Goal: Task Accomplishment & Management: Use online tool/utility

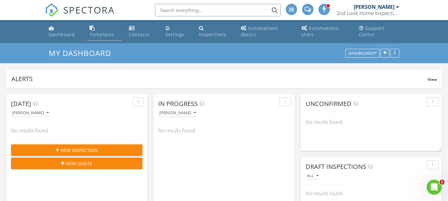
click at [102, 29] on link "Templates" at bounding box center [104, 32] width 34 height 18
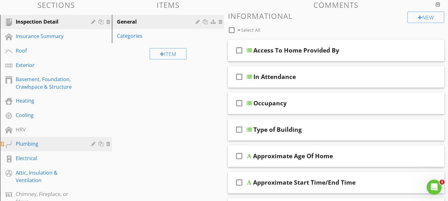
scroll to position [75, 0]
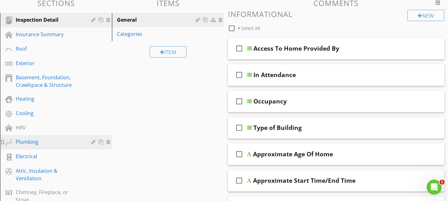
click at [37, 142] on div "Plumbing" at bounding box center [49, 142] width 66 height 8
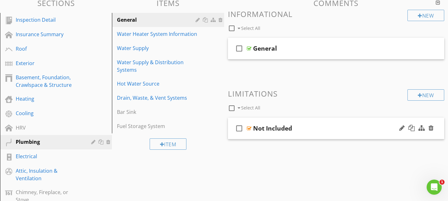
click at [302, 121] on div "check_box_outline_blank Not Included" at bounding box center [336, 129] width 217 height 22
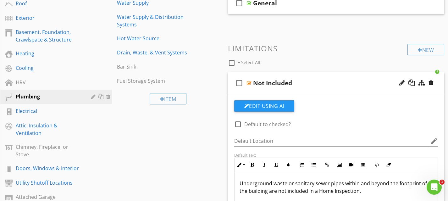
scroll to position [108, 0]
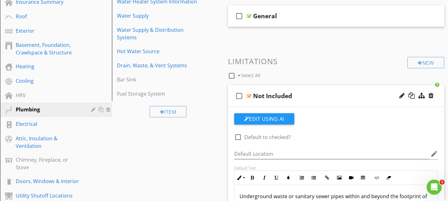
click at [314, 93] on div "Not Included" at bounding box center [329, 96] width 153 height 8
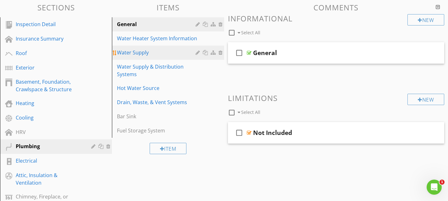
scroll to position [68, 0]
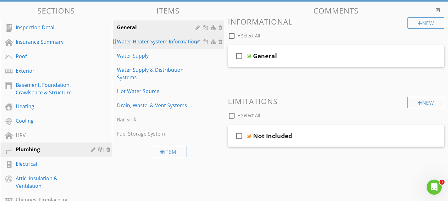
click at [165, 43] on div "Water Heater System Information" at bounding box center [157, 42] width 80 height 8
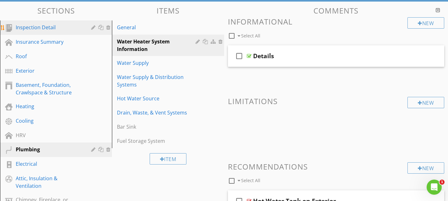
click at [50, 32] on link "Inspection Detail" at bounding box center [57, 27] width 110 height 14
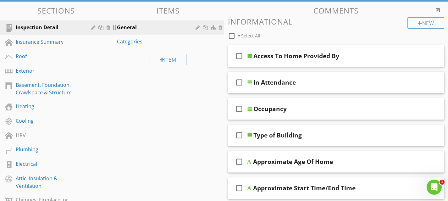
click at [139, 31] on link "General" at bounding box center [169, 27] width 110 height 14
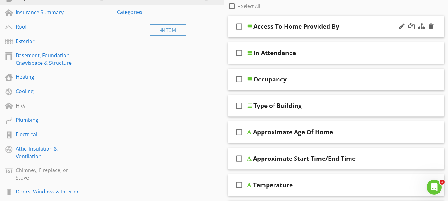
scroll to position [93, 0]
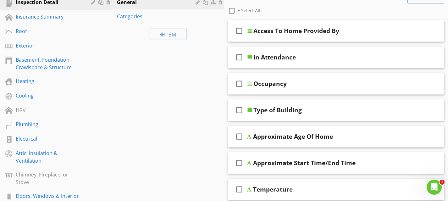
click at [231, 11] on div at bounding box center [231, 10] width 11 height 11
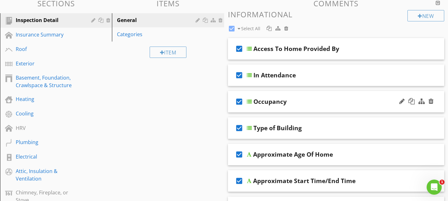
scroll to position [74, 0]
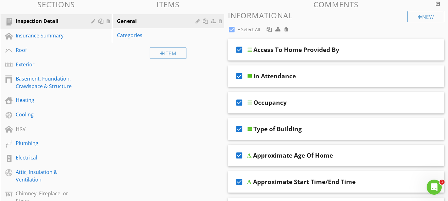
click at [232, 30] on div at bounding box center [231, 29] width 11 height 11
checkbox input "false"
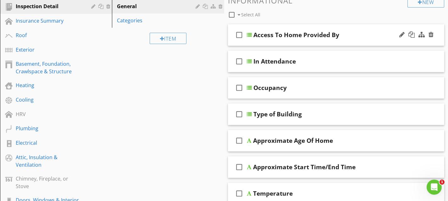
scroll to position [91, 0]
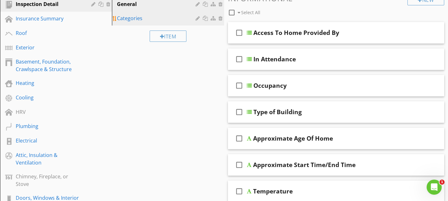
click at [141, 18] on div "Categories" at bounding box center [157, 18] width 80 height 8
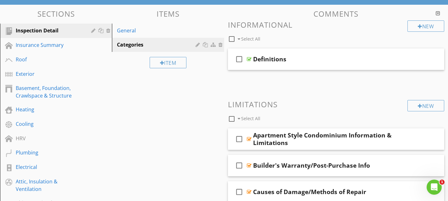
scroll to position [64, 0]
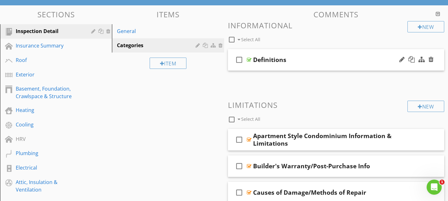
click at [306, 54] on div "check_box_outline_blank Definitions" at bounding box center [336, 60] width 217 height 22
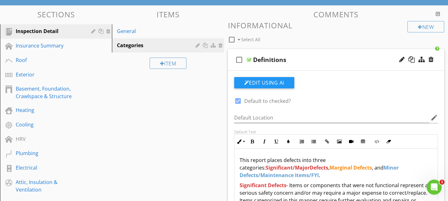
click at [299, 52] on div "check_box_outline_blank Definitions" at bounding box center [336, 60] width 217 height 22
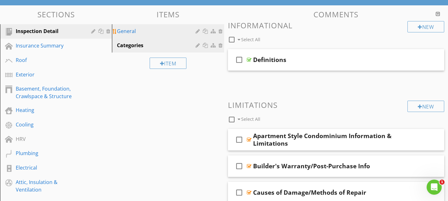
click at [171, 35] on div "General" at bounding box center [157, 31] width 80 height 8
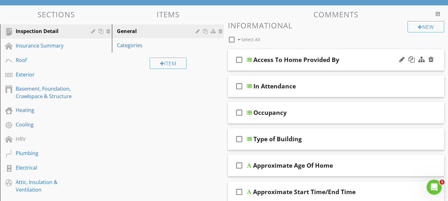
click at [267, 53] on div "check_box_outline_blank Access To Home Provided By" at bounding box center [336, 60] width 217 height 22
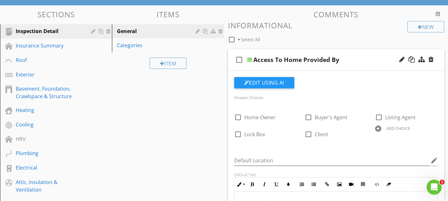
click at [267, 53] on div "check_box_outline_blank Access To Home Provided By" at bounding box center [336, 60] width 217 height 22
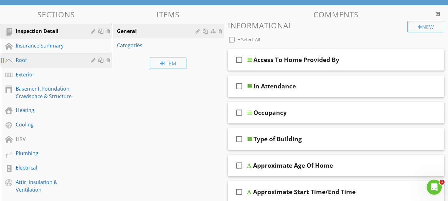
click at [33, 61] on div "Roof" at bounding box center [49, 60] width 66 height 8
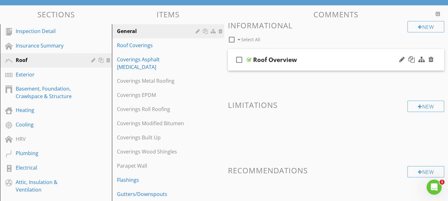
click at [268, 51] on div "check_box_outline_blank Roof Overview" at bounding box center [336, 60] width 217 height 22
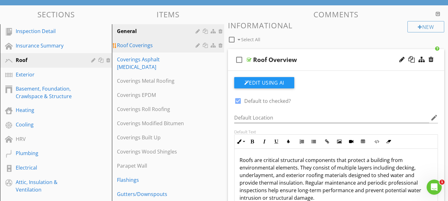
click at [163, 46] on div "Roof Coverings" at bounding box center [157, 45] width 80 height 8
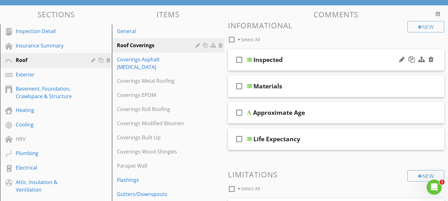
click at [266, 53] on div "check_box_outline_blank Inspected" at bounding box center [336, 60] width 217 height 22
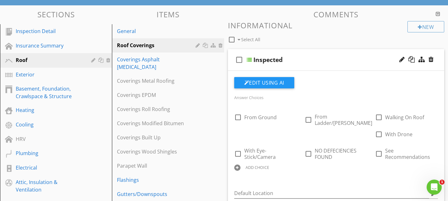
click at [266, 53] on div "check_box_outline_blank Inspected" at bounding box center [336, 60] width 217 height 22
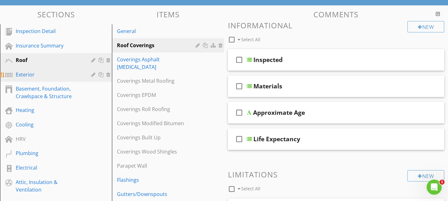
click at [55, 77] on div "Exterior" at bounding box center [49, 75] width 66 height 8
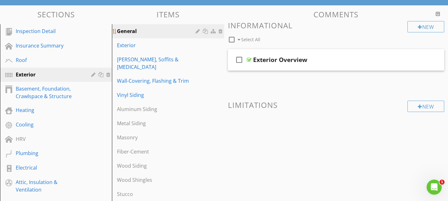
click at [155, 33] on div "General" at bounding box center [157, 31] width 80 height 8
click at [274, 53] on div "check_box_outline_blank Exterior Overview" at bounding box center [336, 60] width 217 height 22
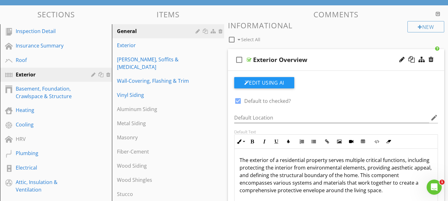
click at [274, 53] on div "check_box_outline_blank Exterior Overview" at bounding box center [336, 60] width 217 height 22
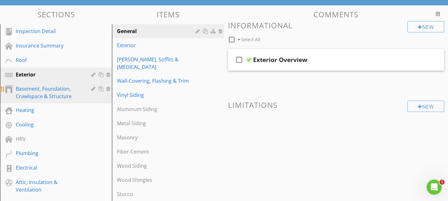
click at [48, 89] on div "Basement, Foundation, Crawlspace & Structure" at bounding box center [49, 92] width 66 height 15
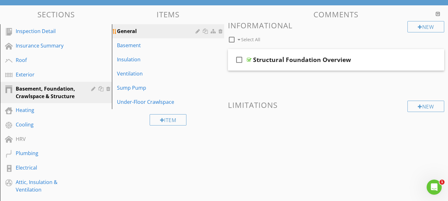
click at [153, 30] on div "General" at bounding box center [157, 31] width 80 height 8
click at [277, 55] on div "check_box_outline_blank Structural Foundation Overview" at bounding box center [336, 60] width 217 height 22
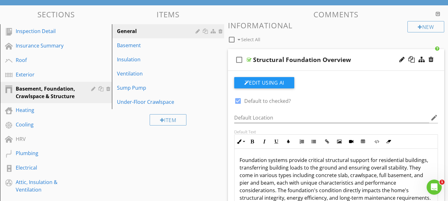
click at [277, 55] on div "check_box_outline_blank Structural Foundation Overview" at bounding box center [336, 60] width 217 height 22
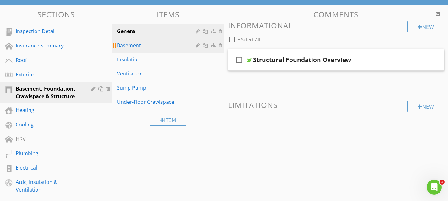
click at [174, 43] on div "Basement" at bounding box center [157, 45] width 80 height 8
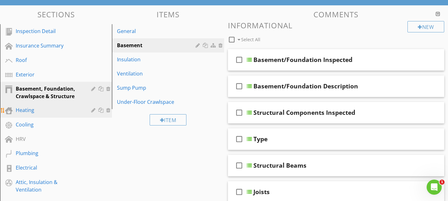
click at [55, 109] on div "Heating" at bounding box center [49, 110] width 66 height 8
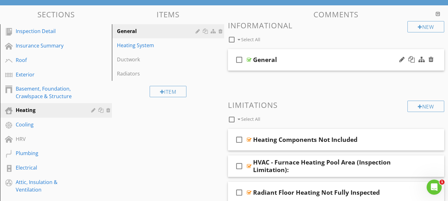
click at [273, 54] on div "check_box_outline_blank General" at bounding box center [336, 60] width 217 height 22
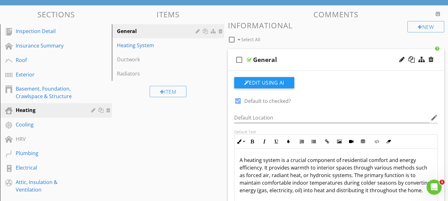
click at [273, 54] on div "check_box_outline_blank General" at bounding box center [336, 60] width 217 height 22
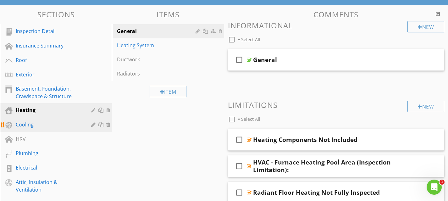
click at [53, 124] on div "Cooling" at bounding box center [49, 125] width 66 height 8
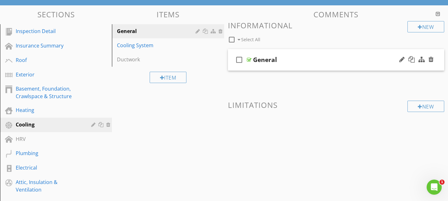
click at [264, 53] on div "check_box_outline_blank General" at bounding box center [336, 60] width 217 height 22
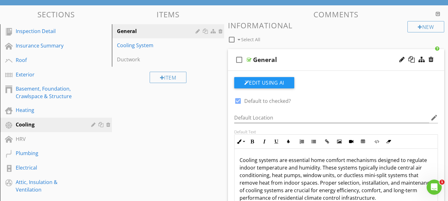
click at [264, 53] on div "check_box_outline_blank General" at bounding box center [336, 60] width 217 height 22
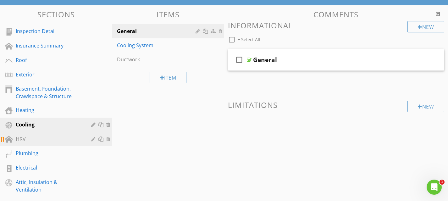
click at [66, 138] on div "HRV" at bounding box center [49, 139] width 66 height 8
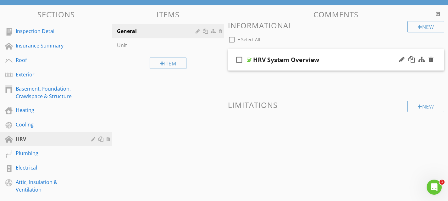
click at [282, 52] on div "check_box_outline_blank HRV System Overview" at bounding box center [336, 60] width 217 height 22
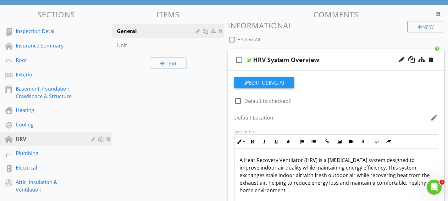
click at [283, 52] on div "check_box_outline_blank HRV System Overview" at bounding box center [336, 60] width 217 height 22
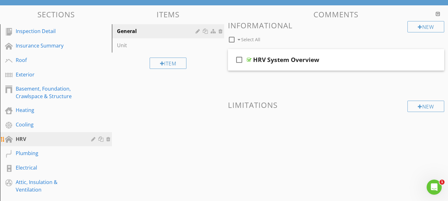
click at [61, 138] on div "HRV" at bounding box center [49, 139] width 66 height 8
click at [276, 52] on div "check_box_outline_blank HRV System Overview" at bounding box center [336, 60] width 217 height 22
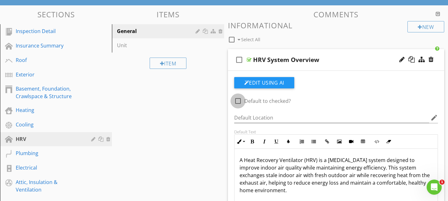
click at [238, 102] on div at bounding box center [238, 101] width 11 height 11
checkbox input "true"
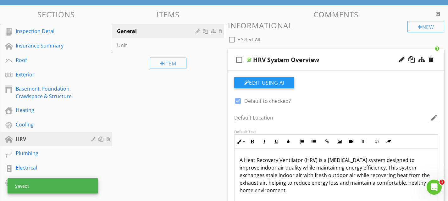
click at [282, 52] on div "check_box_outline_blank HRV System Overview" at bounding box center [336, 60] width 217 height 22
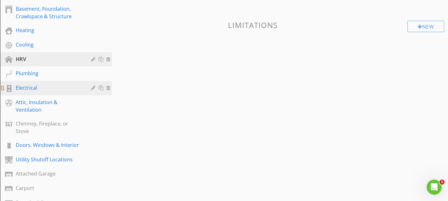
scroll to position [146, 0]
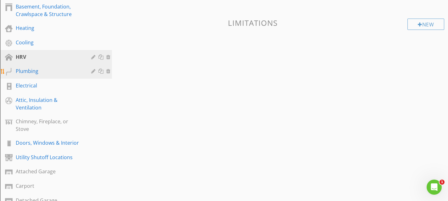
click at [66, 70] on div "Plumbing" at bounding box center [49, 71] width 66 height 8
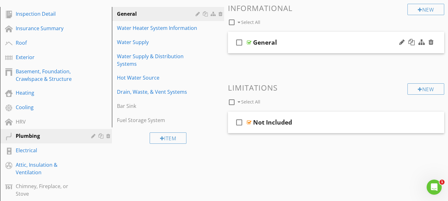
scroll to position [79, 0]
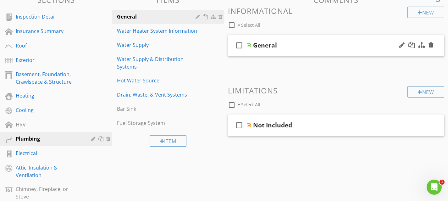
click at [279, 39] on div "check_box_outline_blank General" at bounding box center [336, 46] width 217 height 22
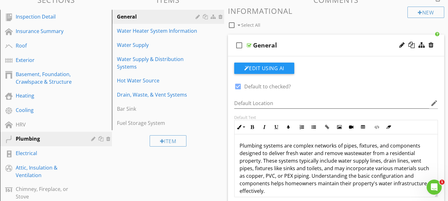
click at [279, 39] on div "check_box_outline_blank General" at bounding box center [336, 46] width 217 height 22
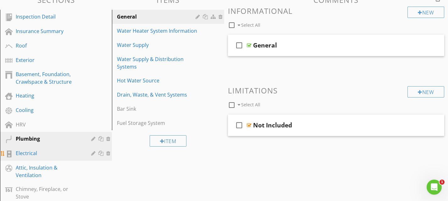
click at [64, 150] on div "Electrical" at bounding box center [49, 153] width 66 height 8
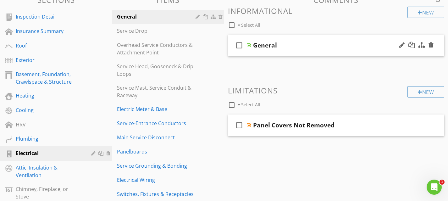
click at [259, 40] on div "check_box_outline_blank General" at bounding box center [336, 46] width 217 height 22
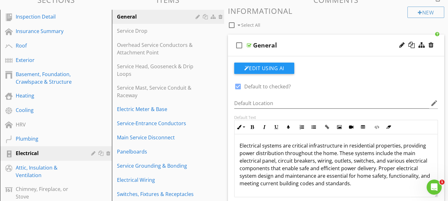
click at [259, 40] on div "check_box_outline_blank General" at bounding box center [336, 46] width 217 height 22
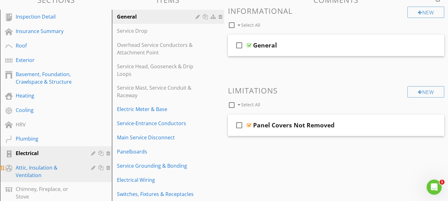
click at [62, 167] on div "Attic, Insulation & Ventilation" at bounding box center [49, 171] width 66 height 15
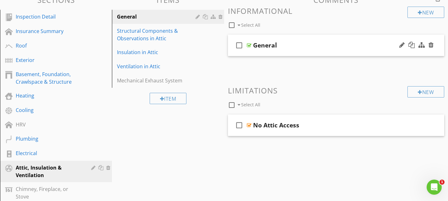
click at [269, 36] on div "check_box_outline_blank General" at bounding box center [336, 46] width 217 height 22
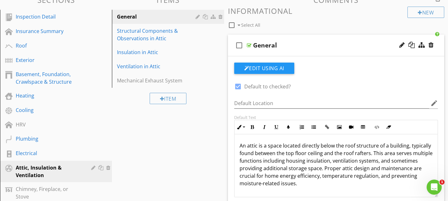
click at [269, 37] on div "check_box_outline_blank General" at bounding box center [336, 46] width 217 height 22
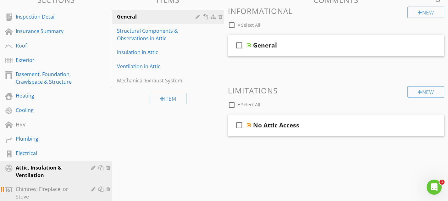
click at [64, 191] on div "Chimney, Fireplace, or Stove" at bounding box center [49, 192] width 66 height 15
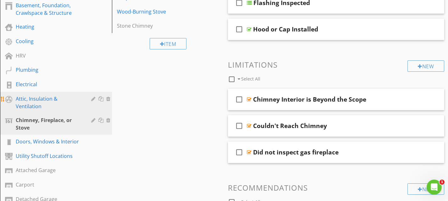
scroll to position [148, 0]
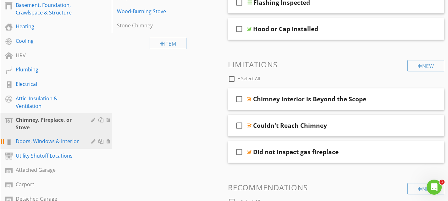
click at [65, 141] on div "Doors, Windows & Interior" at bounding box center [49, 141] width 66 height 8
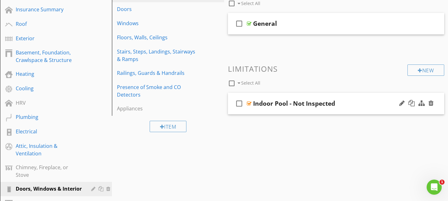
scroll to position [100, 0]
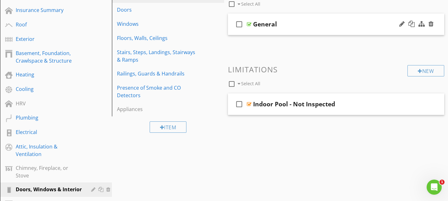
click at [290, 17] on div "check_box_outline_blank General" at bounding box center [336, 25] width 217 height 22
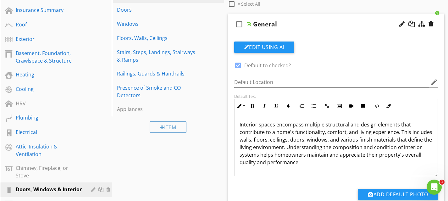
click at [290, 17] on div "check_box_outline_blank General" at bounding box center [336, 25] width 217 height 22
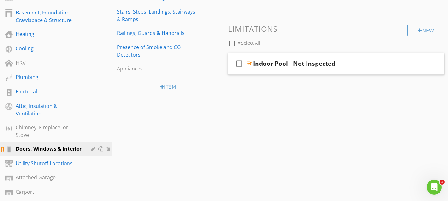
scroll to position [141, 0]
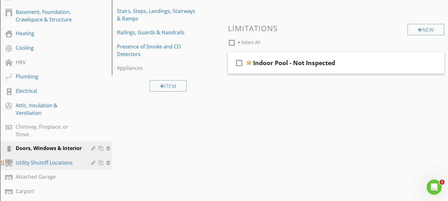
click at [67, 159] on div "Utility Shutoff Locations" at bounding box center [49, 163] width 66 height 8
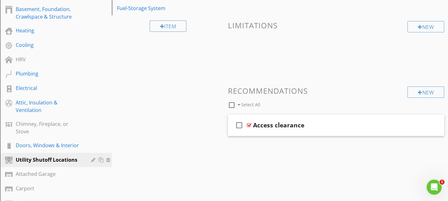
scroll to position [148, 0]
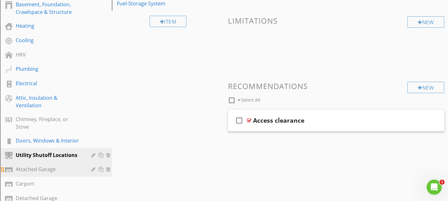
click at [60, 165] on div "Attached Garage" at bounding box center [49, 169] width 66 height 8
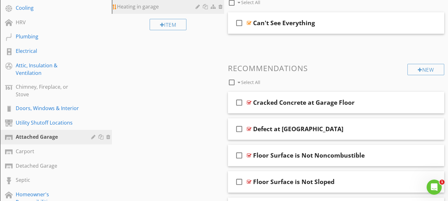
scroll to position [190, 0]
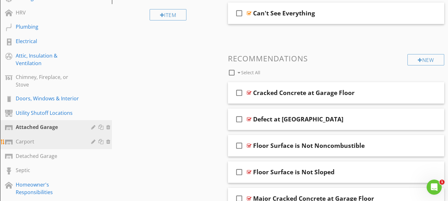
click at [66, 138] on div "Carport" at bounding box center [49, 142] width 66 height 8
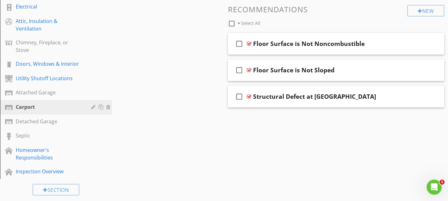
scroll to position [231, 0]
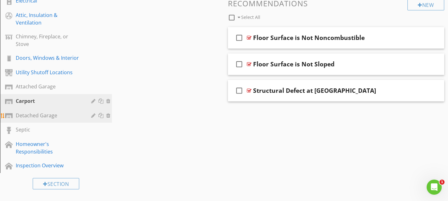
click at [67, 113] on link "Detached Garage" at bounding box center [57, 115] width 110 height 14
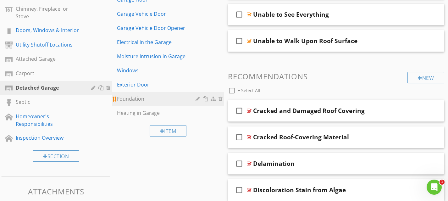
scroll to position [265, 0]
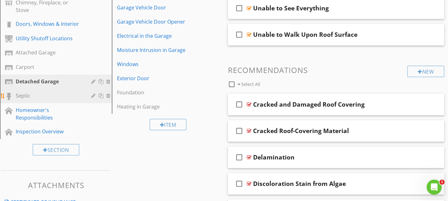
click at [71, 92] on div "Septic" at bounding box center [49, 96] width 66 height 8
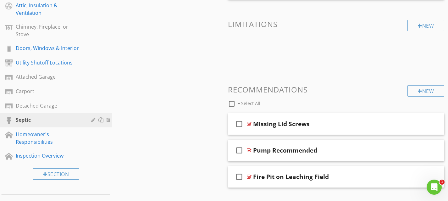
scroll to position [242, 0]
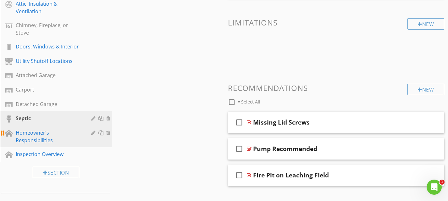
click at [38, 129] on div "Homeowner's Responsibilities" at bounding box center [49, 136] width 66 height 15
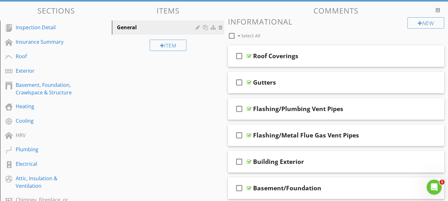
scroll to position [78, 0]
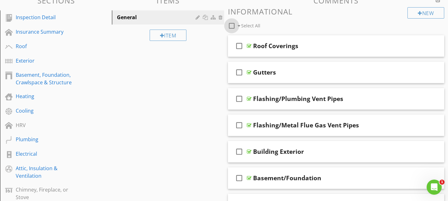
click at [232, 26] on div at bounding box center [231, 25] width 11 height 11
checkbox input "true"
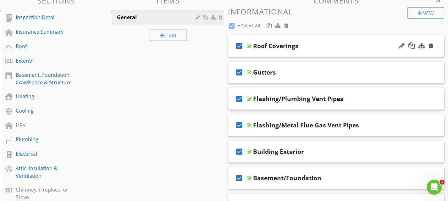
click at [288, 39] on div "check_box Roof Coverings" at bounding box center [336, 46] width 217 height 22
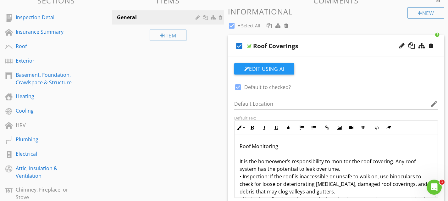
click at [288, 39] on div "check_box Roof Coverings" at bounding box center [336, 46] width 217 height 22
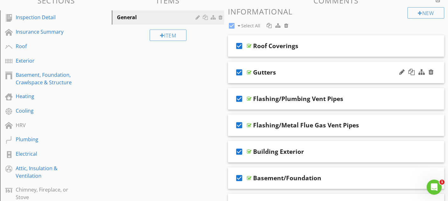
click at [283, 66] on div "check_box Gutters" at bounding box center [336, 73] width 217 height 22
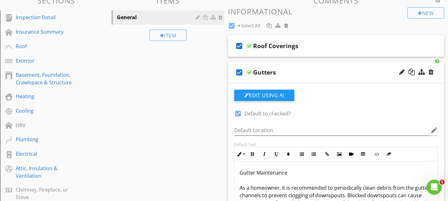
click at [283, 66] on div "check_box Gutters" at bounding box center [336, 73] width 217 height 22
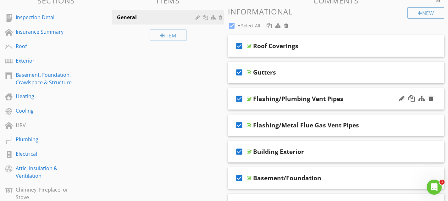
click at [279, 93] on div "check_box Flashing/Plumbing Vent Pipes" at bounding box center [336, 99] width 217 height 22
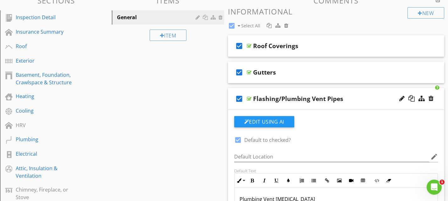
click at [279, 93] on div "check_box Flashing/Plumbing Vent Pipes" at bounding box center [336, 99] width 217 height 22
type textarea "<p>Plumbing Vent Flashing<br><br>As a homeowner, it is important to periodicall…"
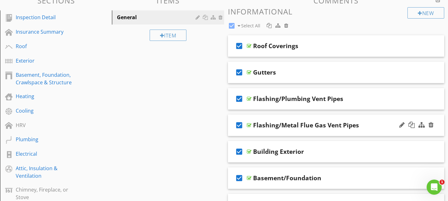
click at [275, 119] on div "check_box Flashing/Metal Flue Gas Vent Pipes" at bounding box center [336, 125] width 217 height 22
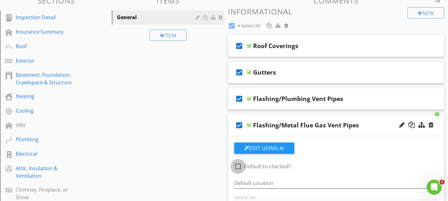
click at [239, 167] on div at bounding box center [238, 166] width 11 height 11
checkbox input "true"
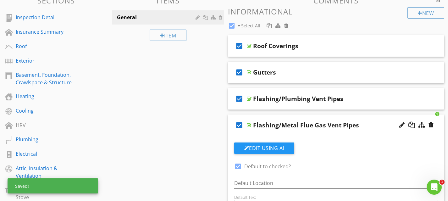
click at [275, 118] on div "check_box Flashing/Metal Flue Gas Vent Pipes" at bounding box center [336, 125] width 217 height 22
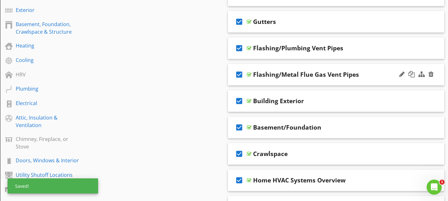
scroll to position [140, 0]
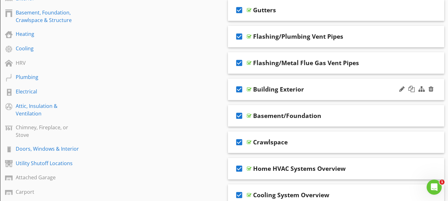
click at [278, 83] on div "check_box Building Exterior" at bounding box center [336, 90] width 217 height 22
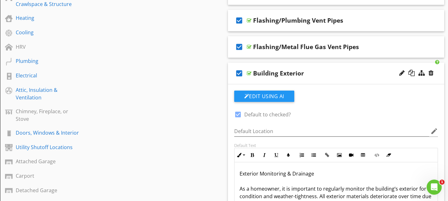
scroll to position [164, 0]
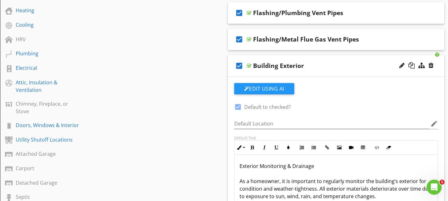
click at [286, 56] on div "check_box Building Exterior" at bounding box center [336, 66] width 217 height 22
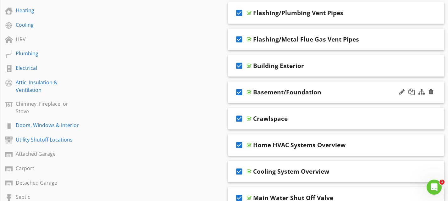
click at [275, 87] on div "check_box Basement/Foundation" at bounding box center [336, 92] width 217 height 22
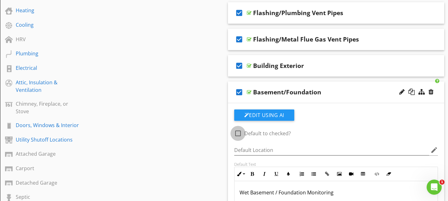
click at [239, 134] on div at bounding box center [238, 133] width 11 height 11
checkbox input "true"
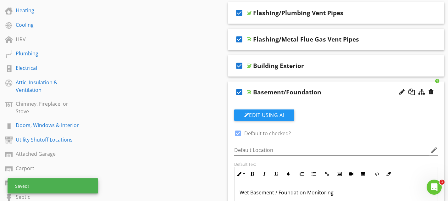
click at [276, 85] on div "check_box Basement/Foundation" at bounding box center [336, 92] width 217 height 22
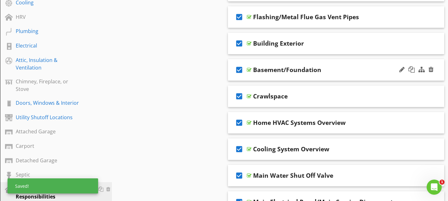
scroll to position [190, 0]
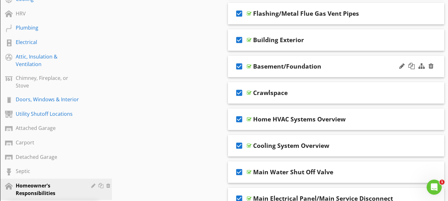
click at [276, 85] on div "check_box Crawlspace" at bounding box center [336, 93] width 217 height 22
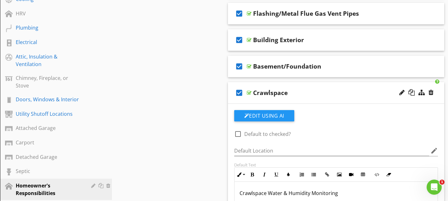
click at [239, 134] on div at bounding box center [238, 134] width 11 height 11
checkbox input "true"
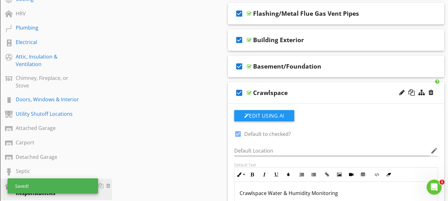
click at [277, 86] on div "check_box Crawlspace" at bounding box center [336, 93] width 217 height 22
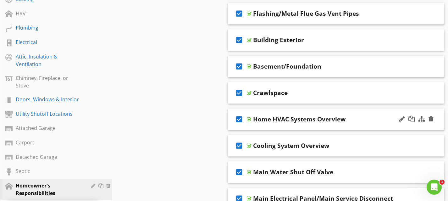
click at [270, 113] on div "check_box Home HVAC Systems Overview" at bounding box center [336, 119] width 217 height 22
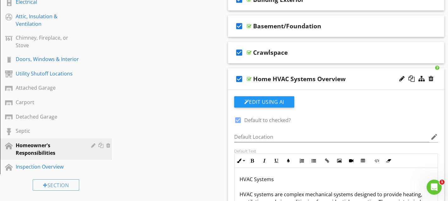
scroll to position [232, 0]
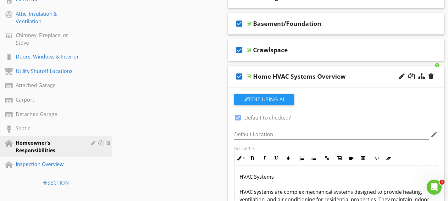
click at [280, 68] on div "check_box Home HVAC Systems Overview" at bounding box center [336, 77] width 217 height 22
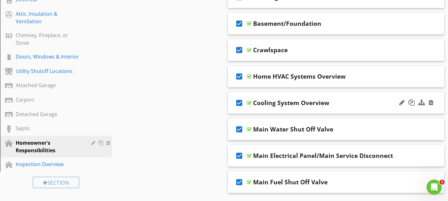
click at [273, 97] on div "check_box Cooling System Overview" at bounding box center [336, 103] width 217 height 22
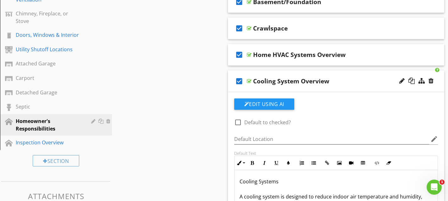
scroll to position [256, 0]
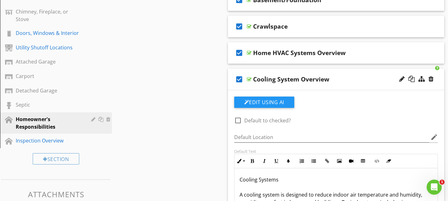
click at [237, 122] on div at bounding box center [238, 120] width 11 height 11
checkbox input "true"
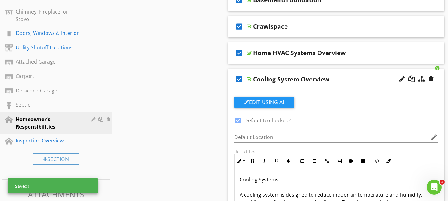
click at [275, 71] on div "check_box Cooling System Overview" at bounding box center [336, 80] width 217 height 22
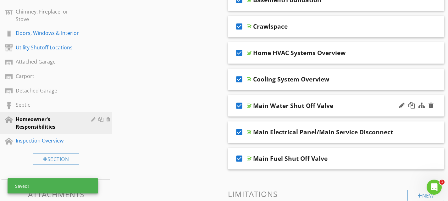
click at [273, 98] on div "check_box Main Water Shut Off Valve" at bounding box center [336, 106] width 217 height 22
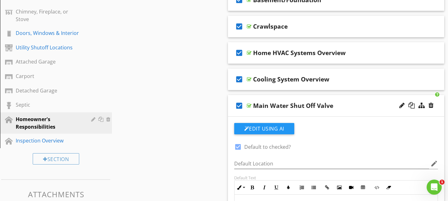
click at [279, 98] on div "check_box Main Water Shut Off Valve" at bounding box center [336, 106] width 217 height 22
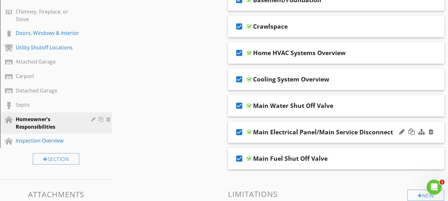
click at [273, 126] on div "check_box Main Electrical Panel/Main Service Disconnect" at bounding box center [336, 132] width 217 height 22
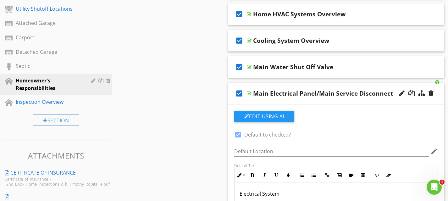
scroll to position [295, 0]
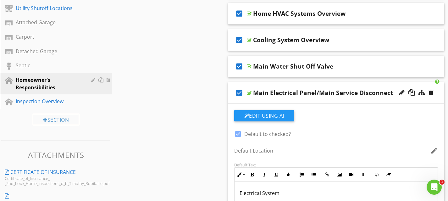
click at [276, 84] on div "check_box Main Electrical Panel/Main Service Disconnect" at bounding box center [336, 93] width 217 height 22
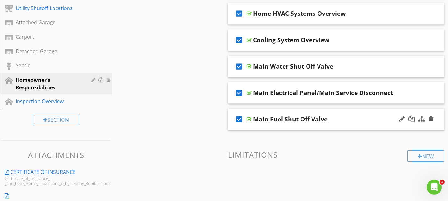
click at [278, 110] on div "check_box Main Fuel Shut Off Valve" at bounding box center [336, 119] width 217 height 22
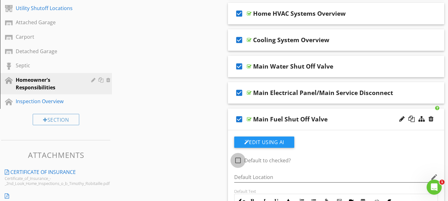
click at [235, 161] on div at bounding box center [238, 160] width 11 height 11
checkbox input "true"
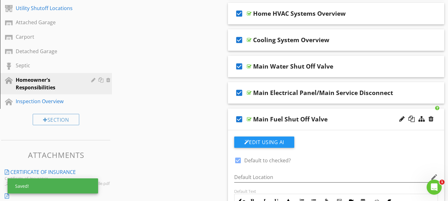
click at [277, 111] on div "check_box Main Fuel Shut Off Valve" at bounding box center [336, 119] width 217 height 22
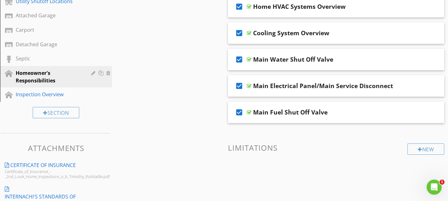
scroll to position [300, 0]
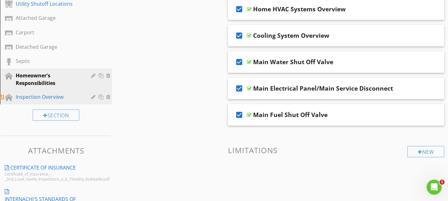
click at [58, 93] on div "Inspection Overview" at bounding box center [49, 97] width 66 height 8
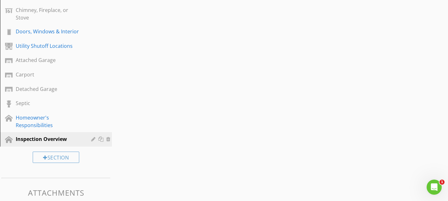
scroll to position [256, 0]
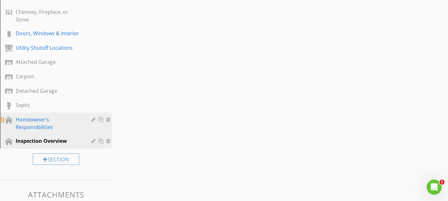
click at [56, 121] on div "Homeowner's Responsibilities" at bounding box center [49, 123] width 66 height 15
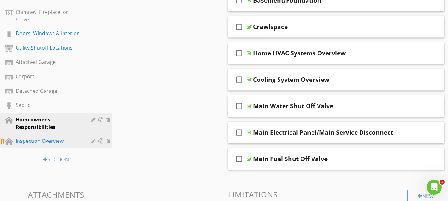
click at [43, 138] on link "Inspection Overview" at bounding box center [57, 141] width 110 height 14
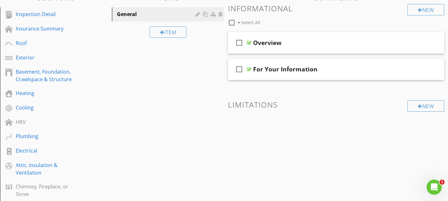
scroll to position [72, 0]
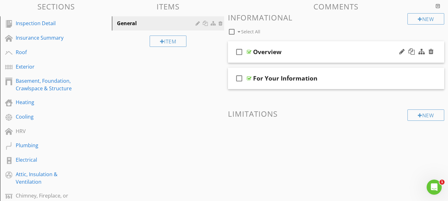
click at [283, 45] on div "check_box_outline_blank Overview" at bounding box center [336, 52] width 217 height 22
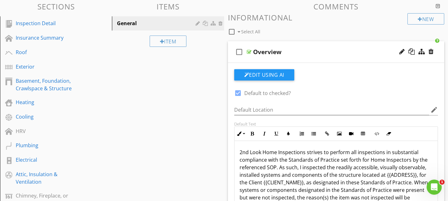
click at [283, 46] on div "check_box_outline_blank Overview" at bounding box center [336, 52] width 217 height 22
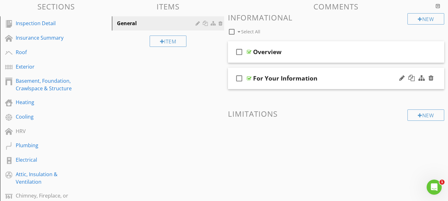
click at [279, 71] on div "check_box_outline_blank For Your Information" at bounding box center [336, 79] width 217 height 22
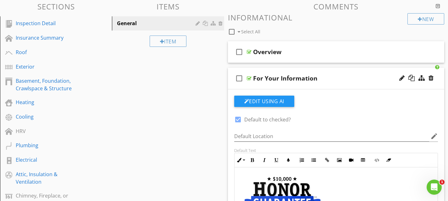
click at [279, 71] on div "check_box_outline_blank For Your Information" at bounding box center [336, 79] width 217 height 22
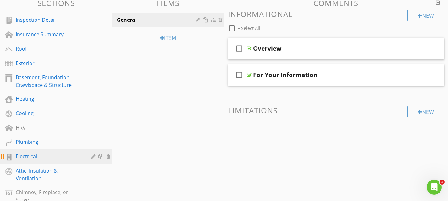
scroll to position [0, 0]
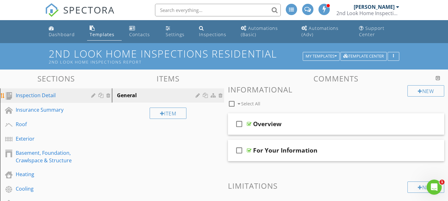
click at [50, 98] on div "Inspection Detail" at bounding box center [49, 95] width 66 height 8
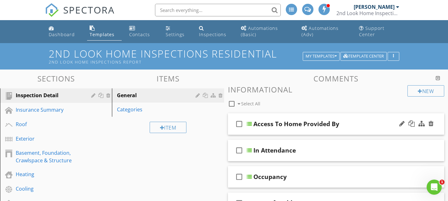
click at [306, 116] on div "check_box_outline_blank Access To Home Provided By" at bounding box center [336, 124] width 217 height 22
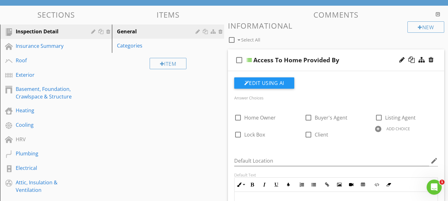
scroll to position [67, 0]
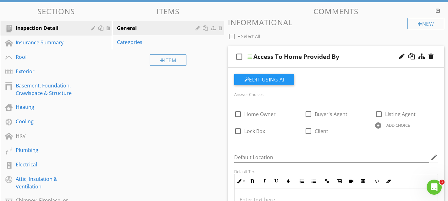
click at [350, 50] on div "check_box_outline_blank Access To Home Provided By" at bounding box center [336, 57] width 217 height 22
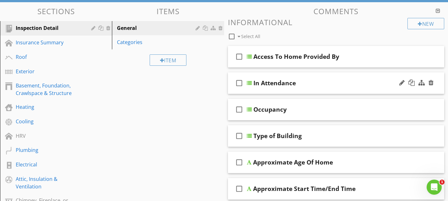
click at [324, 74] on div "check_box_outline_blank In Attendance" at bounding box center [336, 83] width 217 height 22
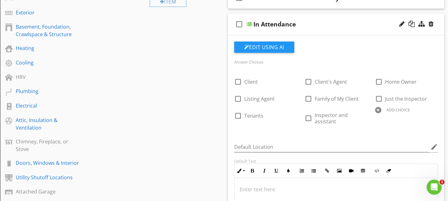
scroll to position [63, 0]
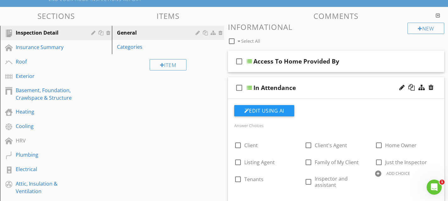
click at [327, 90] on div "In Attendance" at bounding box center [329, 88] width 153 height 8
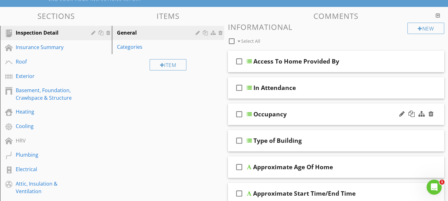
click at [316, 108] on div "check_box_outline_blank Occupancy" at bounding box center [336, 114] width 217 height 22
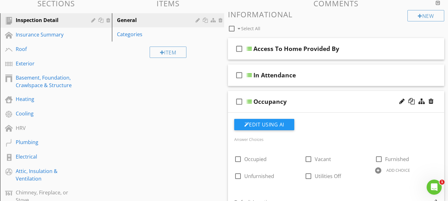
scroll to position [75, 0]
click at [305, 94] on div "check_box_outline_blank Occupancy" at bounding box center [336, 102] width 217 height 22
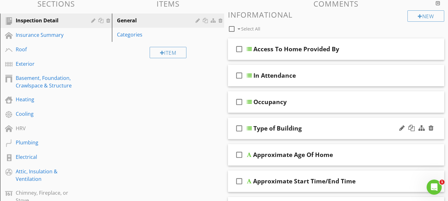
click at [302, 123] on div "check_box_outline_blank Type of Building" at bounding box center [336, 129] width 217 height 22
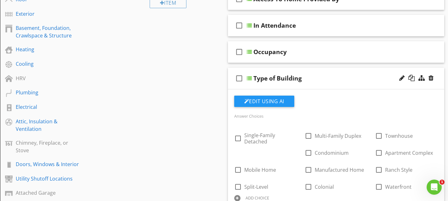
scroll to position [117, 0]
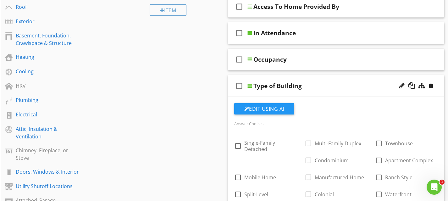
click at [304, 79] on div "check_box_outline_blank Type of Building" at bounding box center [336, 86] width 217 height 22
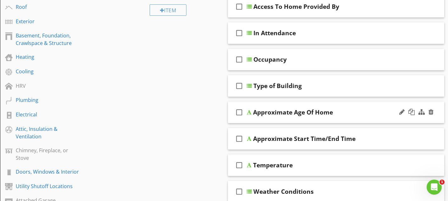
click at [298, 106] on div "check_box_outline_blank Approximate Age Of Home" at bounding box center [336, 113] width 217 height 22
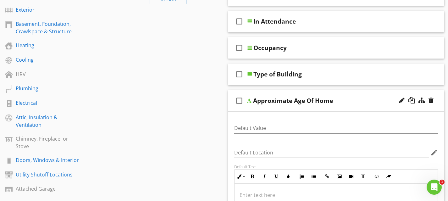
scroll to position [128, 0]
click at [303, 92] on div "check_box_outline_blank Approximate Age Of Home" at bounding box center [336, 102] width 217 height 22
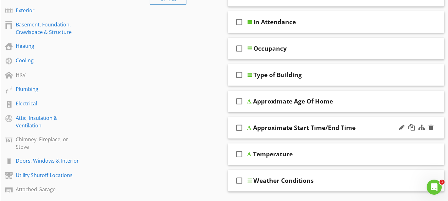
click at [295, 121] on div "check_box_outline_blank Approximate Start Time/End Time" at bounding box center [336, 128] width 217 height 22
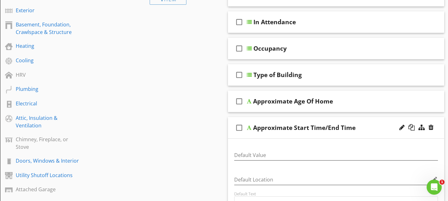
click at [295, 121] on div "check_box_outline_blank Approximate Start Time/End Time" at bounding box center [336, 128] width 217 height 22
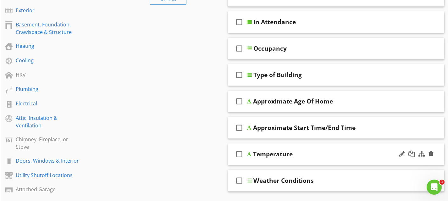
click at [290, 148] on div "check_box_outline_blank Temperature" at bounding box center [336, 154] width 217 height 22
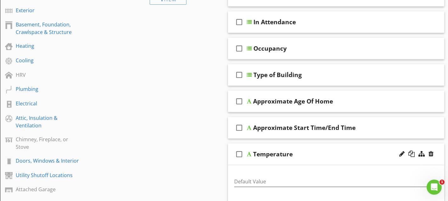
click at [290, 148] on div "check_box_outline_blank Temperature" at bounding box center [336, 154] width 217 height 22
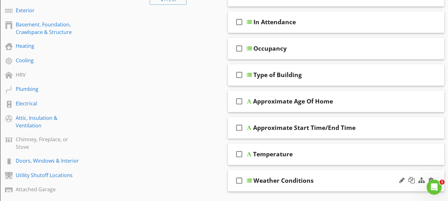
click at [286, 173] on div "check_box_outline_blank Weather Conditions" at bounding box center [336, 181] width 217 height 22
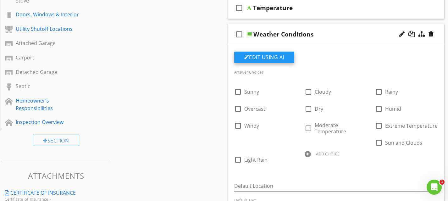
scroll to position [272, 0]
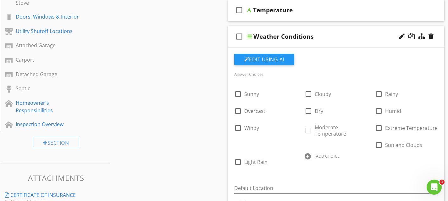
click at [310, 31] on div "check_box_outline_blank Weather Conditions" at bounding box center [336, 37] width 217 height 22
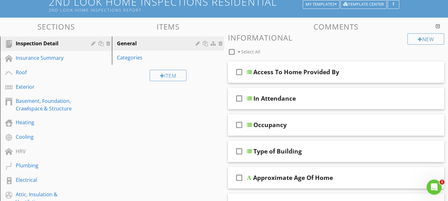
scroll to position [52, 0]
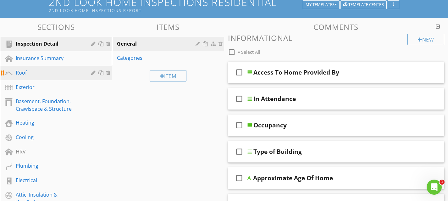
click at [49, 71] on div "Roof" at bounding box center [49, 73] width 66 height 8
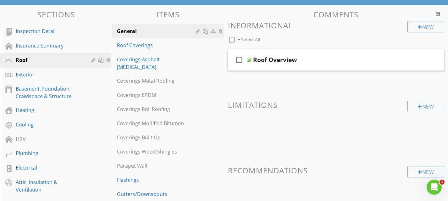
scroll to position [0, 0]
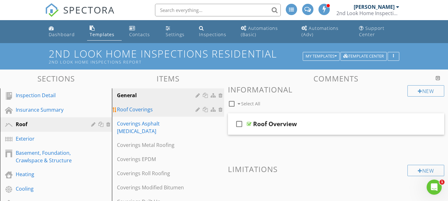
click at [173, 112] on div "Roof Coverings" at bounding box center [157, 110] width 80 height 8
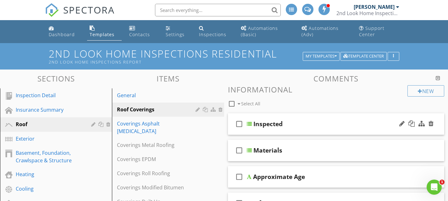
click at [299, 118] on div "check_box_outline_blank Inspected" at bounding box center [336, 124] width 217 height 22
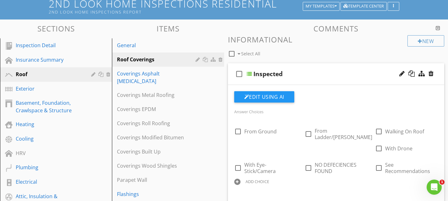
scroll to position [48, 0]
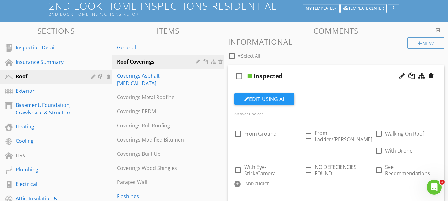
click at [291, 69] on div "check_box_outline_blank Inspected" at bounding box center [336, 76] width 217 height 22
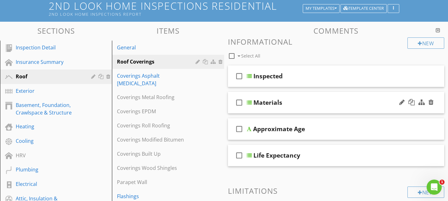
click at [282, 96] on div "check_box_outline_blank Materials" at bounding box center [336, 103] width 217 height 22
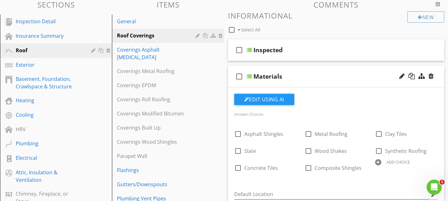
scroll to position [59, 0]
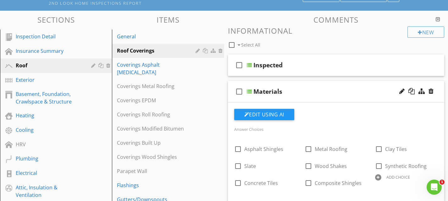
click at [283, 84] on div "check_box_outline_blank Materials" at bounding box center [336, 92] width 217 height 22
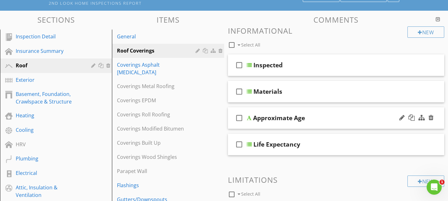
click at [282, 111] on div "check_box_outline_blank Approximate Age" at bounding box center [336, 118] width 217 height 22
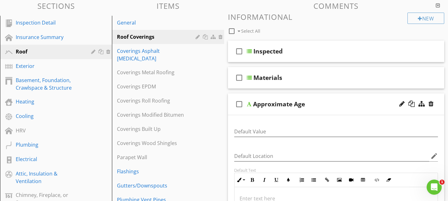
scroll to position [71, 0]
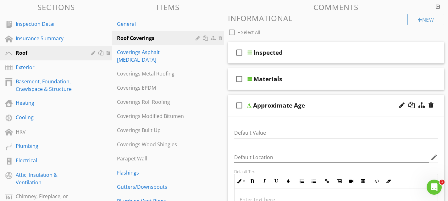
click at [284, 97] on div "check_box_outline_blank Approximate Age" at bounding box center [336, 106] width 217 height 22
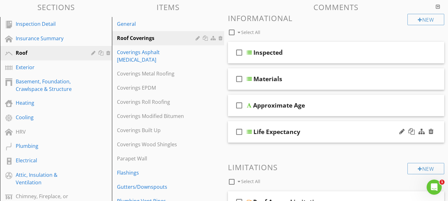
click at [288, 122] on div "check_box_outline_blank Life Expectancy" at bounding box center [336, 132] width 217 height 22
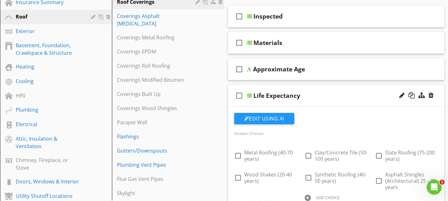
scroll to position [106, 0]
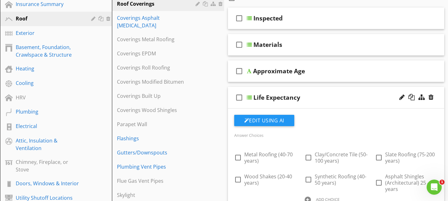
click at [288, 89] on div "check_box_outline_blank Life Expectancy" at bounding box center [336, 98] width 217 height 22
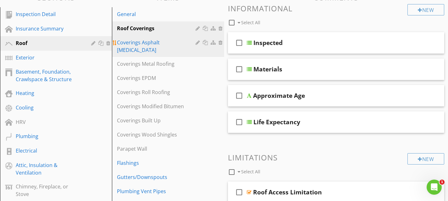
scroll to position [79, 0]
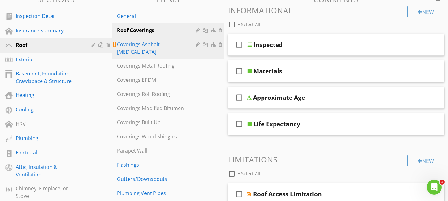
click at [168, 44] on div "Coverings Asphalt Shingles" at bounding box center [157, 48] width 80 height 15
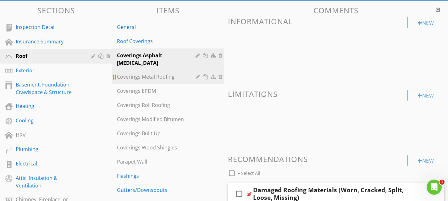
scroll to position [74, 0]
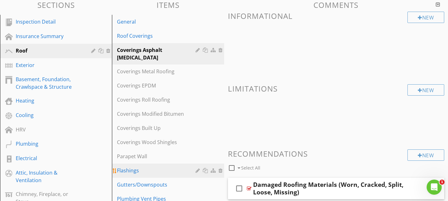
click at [163, 167] on div "Flashings" at bounding box center [157, 171] width 80 height 8
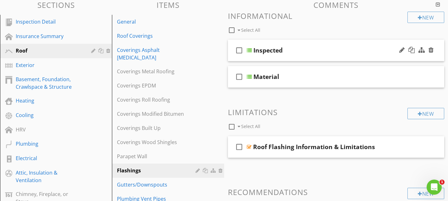
click at [292, 44] on div "check_box_outline_blank Inspected" at bounding box center [336, 51] width 217 height 22
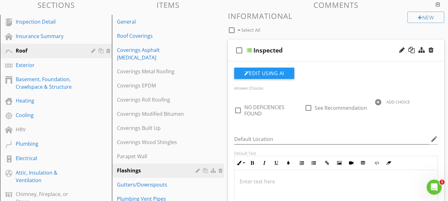
click at [287, 44] on div "check_box_outline_blank Inspected" at bounding box center [336, 51] width 217 height 22
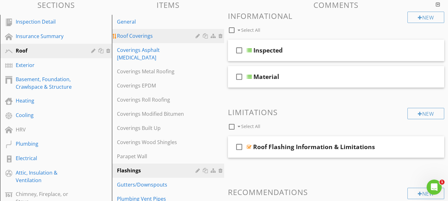
click at [168, 39] on div "Roof Coverings" at bounding box center [157, 36] width 80 height 8
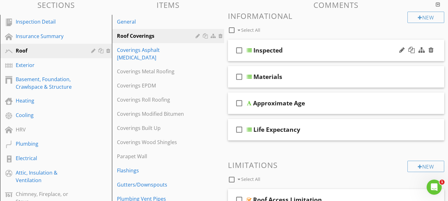
click at [268, 44] on div "check_box_outline_blank Inspected" at bounding box center [336, 51] width 217 height 22
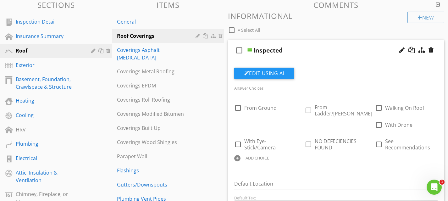
click at [268, 44] on div "check_box_outline_blank Inspected" at bounding box center [336, 51] width 217 height 22
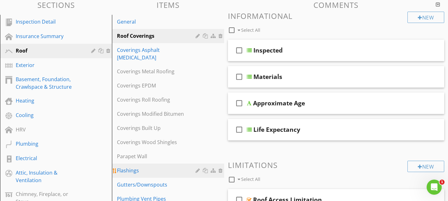
click at [155, 167] on div "Flashings" at bounding box center [157, 171] width 80 height 8
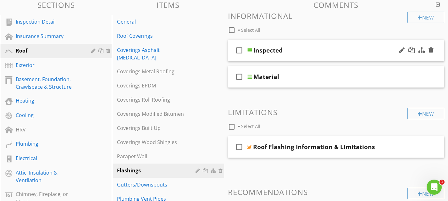
click at [285, 46] on div "check_box_outline_blank Inspected" at bounding box center [336, 51] width 217 height 22
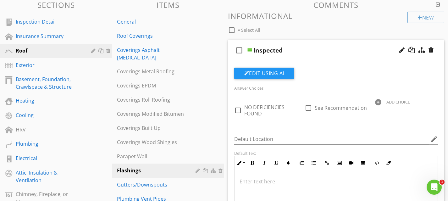
click at [302, 44] on div "check_box_outline_blank Inspected" at bounding box center [336, 51] width 217 height 22
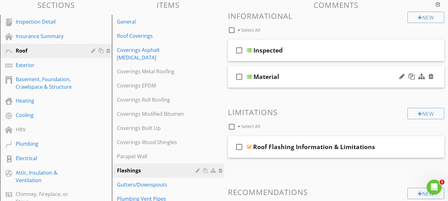
click at [291, 70] on div "check_box_outline_blank Material" at bounding box center [336, 77] width 217 height 22
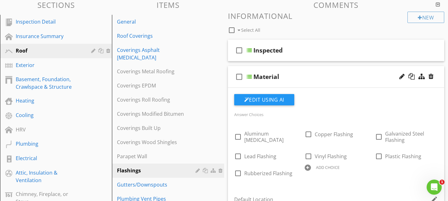
click at [291, 70] on div "check_box_outline_blank Material" at bounding box center [336, 77] width 217 height 22
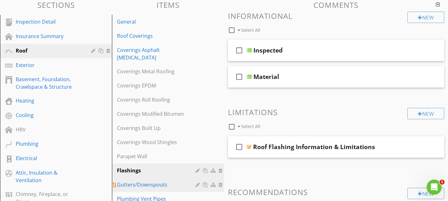
click at [159, 181] on div "Gutters/Downspouts" at bounding box center [157, 185] width 80 height 8
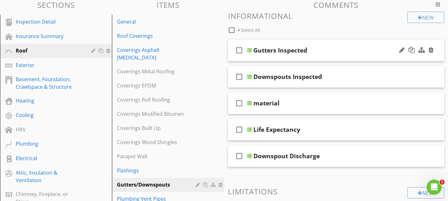
click at [289, 42] on div "check_box_outline_blank Gutters Inspected" at bounding box center [336, 51] width 217 height 22
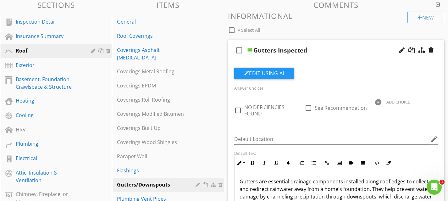
click at [289, 42] on div "check_box_outline_blank Gutters Inspected" at bounding box center [336, 51] width 217 height 22
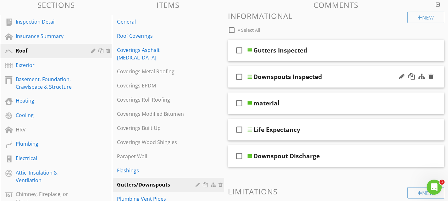
click at [284, 69] on div "check_box_outline_blank Downspouts Inspected" at bounding box center [336, 77] width 217 height 22
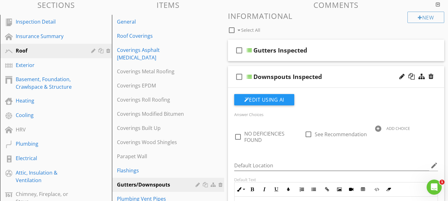
click at [284, 69] on div "check_box_outline_blank Downspouts Inspected" at bounding box center [336, 77] width 217 height 22
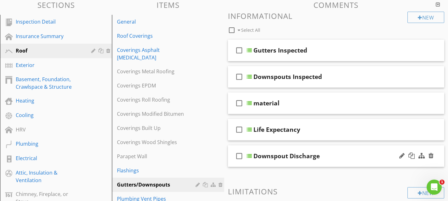
click at [282, 147] on div "check_box_outline_blank Downspout Discharge" at bounding box center [336, 156] width 217 height 22
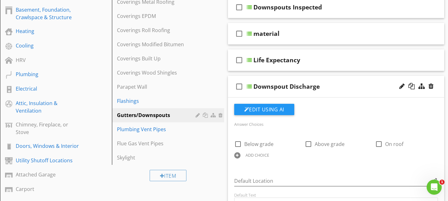
scroll to position [143, 0]
click at [283, 77] on div "check_box_outline_blank Downspout Discharge" at bounding box center [336, 86] width 217 height 22
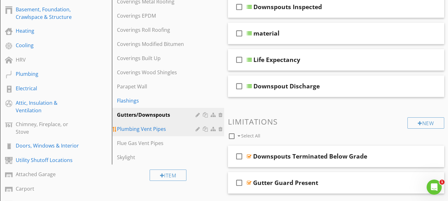
click at [158, 125] on link "Plumbing Vent Pipes" at bounding box center [169, 129] width 110 height 14
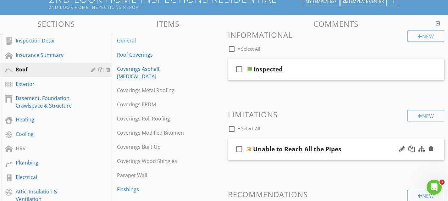
scroll to position [23, 0]
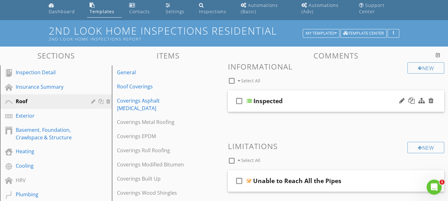
click at [283, 93] on div "check_box_outline_blank Inspected" at bounding box center [336, 101] width 217 height 22
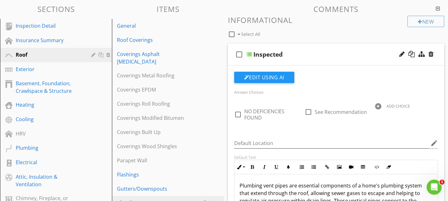
scroll to position [72, 0]
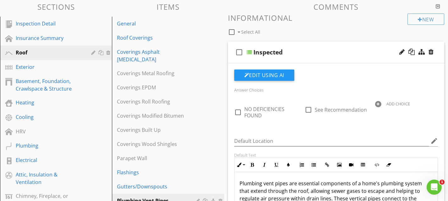
click at [290, 45] on div "check_box_outline_blank Inspected" at bounding box center [336, 52] width 217 height 22
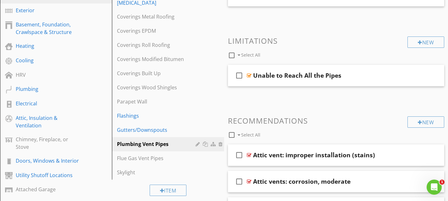
scroll to position [130, 0]
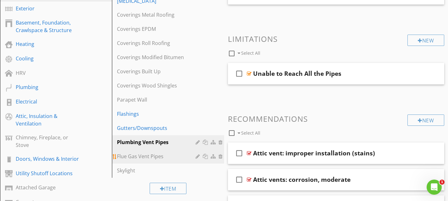
click at [155, 152] on div "Flue Gas Vent Pipes" at bounding box center [157, 156] width 80 height 8
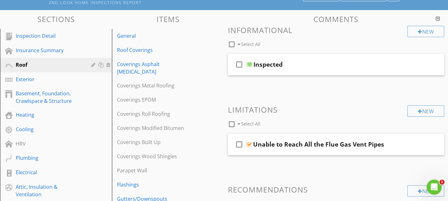
scroll to position [47, 0]
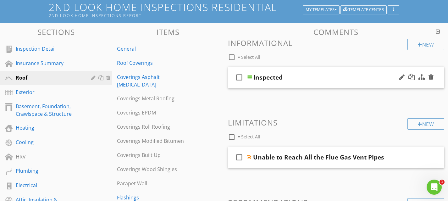
click at [282, 67] on div "check_box_outline_blank Inspected" at bounding box center [336, 78] width 217 height 22
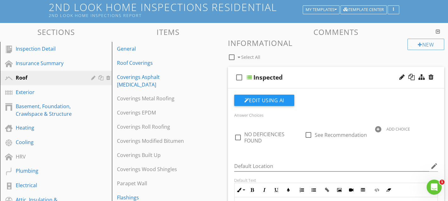
click at [291, 72] on div "check_box_outline_blank Inspected" at bounding box center [336, 78] width 217 height 22
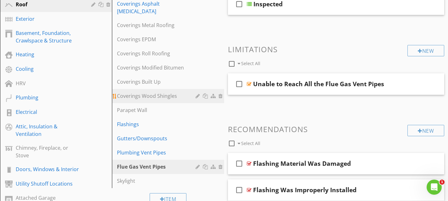
scroll to position [140, 0]
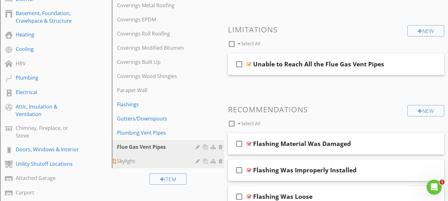
click at [142, 157] on div "Skylight" at bounding box center [157, 161] width 80 height 8
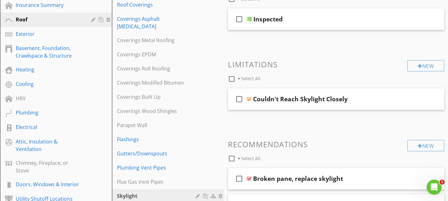
scroll to position [84, 0]
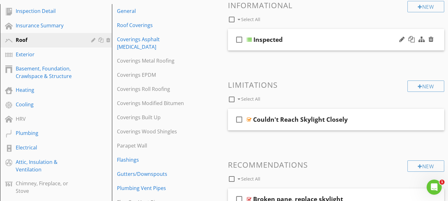
click at [283, 33] on div "check_box_outline_blank Inspected" at bounding box center [336, 40] width 217 height 22
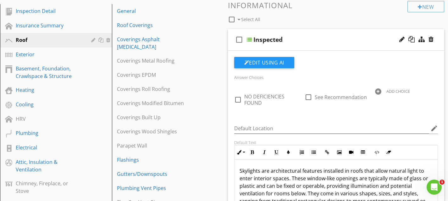
click at [284, 32] on div "check_box_outline_blank Inspected" at bounding box center [336, 40] width 217 height 22
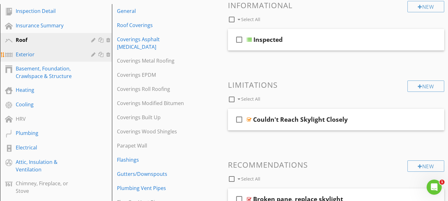
click at [41, 52] on div "Exterior" at bounding box center [49, 55] width 66 height 8
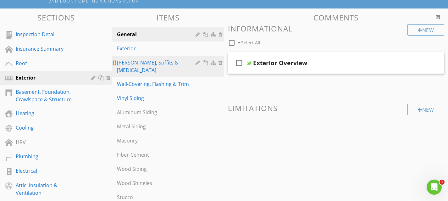
scroll to position [60, 0]
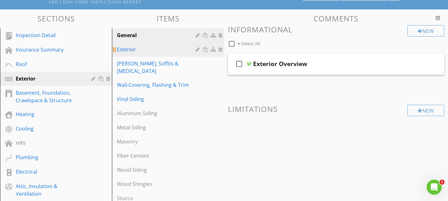
click at [152, 51] on div "Exterior" at bounding box center [157, 50] width 80 height 8
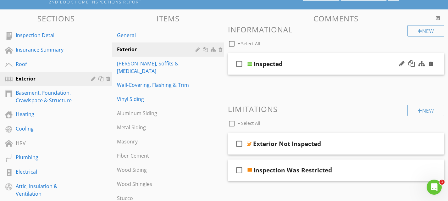
click at [284, 57] on div "check_box_outline_blank Inspected" at bounding box center [336, 64] width 217 height 22
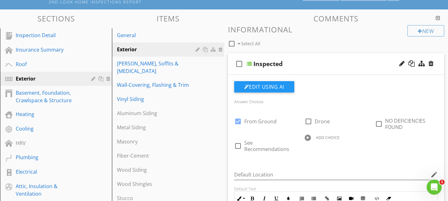
click at [284, 57] on div "check_box_outline_blank Inspected" at bounding box center [336, 64] width 217 height 22
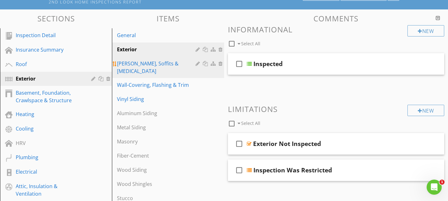
click at [165, 65] on div "Eaves, Soffits & Fascia" at bounding box center [157, 67] width 80 height 15
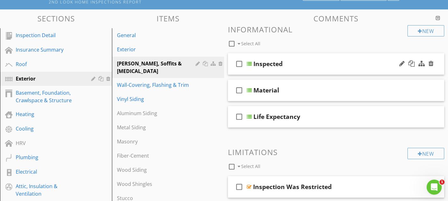
click at [292, 57] on div "check_box_outline_blank Inspected" at bounding box center [336, 64] width 217 height 22
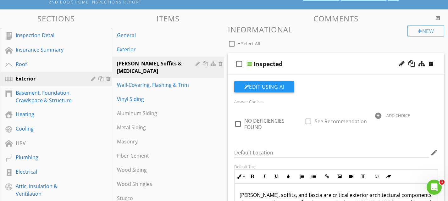
click at [292, 57] on div "check_box_outline_blank Inspected" at bounding box center [336, 64] width 217 height 22
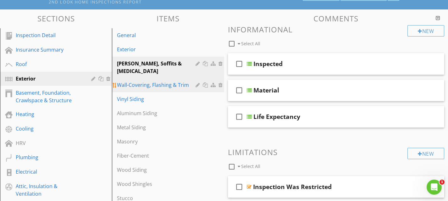
click at [179, 81] on div "Wall-Covering, Flashing & Trim" at bounding box center [157, 85] width 80 height 8
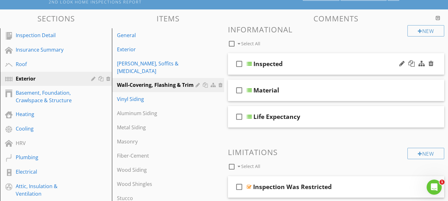
click at [284, 56] on div "check_box_outline_blank Inspected" at bounding box center [336, 64] width 217 height 22
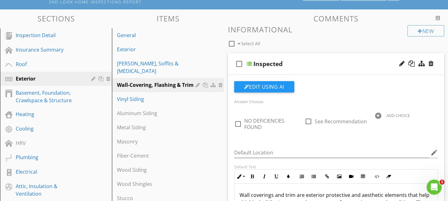
click at [284, 56] on div "check_box_outline_blank Inspected" at bounding box center [336, 64] width 217 height 22
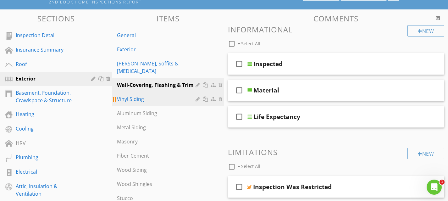
click at [176, 95] on div "Vinyl Siding" at bounding box center [157, 99] width 80 height 8
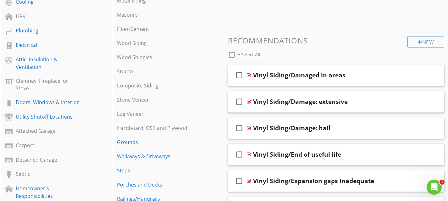
scroll to position [190, 0]
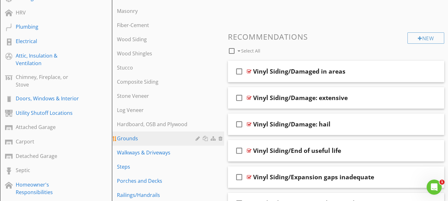
click at [150, 135] on div "Grounds" at bounding box center [157, 139] width 80 height 8
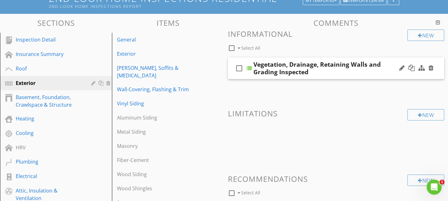
scroll to position [47, 0]
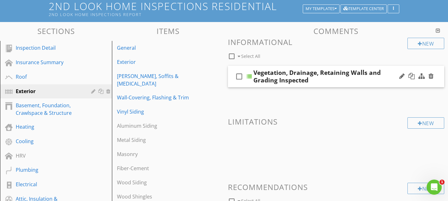
click at [301, 68] on div "check_box_outline_blank Vegetation, Drainage, Retaining Walls and Grading Inspe…" at bounding box center [336, 77] width 217 height 22
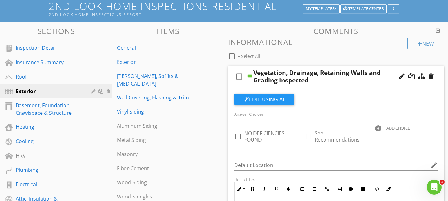
click at [304, 68] on div "check_box_outline_blank Vegetation, Drainage, Retaining Walls and Grading Inspe…" at bounding box center [336, 77] width 217 height 22
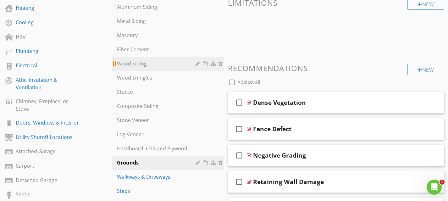
scroll to position [167, 0]
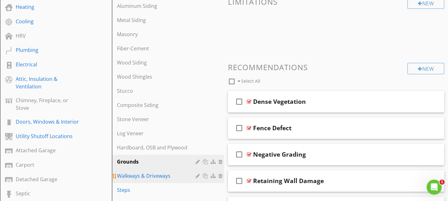
click at [164, 172] on div "Walkways & Driveways" at bounding box center [157, 176] width 80 height 8
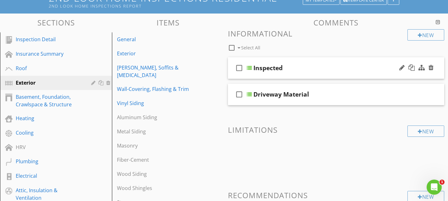
scroll to position [45, 0]
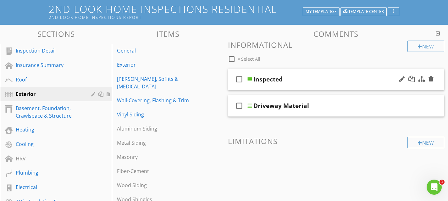
click at [292, 74] on div "check_box_outline_blank Inspected" at bounding box center [336, 80] width 217 height 22
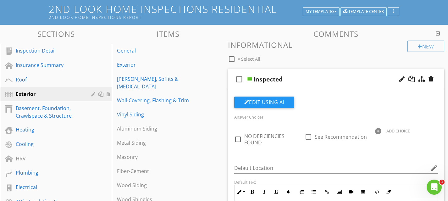
click at [292, 74] on div "check_box_outline_blank Inspected" at bounding box center [336, 80] width 217 height 22
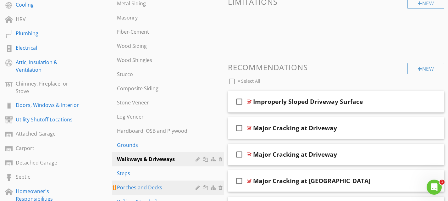
scroll to position [188, 0]
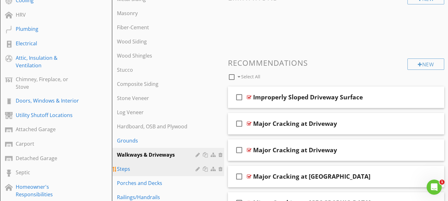
click at [144, 165] on div "Steps" at bounding box center [157, 169] width 80 height 8
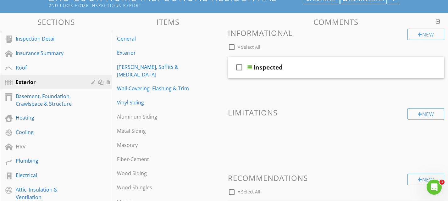
scroll to position [54, 0]
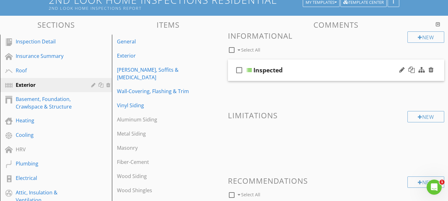
click at [294, 64] on div "check_box_outline_blank Inspected" at bounding box center [336, 70] width 217 height 22
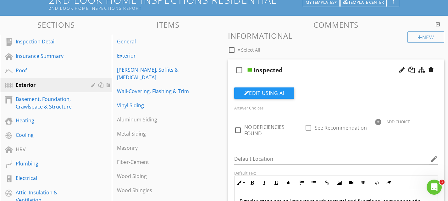
click at [294, 64] on div "check_box_outline_blank Inspected" at bounding box center [336, 70] width 217 height 22
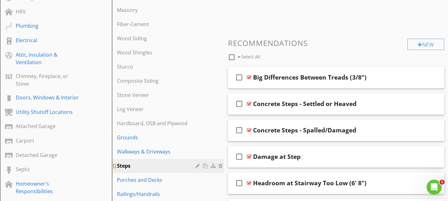
scroll to position [199, 0]
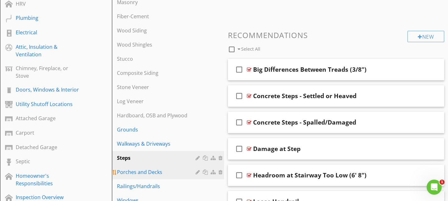
click at [148, 168] on div "Porches and Decks" at bounding box center [157, 172] width 80 height 8
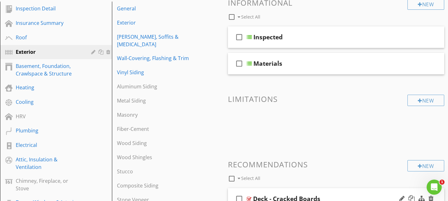
scroll to position [71, 0]
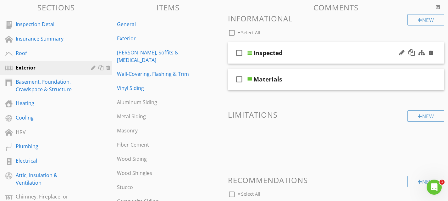
click at [292, 48] on div "check_box_outline_blank Inspected" at bounding box center [336, 53] width 217 height 22
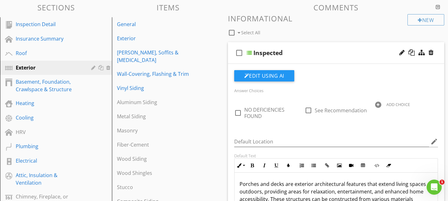
click at [292, 48] on div "check_box_outline_blank Inspected" at bounding box center [336, 53] width 217 height 22
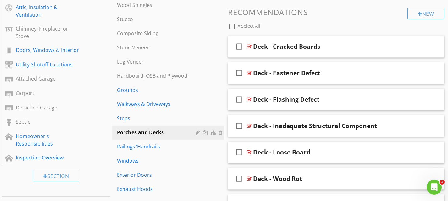
scroll to position [240, 0]
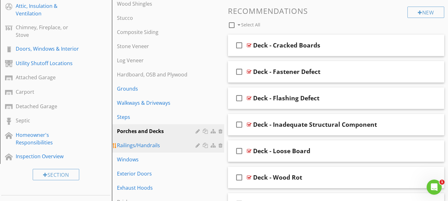
click at [157, 141] on div "Railings/Handrails" at bounding box center [157, 145] width 80 height 8
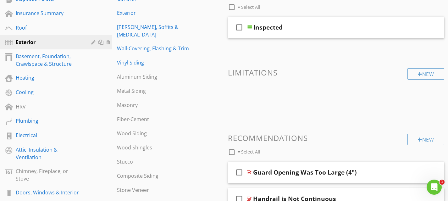
scroll to position [81, 0]
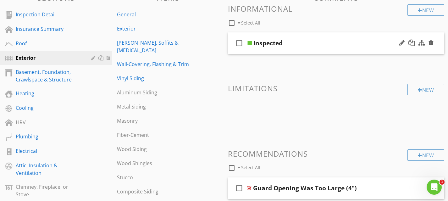
click at [290, 38] on div "check_box_outline_blank Inspected" at bounding box center [336, 43] width 217 height 22
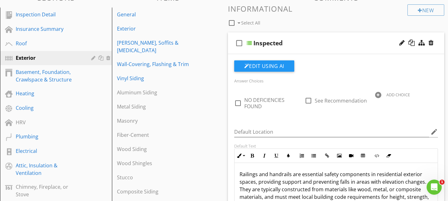
click at [290, 38] on div "check_box_outline_blank Inspected" at bounding box center [336, 43] width 217 height 22
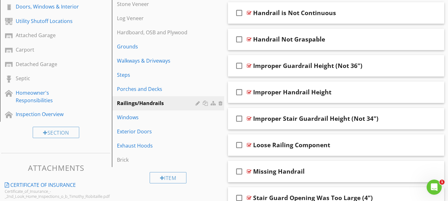
scroll to position [285, 0]
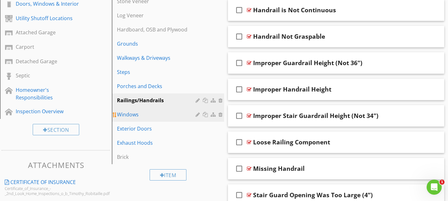
click at [154, 111] on div "Windows" at bounding box center [157, 115] width 80 height 8
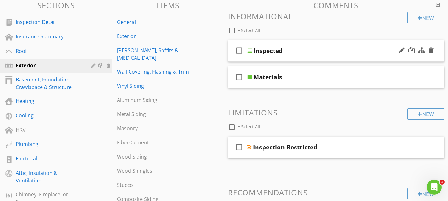
scroll to position [68, 0]
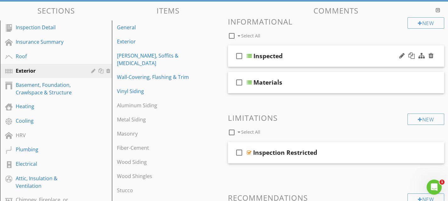
click at [290, 50] on div "check_box_outline_blank Inspected" at bounding box center [336, 56] width 217 height 22
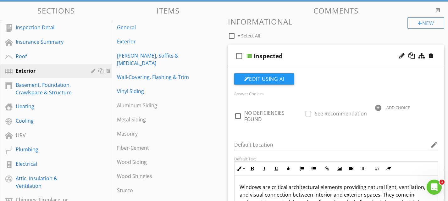
click at [290, 50] on div "check_box_outline_blank Inspected" at bounding box center [336, 56] width 217 height 22
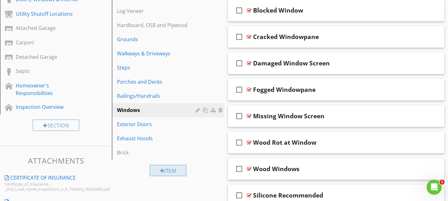
scroll to position [291, 0]
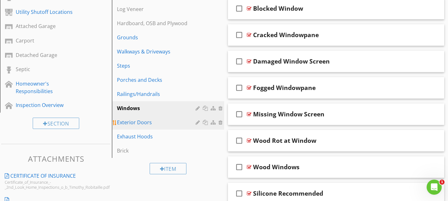
click at [149, 119] on div "Exterior Doors" at bounding box center [157, 123] width 80 height 8
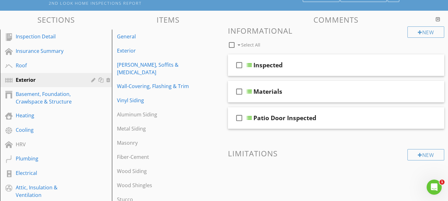
scroll to position [71, 0]
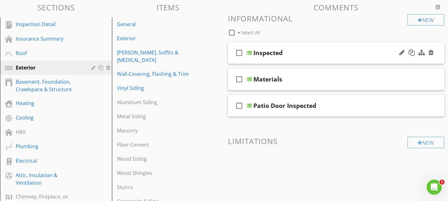
click at [298, 47] on div "check_box_outline_blank Inspected" at bounding box center [336, 53] width 217 height 22
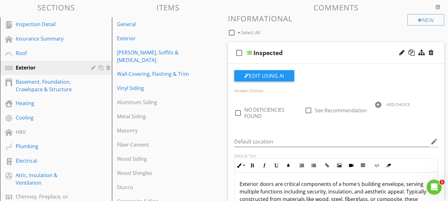
click at [298, 47] on div "check_box_outline_blank Inspected" at bounding box center [336, 53] width 217 height 22
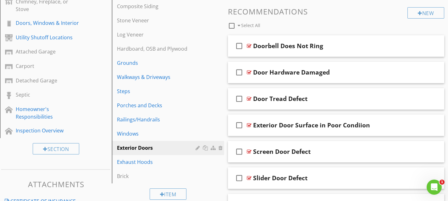
scroll to position [271, 0]
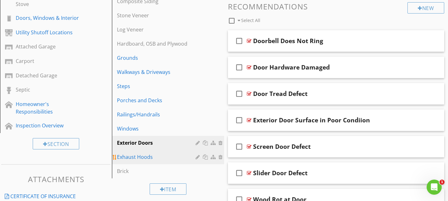
click at [145, 153] on div "Exhaust Hoods" at bounding box center [157, 157] width 80 height 8
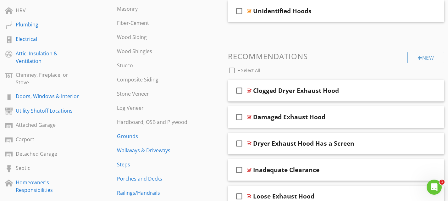
scroll to position [86, 0]
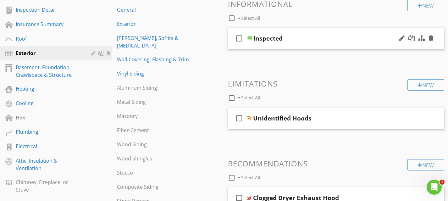
click at [284, 32] on div "check_box_outline_blank Inspected" at bounding box center [336, 39] width 217 height 22
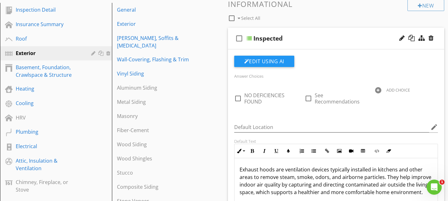
click at [284, 32] on div "check_box_outline_blank Inspected" at bounding box center [336, 39] width 217 height 22
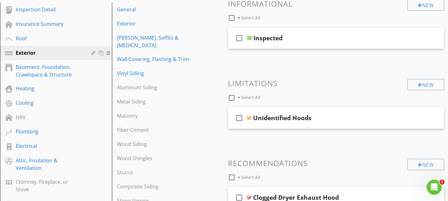
scroll to position [72, 0]
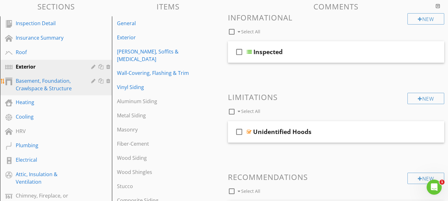
click at [43, 84] on div "Basement, Foundation, Crawlspace & Structure" at bounding box center [49, 84] width 66 height 15
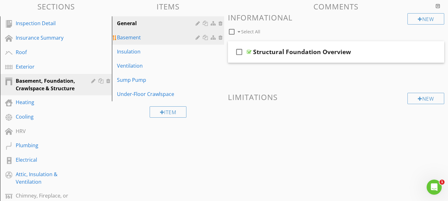
click at [163, 38] on div "Basement" at bounding box center [157, 38] width 80 height 8
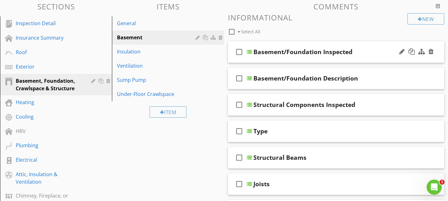
click at [307, 46] on div "check_box_outline_blank Basement/Foundation Inspected" at bounding box center [336, 52] width 217 height 22
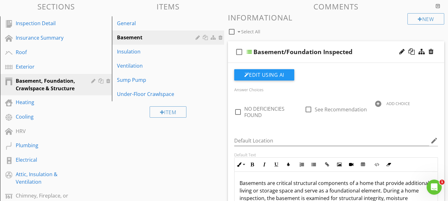
click at [307, 46] on div "check_box_outline_blank Basement/Foundation Inspected" at bounding box center [336, 52] width 217 height 22
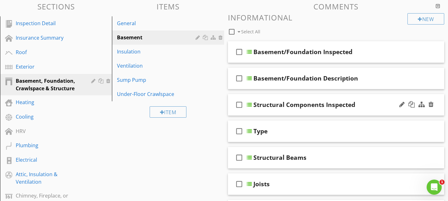
click at [311, 97] on div "check_box_outline_blank Structural Components Inspected" at bounding box center [336, 105] width 217 height 22
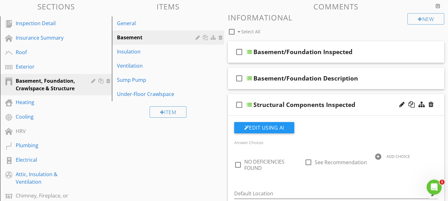
click at [311, 97] on div "check_box_outline_blank Structural Components Inspected" at bounding box center [336, 105] width 217 height 22
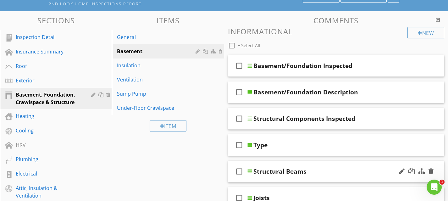
scroll to position [58, 0]
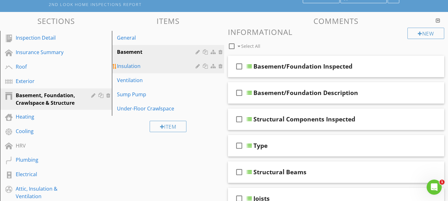
click at [155, 66] on div "Insulation" at bounding box center [157, 66] width 80 height 8
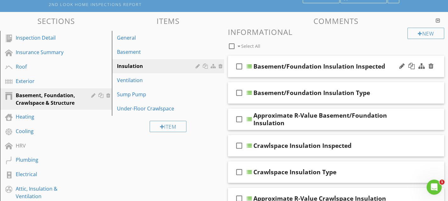
click at [335, 59] on div "check_box_outline_blank Basement/Foundation Insulation Inspected" at bounding box center [336, 67] width 217 height 22
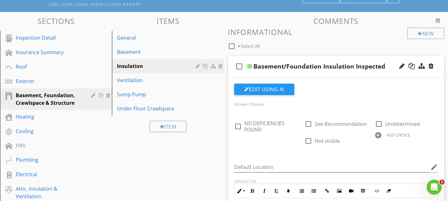
click at [335, 59] on div "check_box_outline_blank Basement/Foundation Insulation Inspected" at bounding box center [336, 67] width 217 height 22
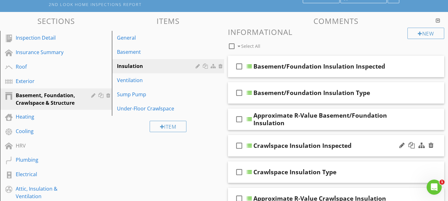
click at [333, 140] on div "check_box_outline_blank Crawlspace Insulation Inspected" at bounding box center [336, 146] width 217 height 22
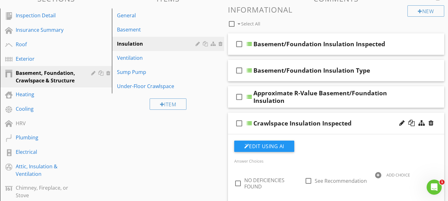
scroll to position [74, 0]
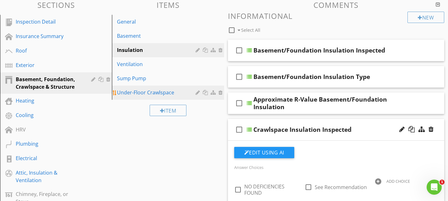
click at [163, 90] on div "Under-Floor Crawlspace" at bounding box center [157, 93] width 80 height 8
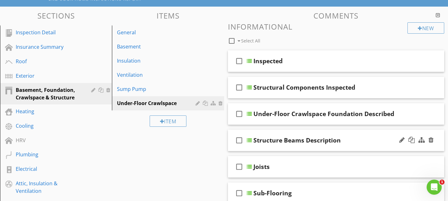
scroll to position [63, 0]
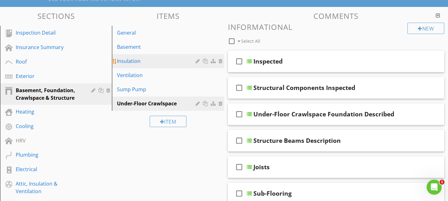
click at [171, 61] on div "Insulation" at bounding box center [157, 61] width 80 height 8
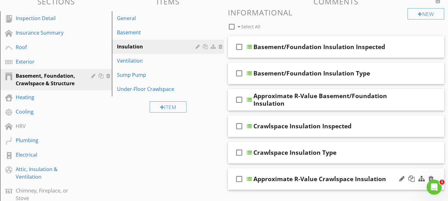
scroll to position [78, 0]
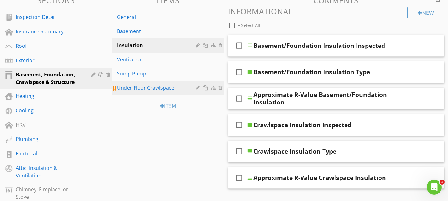
click at [157, 90] on div "Under-Floor Crawlspace" at bounding box center [157, 88] width 80 height 8
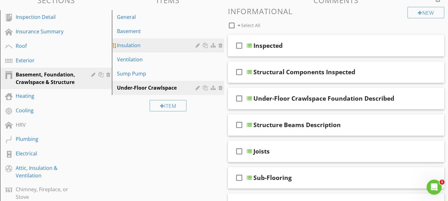
click at [151, 48] on div "Insulation" at bounding box center [157, 45] width 80 height 8
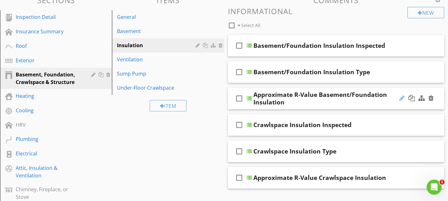
click at [402, 97] on div at bounding box center [401, 98] width 5 height 6
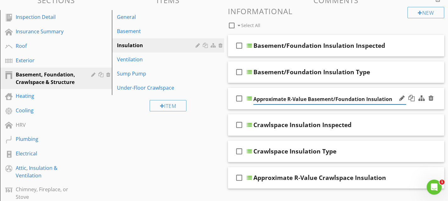
click at [253, 100] on input "Approximate R-Value Basement/Foundation Insulation" at bounding box center [329, 99] width 153 height 10
click at [391, 99] on input "Basement/Foundation Insulation/Approximate R-Value Basement/Foundation Insulati…" at bounding box center [329, 99] width 153 height 10
type input "Basement/Foundation Insulation/Approximate R-Value"
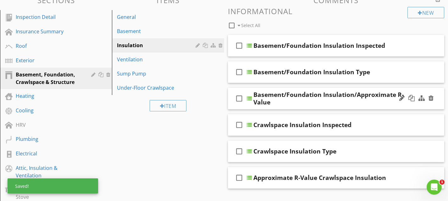
click at [382, 92] on div "check_box_outline_blank Basement/Foundation Insulation/Approximate R-Value" at bounding box center [336, 99] width 217 height 22
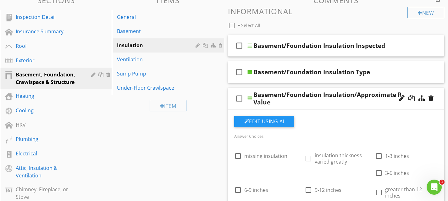
click at [369, 91] on div "Basement/Foundation Insulation/Approximate R-Value" at bounding box center [329, 98] width 153 height 15
click at [369, 91] on div "check_box_outline_blank Basement/Foundation Insulation/Approximate R-Value" at bounding box center [336, 99] width 217 height 22
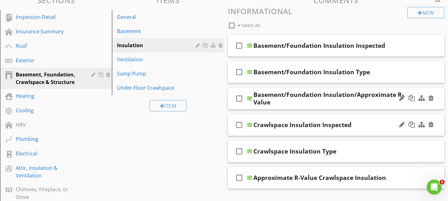
click at [325, 117] on div "check_box_outline_blank Crawlspace Insulation Inspected" at bounding box center [336, 125] width 217 height 22
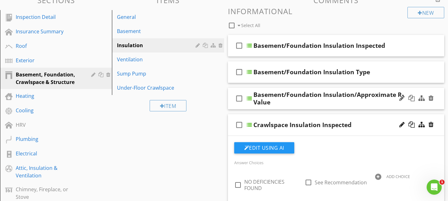
click at [325, 117] on div "check_box_outline_blank Crawlspace Insulation Inspected" at bounding box center [336, 125] width 217 height 22
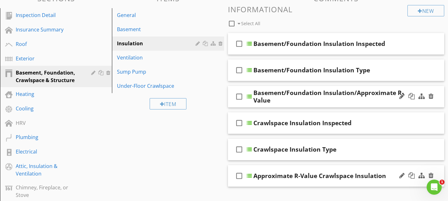
scroll to position [80, 0]
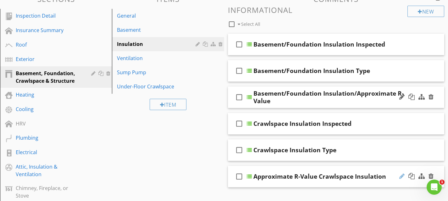
click at [401, 176] on div at bounding box center [401, 176] width 5 height 6
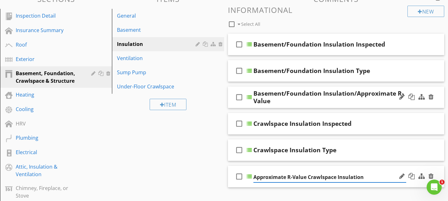
click at [254, 176] on input "Approximate R-Value Crawlspace Insulation" at bounding box center [329, 177] width 153 height 10
click at [367, 176] on input "Crawlspace Insulation/Approximate R-Value Crawlspace Insulation" at bounding box center [329, 177] width 153 height 10
drag, startPoint x: 367, startPoint y: 176, endPoint x: 390, endPoint y: 178, distance: 23.3
click at [390, 178] on input "Crawlspace Insulation/Approximate R-Value Crawlspace Insulation" at bounding box center [329, 177] width 153 height 10
click at [373, 173] on input "Crawlspace Insulation/Approximate R-Value Insulation" at bounding box center [329, 177] width 153 height 10
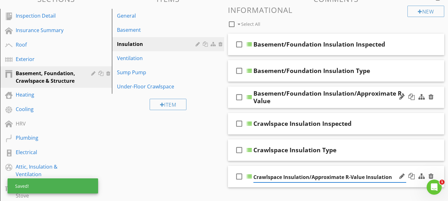
click at [373, 178] on input "Crawlspace Insulation/Approximate R-Value Insulation" at bounding box center [329, 177] width 153 height 10
type input "Crawlspace Insulation/Approximate R-Value"
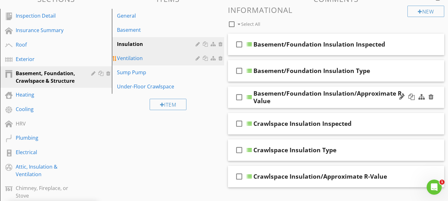
click at [155, 62] on div "Ventilation" at bounding box center [157, 58] width 80 height 8
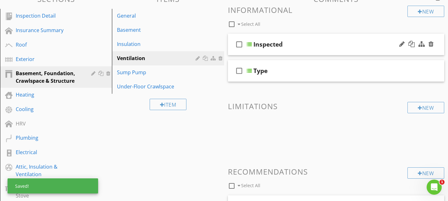
click at [299, 38] on div "check_box_outline_blank Inspected" at bounding box center [336, 45] width 217 height 22
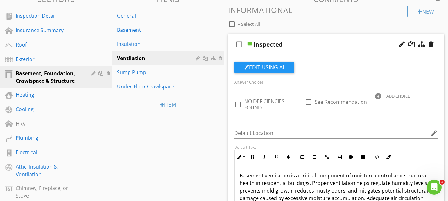
click at [301, 37] on div "check_box_outline_blank Inspected" at bounding box center [336, 45] width 217 height 22
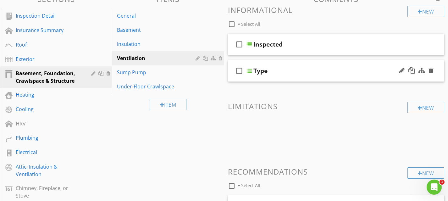
click at [287, 64] on div "check_box_outline_blank Type" at bounding box center [336, 71] width 217 height 22
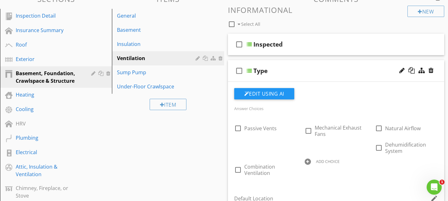
click at [287, 64] on div "check_box_outline_blank Type" at bounding box center [336, 71] width 217 height 22
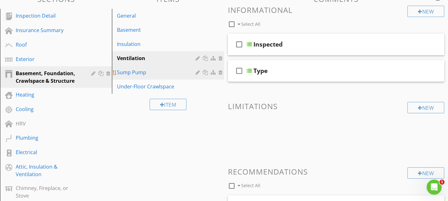
click at [169, 72] on div "Sump Pump" at bounding box center [157, 73] width 80 height 8
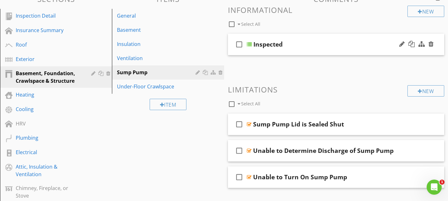
click at [297, 37] on div "check_box_outline_blank Inspected" at bounding box center [336, 45] width 217 height 22
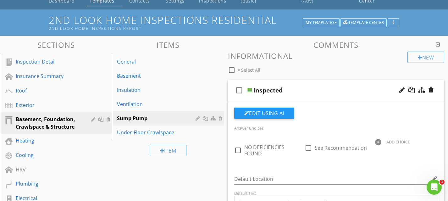
scroll to position [10, 0]
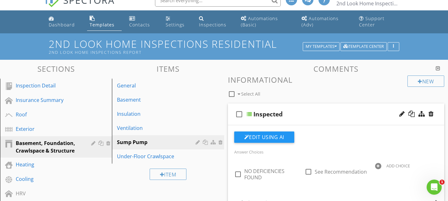
click at [294, 108] on div "check_box_outline_blank Inspected" at bounding box center [336, 114] width 217 height 22
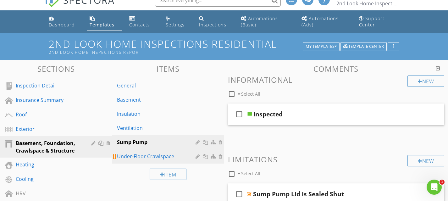
click at [152, 157] on div "Under-Floor Crawlspace" at bounding box center [157, 156] width 80 height 8
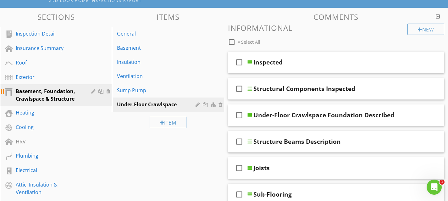
scroll to position [63, 0]
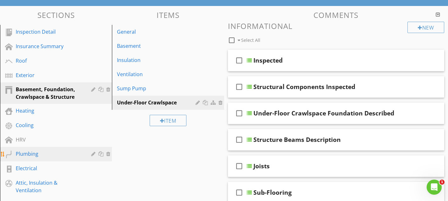
click at [37, 155] on div "Plumbing" at bounding box center [49, 154] width 66 height 8
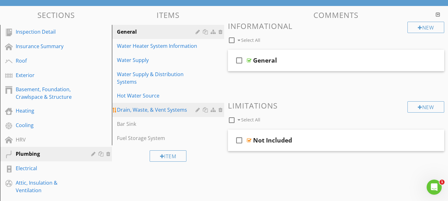
click at [146, 108] on div "Drain, Waste, & Vent Systems" at bounding box center [157, 110] width 80 height 8
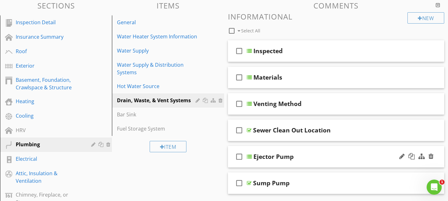
scroll to position [72, 0]
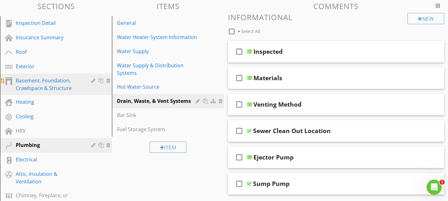
click at [53, 89] on div "Basement, Foundation, Crawlspace & Structure" at bounding box center [49, 84] width 66 height 15
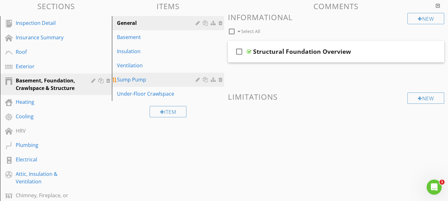
click at [187, 81] on div "Sump Pump" at bounding box center [157, 80] width 80 height 8
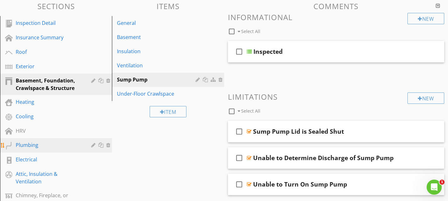
click at [35, 144] on div "Plumbing" at bounding box center [49, 145] width 66 height 8
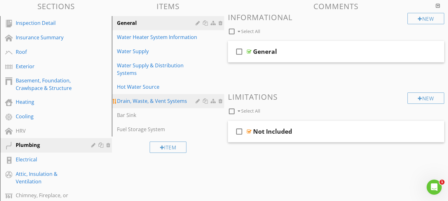
click at [150, 103] on div "Drain, Waste, & Vent Systems" at bounding box center [157, 101] width 80 height 8
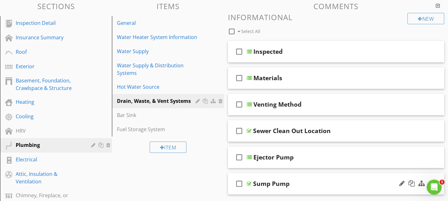
click at [289, 175] on div "check_box_outline_blank Sump Pump" at bounding box center [336, 184] width 217 height 22
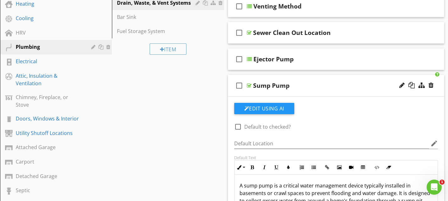
scroll to position [0, 0]
click at [299, 80] on div "check_box_outline_blank Sump Pump" at bounding box center [336, 86] width 217 height 22
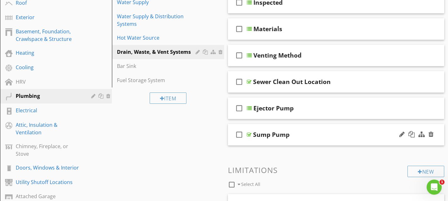
scroll to position [120, 0]
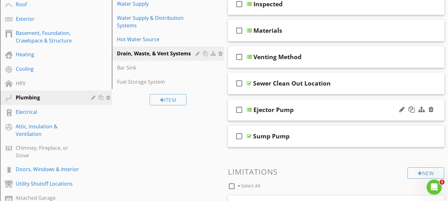
click at [301, 103] on div "check_box_outline_blank Ejector Pump" at bounding box center [336, 110] width 217 height 22
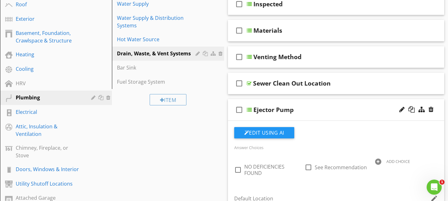
click at [301, 103] on div "check_box_outline_blank Ejector Pump" at bounding box center [336, 110] width 217 height 22
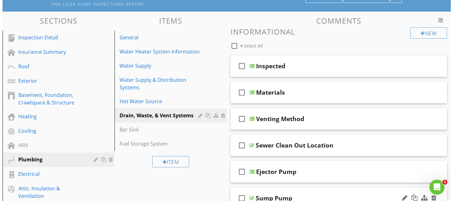
scroll to position [56, 0]
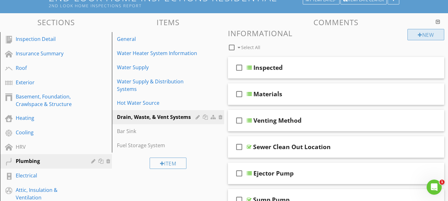
click at [420, 33] on div at bounding box center [420, 34] width 4 height 5
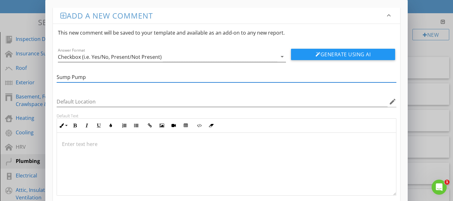
type input "Sump Pump"
click at [186, 55] on div "Checkbox (i.e. Yes/No, Present/Not Present)" at bounding box center [167, 57] width 219 height 10
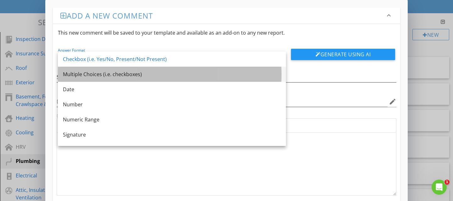
click at [140, 75] on div "Multiple Choices (i.e. checkboxes)" at bounding box center [172, 74] width 218 height 8
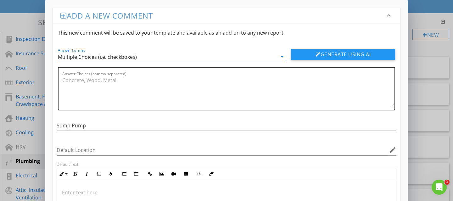
click at [75, 80] on textarea "Answer Choices (comma-separated)" at bounding box center [228, 90] width 332 height 31
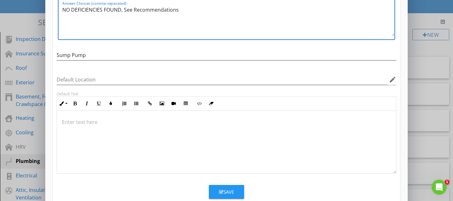
scroll to position [0, 0]
type textarea "NO DEFICIENCIES FOUND, See Recommendations"
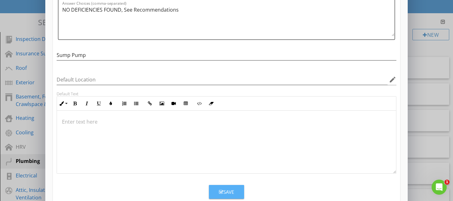
click at [236, 188] on button "Save" at bounding box center [226, 192] width 35 height 14
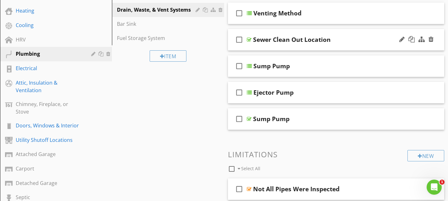
scroll to position [164, 0]
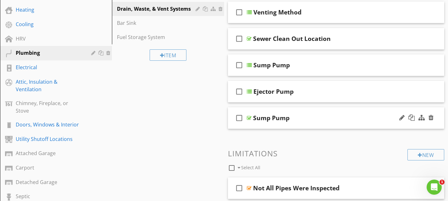
click at [288, 113] on div "check_box_outline_blank Sump Pump" at bounding box center [336, 118] width 217 height 22
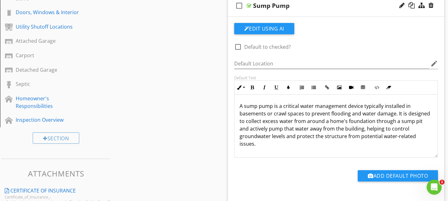
scroll to position [291, 0]
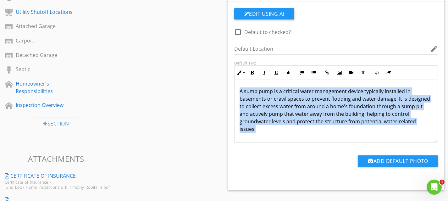
drag, startPoint x: 261, startPoint y: 130, endPoint x: 229, endPoint y: 88, distance: 53.2
click at [229, 88] on div "Edit Using AI check_box_outline_blank Default to checked? Default Location edit…" at bounding box center [336, 96] width 217 height 188
copy p "A sump pump is a critical water management device typically installed in baseme…"
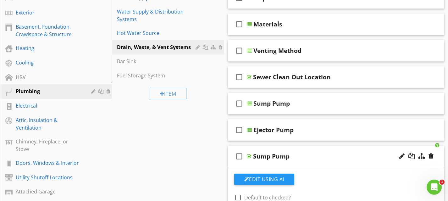
scroll to position [99, 0]
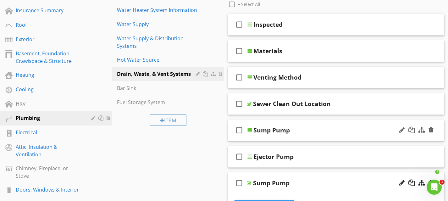
click at [294, 124] on div "check_box_outline_blank Sump Pump" at bounding box center [336, 130] width 217 height 22
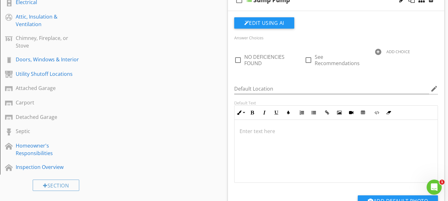
scroll to position [231, 0]
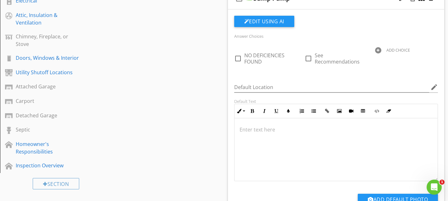
click at [244, 130] on p at bounding box center [336, 130] width 193 height 8
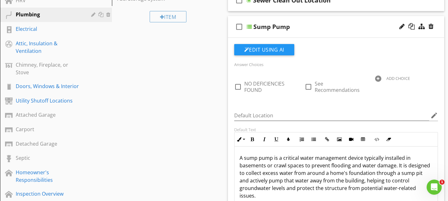
scroll to position [202, 0]
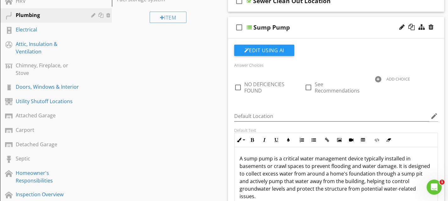
click at [313, 22] on div "check_box_outline_blank Sump Pump" at bounding box center [336, 28] width 217 height 22
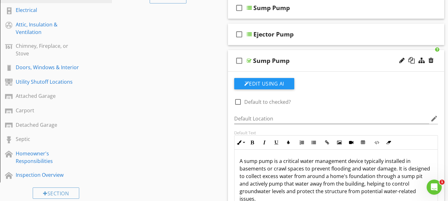
scroll to position [217, 0]
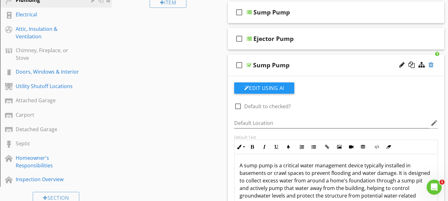
click at [433, 65] on div at bounding box center [430, 65] width 5 height 6
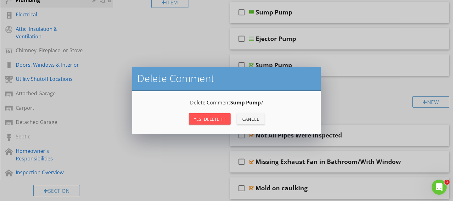
click at [224, 118] on div "Yes, Delete it!" at bounding box center [210, 119] width 32 height 7
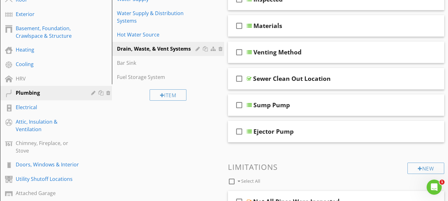
scroll to position [124, 0]
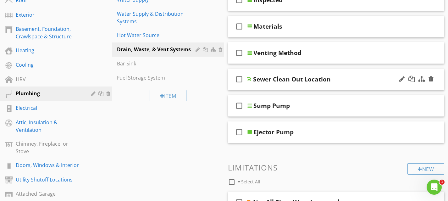
click at [299, 71] on div "check_box_outline_blank Sewer Clean Out Location" at bounding box center [336, 80] width 217 height 22
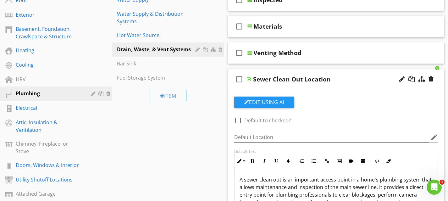
click at [296, 72] on div "check_box_outline_blank Sewer Clean Out Location" at bounding box center [336, 80] width 217 height 22
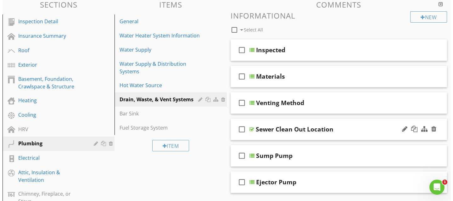
scroll to position [69, 0]
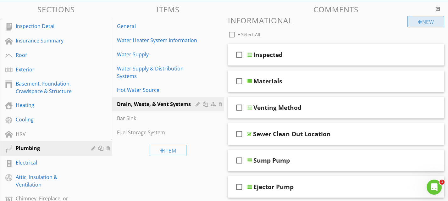
click at [418, 21] on div at bounding box center [420, 21] width 4 height 5
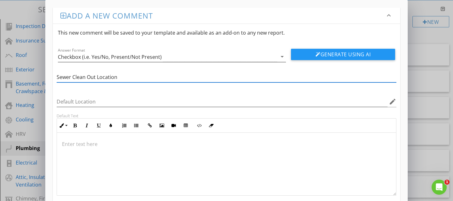
type input "Sewer Clean Out Location"
click at [158, 58] on div "Checkbox (i.e. Yes/No, Present/Not Present)" at bounding box center [110, 57] width 104 height 6
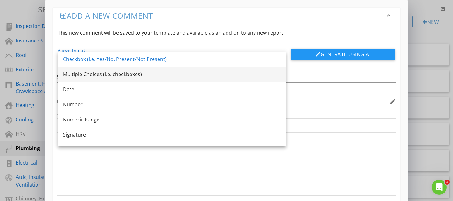
click at [136, 74] on div "Multiple Choices (i.e. checkboxes)" at bounding box center [172, 74] width 218 height 8
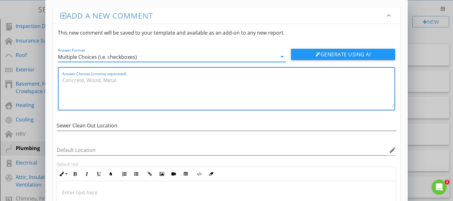
click at [78, 78] on textarea "Answer Choices (comma-separated)" at bounding box center [228, 90] width 332 height 31
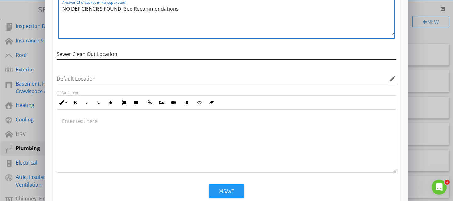
scroll to position [86, 0]
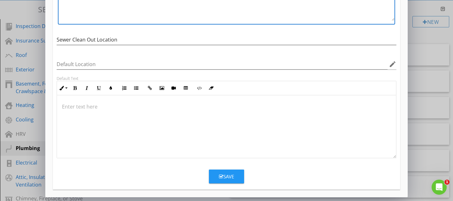
type textarea "NO DEFICIENCIES FOUND, See Recommendations"
click at [235, 177] on button "Save" at bounding box center [226, 176] width 35 height 14
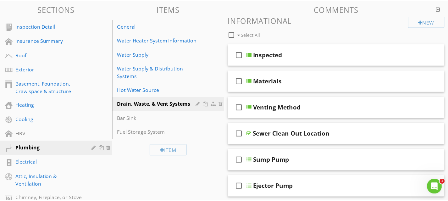
scroll to position [55, 0]
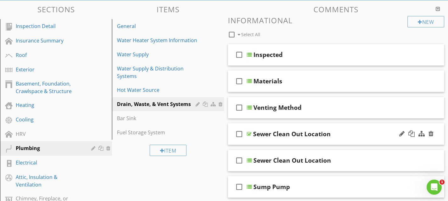
click at [326, 129] on div "check_box_outline_blank Sewer Clean Out Location" at bounding box center [336, 134] width 217 height 22
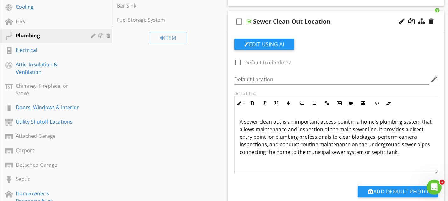
scroll to position [0, 0]
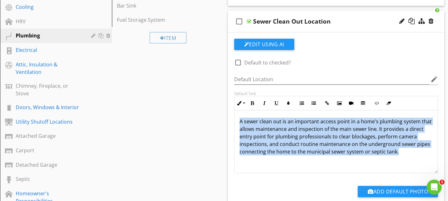
drag, startPoint x: 427, startPoint y: 152, endPoint x: 290, endPoint y: 137, distance: 138.0
click at [231, 120] on div "Default Text Inline Style XLarge Large Normal Small Light Small/Light Bold Ital…" at bounding box center [336, 132] width 212 height 82
copy p "A sewer clean out is an important access point in a home's plumbing system that…"
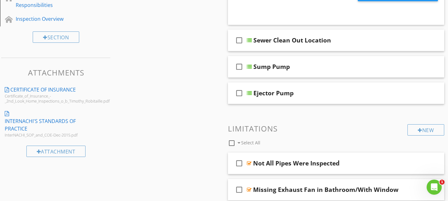
scroll to position [378, 0]
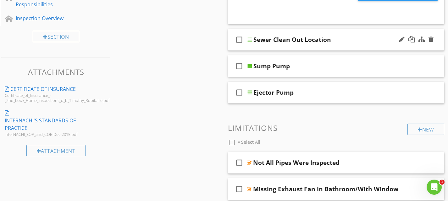
click at [327, 35] on div "check_box_outline_blank Sewer Clean Out Location" at bounding box center [336, 40] width 217 height 22
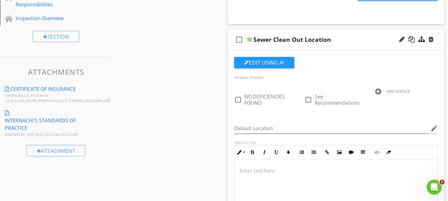
click at [240, 171] on p at bounding box center [336, 171] width 193 height 8
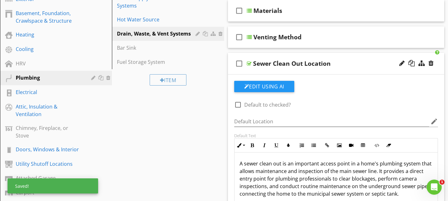
scroll to position [139, 0]
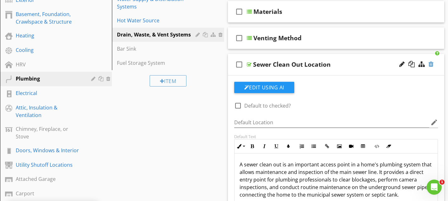
click at [431, 66] on div at bounding box center [430, 64] width 5 height 6
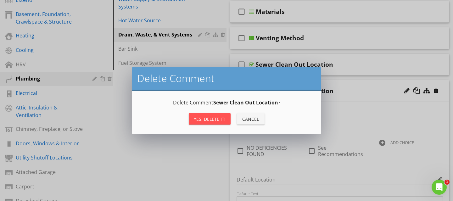
click at [223, 119] on div "Yes, Delete it!" at bounding box center [210, 119] width 32 height 7
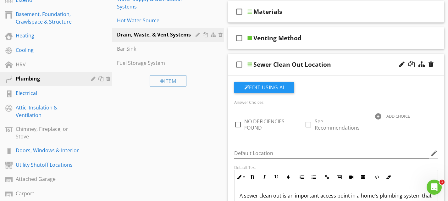
click at [321, 56] on div "check_box_outline_blank Sewer Clean Out Location" at bounding box center [336, 65] width 217 height 22
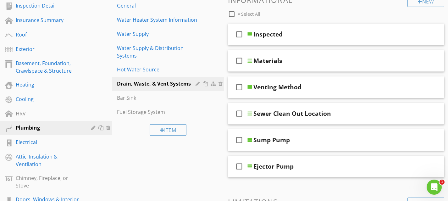
scroll to position [91, 0]
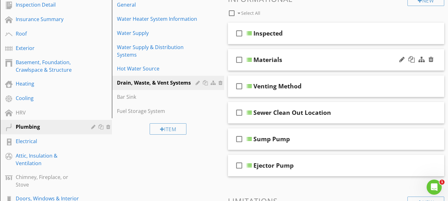
click at [295, 55] on div "check_box_outline_blank Materials" at bounding box center [336, 60] width 217 height 22
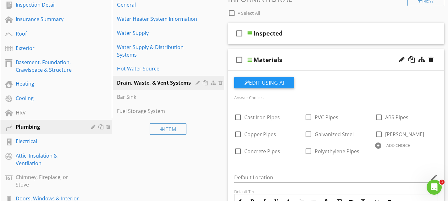
click at [295, 55] on div "check_box_outline_blank Materials" at bounding box center [336, 60] width 217 height 22
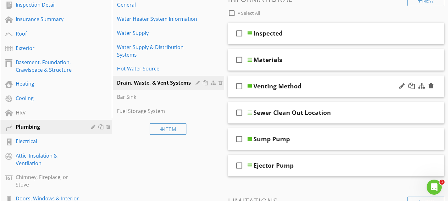
click at [290, 77] on div "check_box_outline_blank Venting Method" at bounding box center [336, 86] width 217 height 22
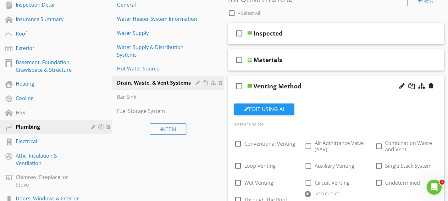
click at [290, 77] on div "check_box_outline_blank Venting Method" at bounding box center [336, 86] width 217 height 22
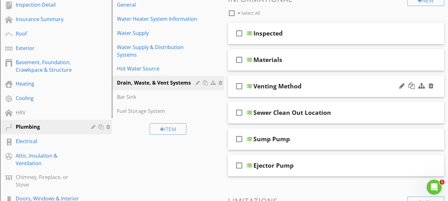
click at [286, 77] on div "check_box_outline_blank Venting Method" at bounding box center [336, 86] width 217 height 22
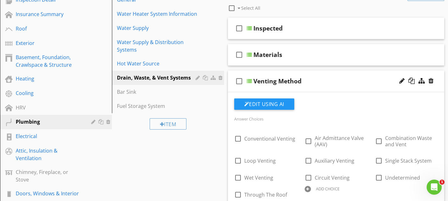
scroll to position [92, 0]
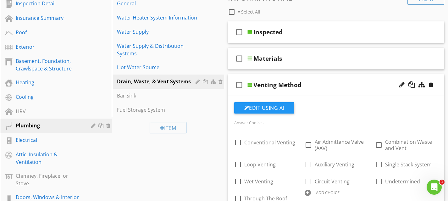
click at [286, 77] on div "check_box_outline_blank Venting Method" at bounding box center [336, 85] width 217 height 22
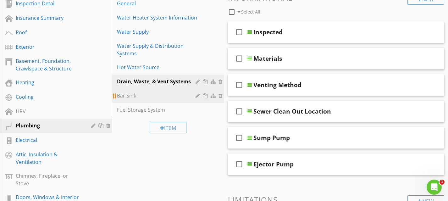
click at [143, 97] on div "Bar Sink" at bounding box center [157, 96] width 80 height 8
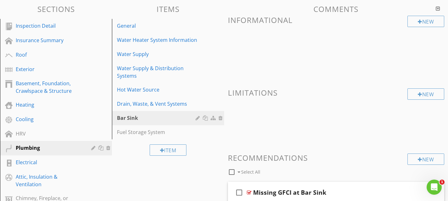
scroll to position [72, 0]
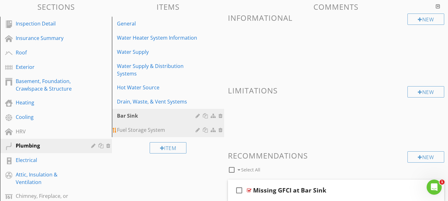
click at [167, 132] on div "Fuel Storage System" at bounding box center [157, 130] width 80 height 8
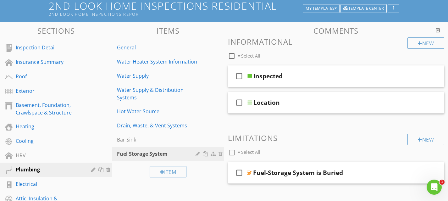
scroll to position [34, 0]
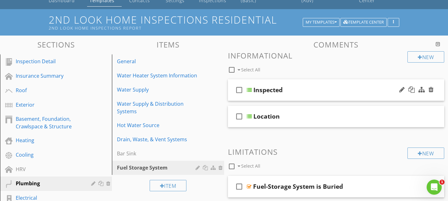
click at [294, 83] on div "check_box_outline_blank Inspected" at bounding box center [336, 90] width 217 height 22
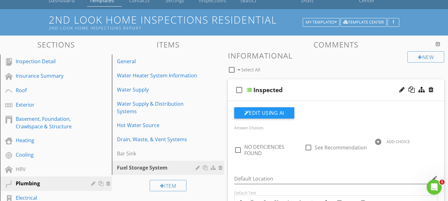
click at [298, 85] on div "check_box_outline_blank Inspected" at bounding box center [336, 90] width 217 height 22
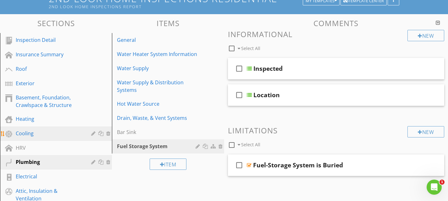
scroll to position [58, 0]
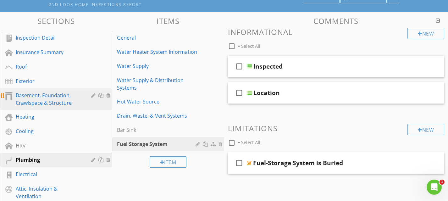
click at [66, 101] on div "Basement, Foundation, Crawlspace & Structure" at bounding box center [49, 98] width 66 height 15
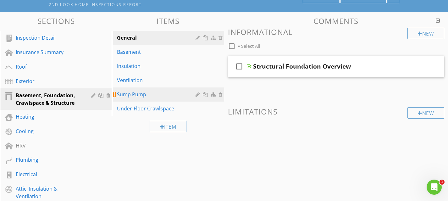
click at [154, 94] on div "Sump Pump" at bounding box center [157, 95] width 80 height 8
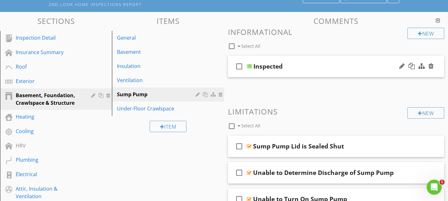
click at [291, 59] on div "check_box_outline_blank Inspected" at bounding box center [336, 67] width 217 height 22
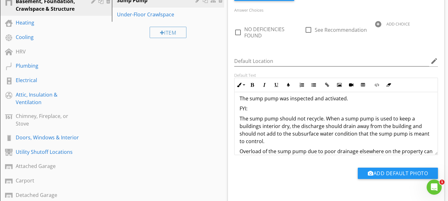
scroll to position [0, 0]
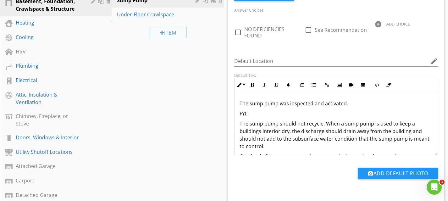
drag, startPoint x: 291, startPoint y: 146, endPoint x: 229, endPoint y: 87, distance: 85.9
click at [229, 87] on div "Edit Using AI Answer Choices check_box_outline_blank NO DEFICIENCIES FOUND chec…" at bounding box center [336, 92] width 217 height 219
copy div "The sump pump was inspected and activated. FYI: The sump pump should not recycl…"
click at [62, 69] on div "Plumbing" at bounding box center [61, 66] width 90 height 8
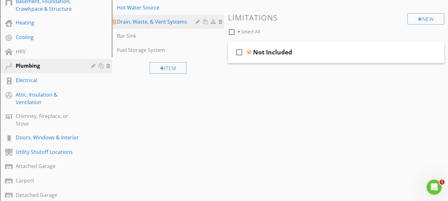
click at [168, 25] on div "Drain, Waste, & Vent Systems" at bounding box center [157, 22] width 80 height 8
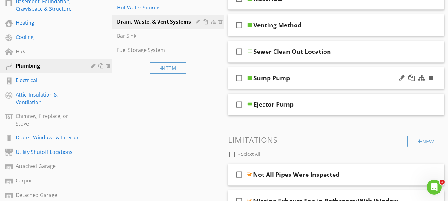
click at [318, 72] on div "check_box_outline_blank Sump Pump" at bounding box center [336, 78] width 217 height 22
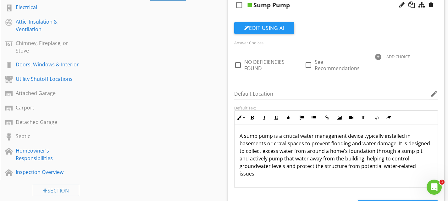
scroll to position [225, 0]
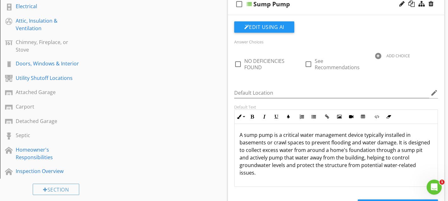
click at [258, 172] on p "A sump pump is a critical water management device typically installed in baseme…" at bounding box center [336, 153] width 193 height 45
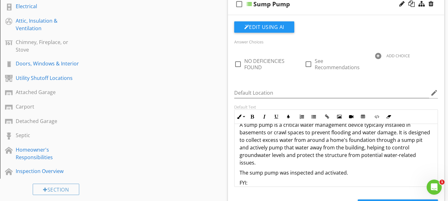
scroll to position [11, 0]
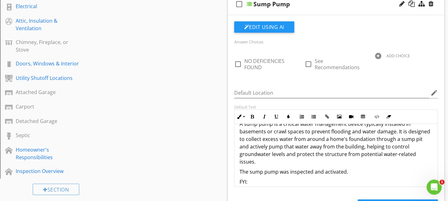
click at [378, 56] on div at bounding box center [378, 56] width 6 height 6
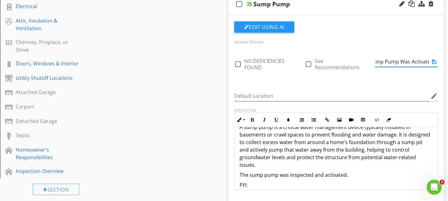
scroll to position [0, 19]
type input "The Sump Pump Was Activated"
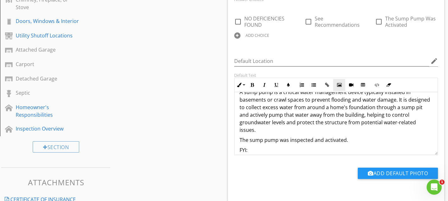
scroll to position [20, 0]
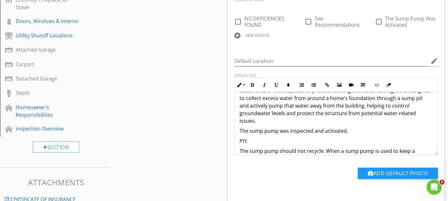
drag, startPoint x: 349, startPoint y: 130, endPoint x: 241, endPoint y: 131, distance: 108.5
click at [241, 131] on p "The sump pump was inspected and activated." at bounding box center [336, 131] width 193 height 8
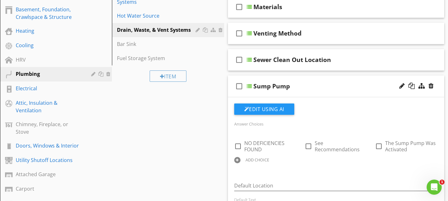
scroll to position [145, 0]
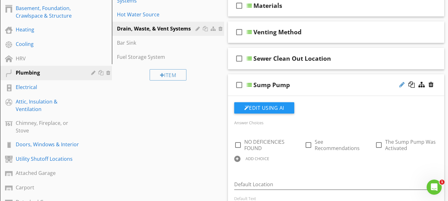
click at [401, 85] on div at bounding box center [401, 84] width 5 height 6
type input "Sump Pump Inspected"
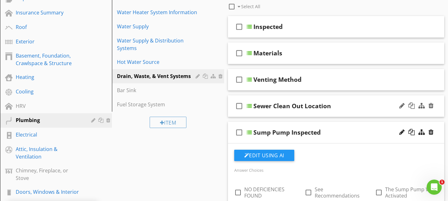
scroll to position [98, 0]
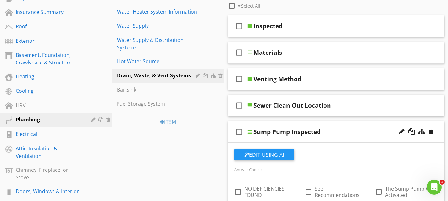
click at [316, 126] on div "check_box_outline_blank Sump Pump Inspected" at bounding box center [336, 132] width 217 height 22
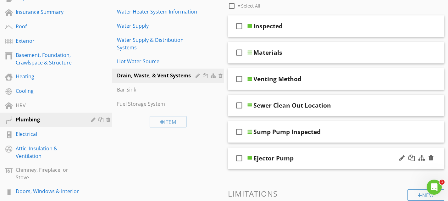
click at [302, 153] on div "check_box_outline_blank Ejector Pump" at bounding box center [336, 158] width 217 height 22
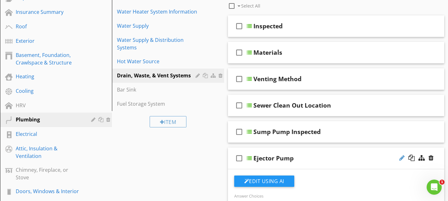
click at [400, 160] on div at bounding box center [401, 158] width 5 height 6
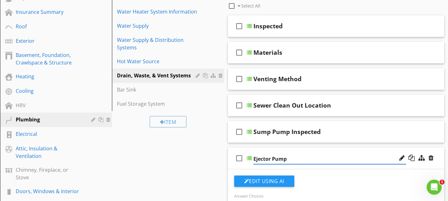
click at [294, 161] on input "Ejector Pump" at bounding box center [329, 159] width 153 height 10
type input "Ejector Pump Inspected"
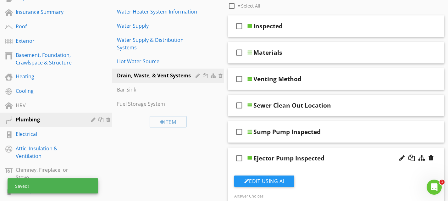
click at [341, 153] on div "check_box_outline_blank Ejector Pump Inspected" at bounding box center [336, 158] width 217 height 22
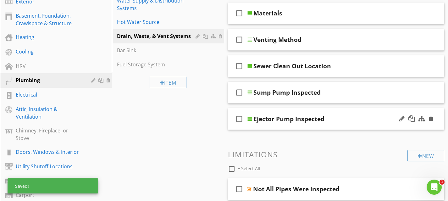
scroll to position [152, 0]
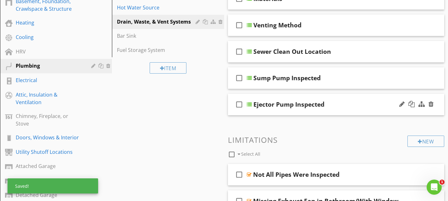
click at [346, 97] on div "check_box_outline_blank Ejector Pump Inspected" at bounding box center [336, 105] width 217 height 22
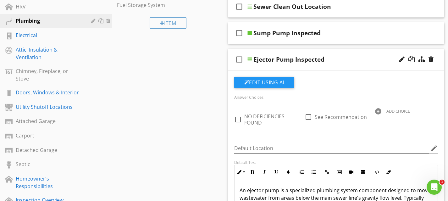
scroll to position [196, 0]
click at [337, 54] on div "check_box_outline_blank Ejector Pump Inspected" at bounding box center [336, 60] width 217 height 22
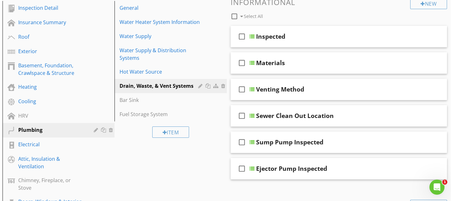
scroll to position [86, 0]
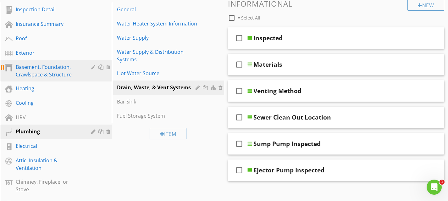
click at [42, 68] on div "Basement, Foundation, Crawlspace & Structure" at bounding box center [49, 70] width 66 height 15
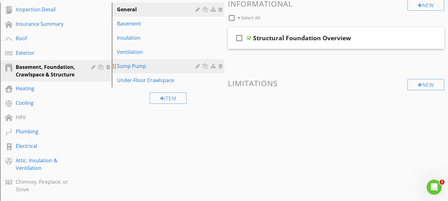
click at [156, 65] on div "Sump Pump" at bounding box center [157, 66] width 80 height 8
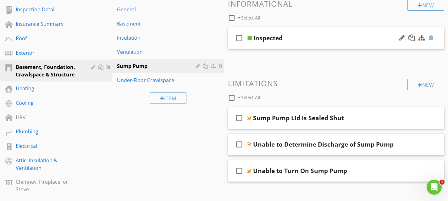
click at [433, 38] on div at bounding box center [430, 38] width 5 height 6
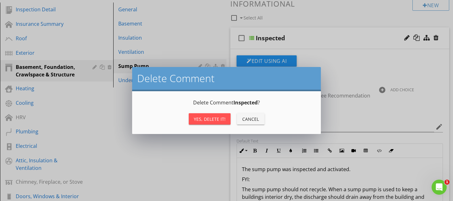
click at [218, 117] on div "Yes, Delete it!" at bounding box center [210, 119] width 32 height 7
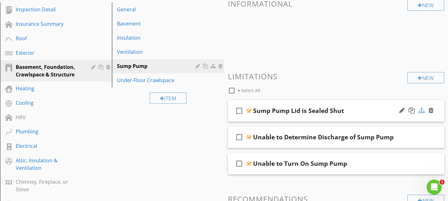
click at [423, 112] on div at bounding box center [421, 110] width 6 height 6
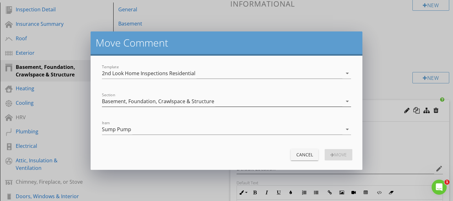
click at [347, 101] on icon "arrow_drop_down" at bounding box center [347, 101] width 8 height 8
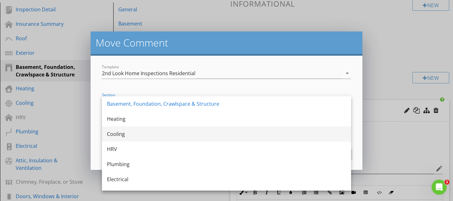
scroll to position [61, 0]
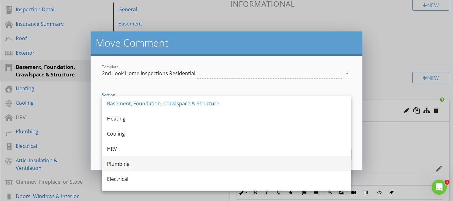
click at [215, 166] on div "Plumbing" at bounding box center [226, 164] width 239 height 8
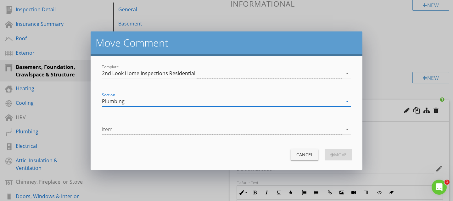
click at [346, 129] on icon "arrow_drop_down" at bounding box center [347, 129] width 8 height 8
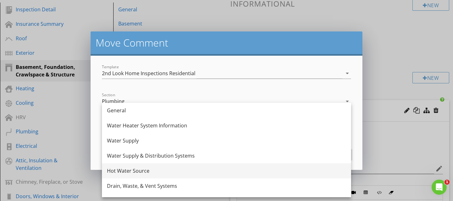
scroll to position [26, 0]
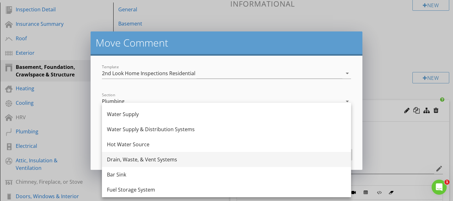
click at [184, 161] on div "Drain, Waste, & Vent Systems" at bounding box center [226, 160] width 239 height 8
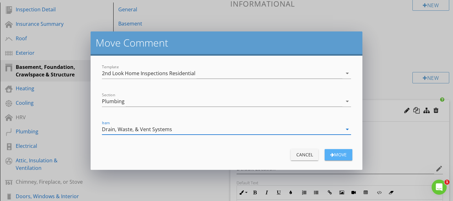
click at [344, 156] on div "Move" at bounding box center [338, 154] width 18 height 7
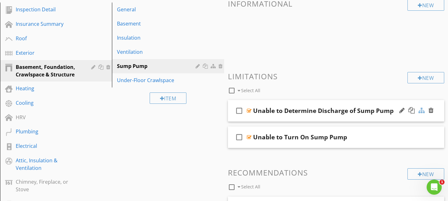
click at [422, 111] on div at bounding box center [421, 110] width 6 height 6
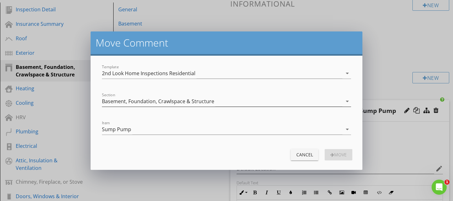
click at [347, 101] on icon "arrow_drop_down" at bounding box center [347, 101] width 8 height 8
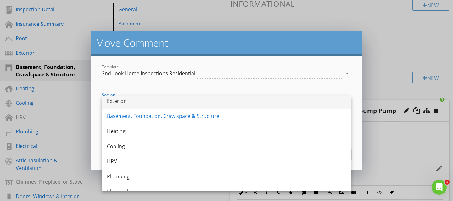
scroll to position [67, 0]
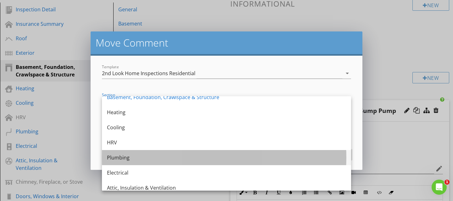
click at [204, 161] on div "Plumbing" at bounding box center [226, 158] width 239 height 8
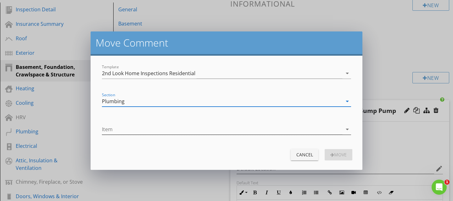
click at [349, 130] on icon "arrow_drop_down" at bounding box center [347, 129] width 8 height 8
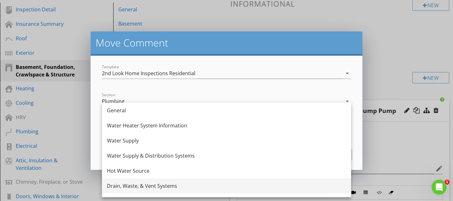
click at [216, 190] on div "Drain, Waste, & Vent Systems" at bounding box center [226, 185] width 239 height 15
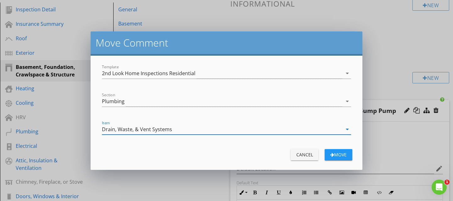
click at [342, 155] on div "Move" at bounding box center [338, 154] width 18 height 7
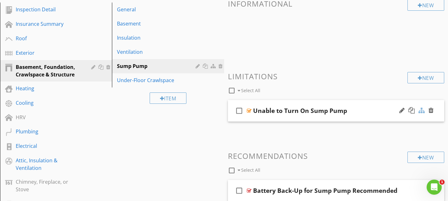
click at [422, 111] on div at bounding box center [421, 110] width 6 height 6
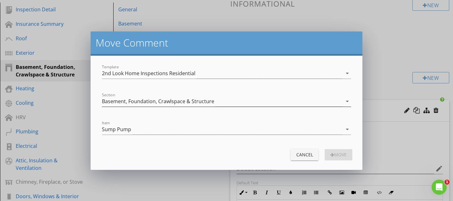
click at [347, 101] on icon "arrow_drop_down" at bounding box center [347, 101] width 8 height 8
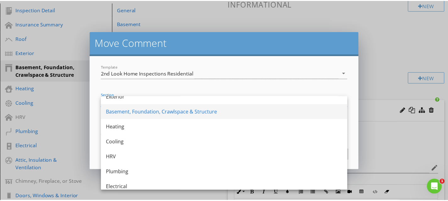
scroll to position [58, 0]
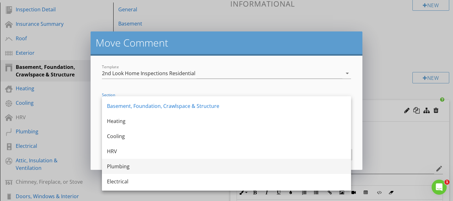
click at [212, 167] on div "Plumbing" at bounding box center [226, 167] width 239 height 8
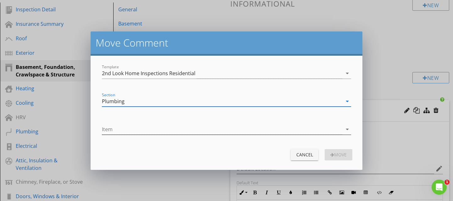
click at [347, 129] on icon "arrow_drop_down" at bounding box center [347, 129] width 8 height 8
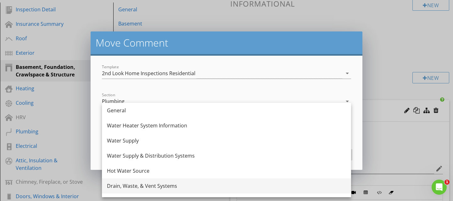
click at [222, 189] on div "Drain, Waste, & Vent Systems" at bounding box center [226, 186] width 239 height 8
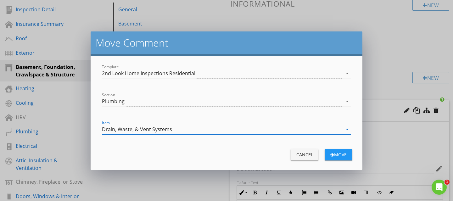
click at [344, 154] on div "Move" at bounding box center [338, 154] width 18 height 7
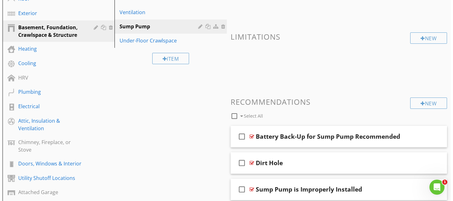
scroll to position [127, 0]
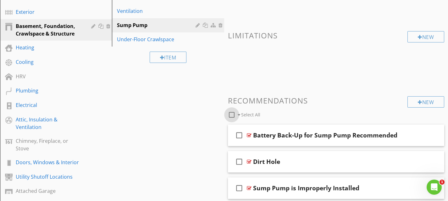
click at [232, 115] on div at bounding box center [231, 114] width 11 height 11
checkbox input "true"
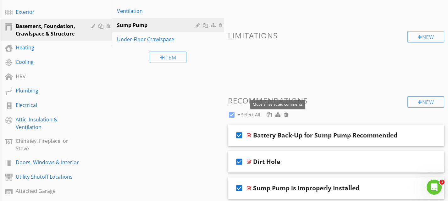
click at [278, 116] on div at bounding box center [277, 114] width 5 height 5
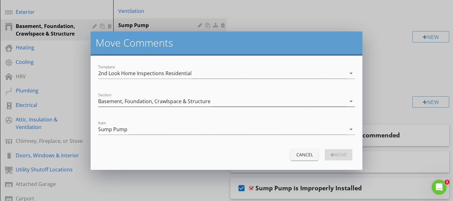
click at [351, 102] on icon "arrow_drop_down" at bounding box center [351, 101] width 8 height 8
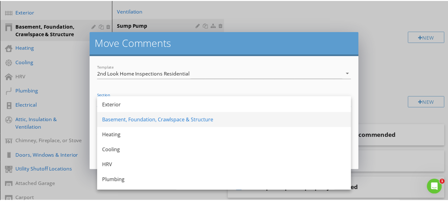
scroll to position [49, 0]
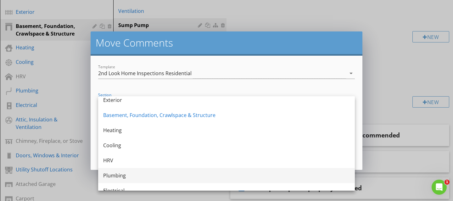
click at [165, 171] on div "Plumbing" at bounding box center [226, 175] width 246 height 15
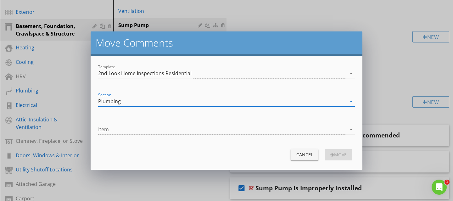
click at [350, 131] on icon "arrow_drop_down" at bounding box center [351, 129] width 8 height 8
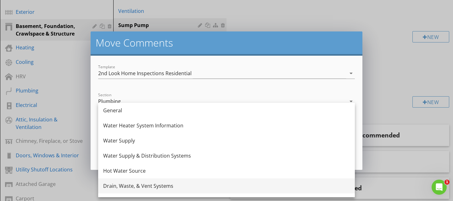
click at [234, 180] on div "Drain, Waste, & Vent Systems" at bounding box center [226, 185] width 246 height 15
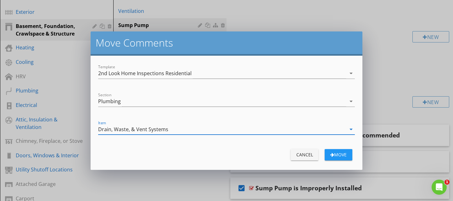
click at [345, 154] on div "move" at bounding box center [338, 154] width 18 height 7
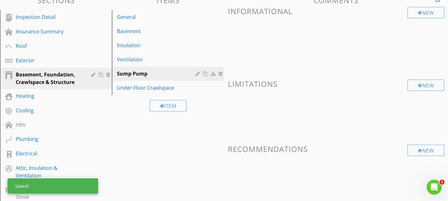
scroll to position [75, 0]
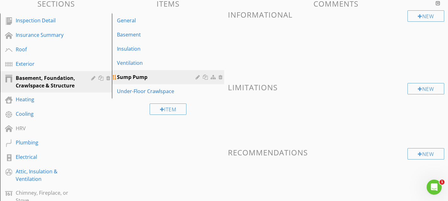
click at [220, 77] on div at bounding box center [221, 77] width 6 height 5
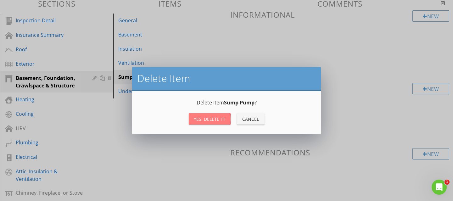
click at [217, 120] on div "Yes, Delete it!" at bounding box center [210, 119] width 32 height 7
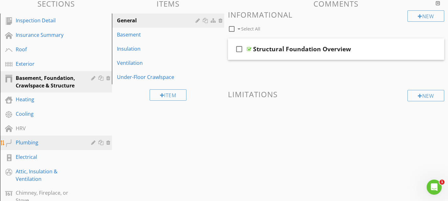
click at [47, 143] on div "Plumbing" at bounding box center [49, 143] width 66 height 8
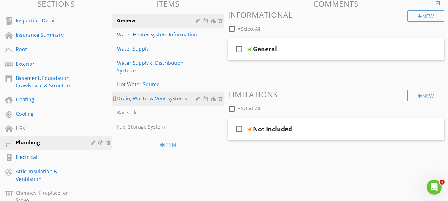
click at [168, 97] on div "Drain, Waste, & Vent Systems" at bounding box center [157, 99] width 80 height 8
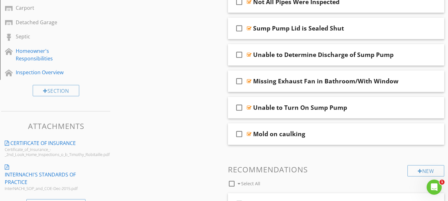
scroll to position [328, 0]
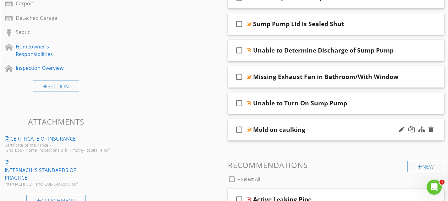
click at [337, 122] on div "check_box_outline_blank Mold on caulking" at bounding box center [336, 130] width 217 height 22
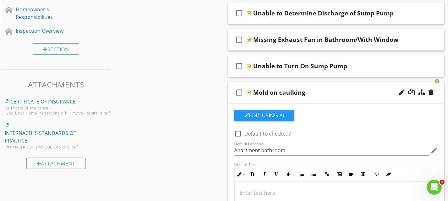
scroll to position [355, 0]
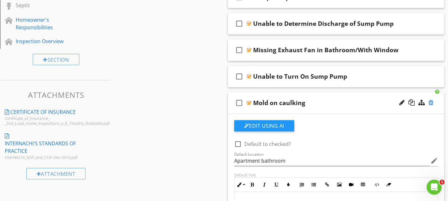
click at [433, 102] on div at bounding box center [430, 102] width 5 height 6
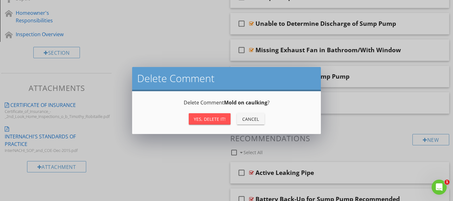
click at [224, 122] on div "Yes, Delete it!" at bounding box center [210, 119] width 32 height 7
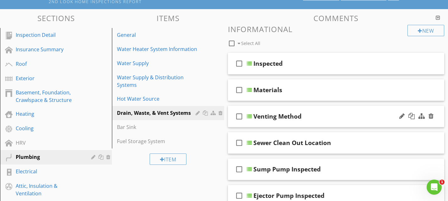
scroll to position [59, 0]
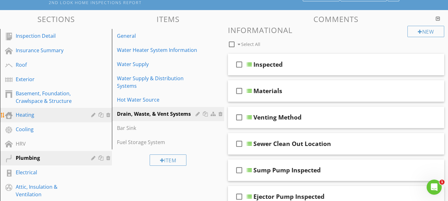
click at [40, 115] on div "Heating" at bounding box center [49, 115] width 66 height 8
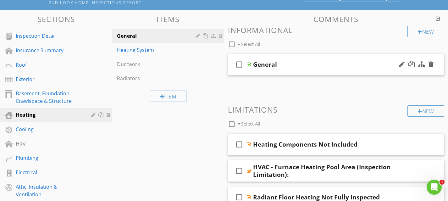
click at [278, 57] on div "check_box_outline_blank General" at bounding box center [336, 65] width 217 height 22
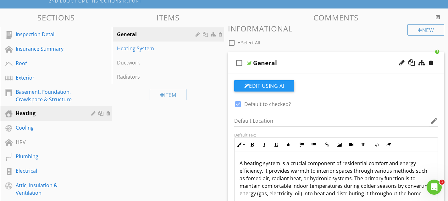
scroll to position [57, 0]
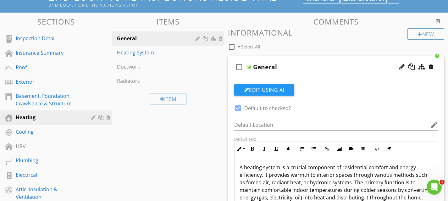
click at [288, 61] on div "check_box_outline_blank General" at bounding box center [336, 67] width 217 height 22
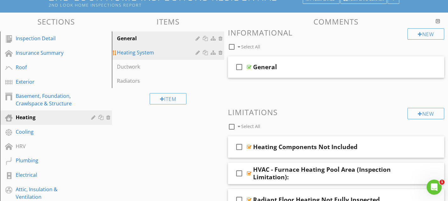
click at [168, 53] on div "Heating System" at bounding box center [157, 53] width 80 height 8
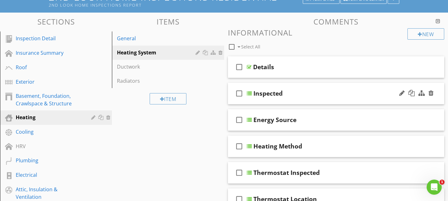
click at [304, 88] on div "check_box_outline_blank Inspected" at bounding box center [336, 94] width 217 height 22
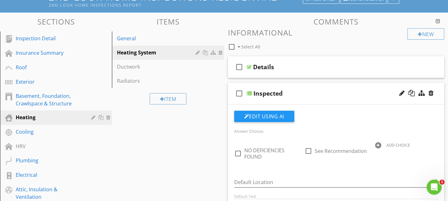
click at [304, 88] on div "check_box_outline_blank Inspected" at bounding box center [336, 94] width 217 height 22
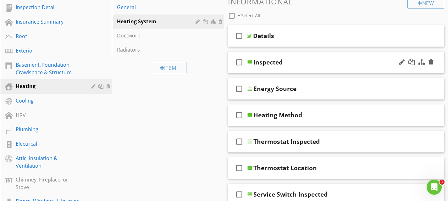
scroll to position [88, 0]
click at [298, 82] on div "check_box_outline_blank Energy Source" at bounding box center [336, 89] width 217 height 22
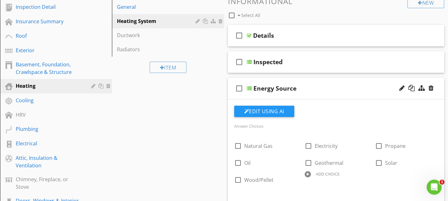
click at [298, 82] on div "check_box_outline_blank Energy Source" at bounding box center [336, 89] width 217 height 22
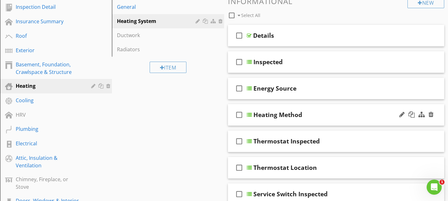
click at [300, 108] on div "check_box_outline_blank Heating Method" at bounding box center [336, 115] width 217 height 22
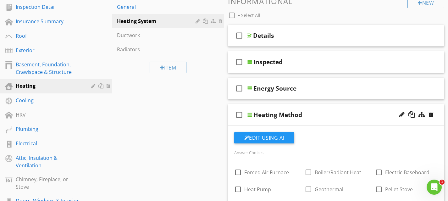
click at [300, 108] on div "check_box_outline_blank Heating Method" at bounding box center [336, 115] width 217 height 22
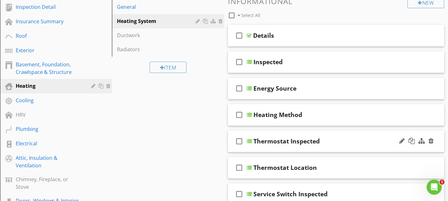
click at [304, 132] on div "check_box_outline_blank Thermostat Inspected" at bounding box center [336, 141] width 217 height 22
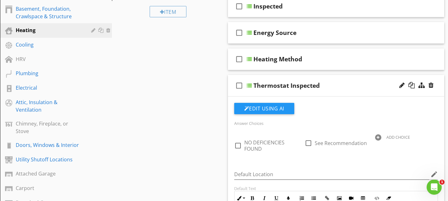
scroll to position [145, 0]
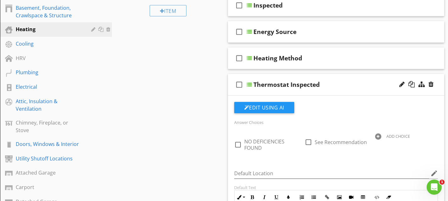
click at [304, 79] on div "check_box_outline_blank Thermostat Inspected" at bounding box center [336, 85] width 217 height 22
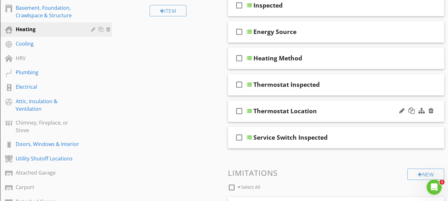
click at [307, 105] on div "check_box_outline_blank Thermostat Location" at bounding box center [336, 111] width 217 height 22
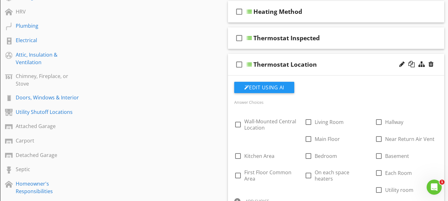
scroll to position [191, 0]
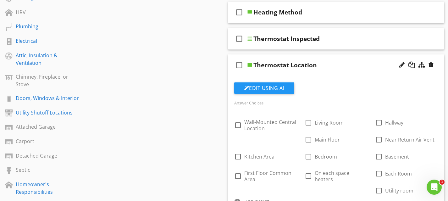
click at [305, 58] on div "check_box_outline_blank Thermostat Location" at bounding box center [336, 65] width 217 height 22
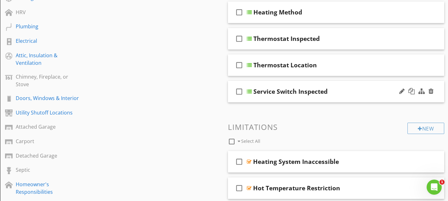
click at [308, 86] on div "check_box_outline_blank Service Switch Inspected" at bounding box center [336, 92] width 217 height 22
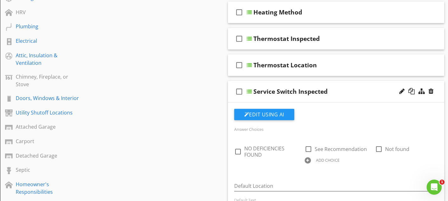
click at [308, 86] on div "check_box_outline_blank Service Switch Inspected" at bounding box center [336, 92] width 217 height 22
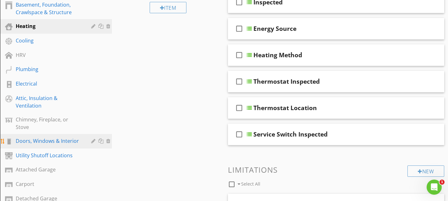
scroll to position [148, 0]
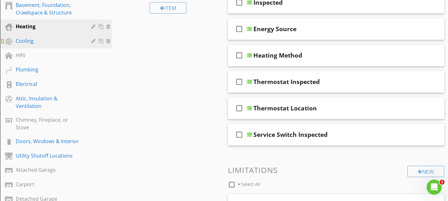
click at [42, 38] on div "Cooling" at bounding box center [49, 41] width 66 height 8
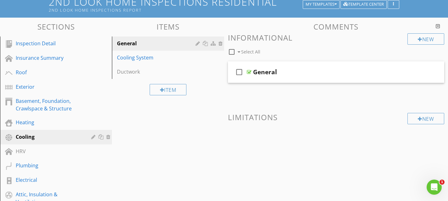
scroll to position [43, 0]
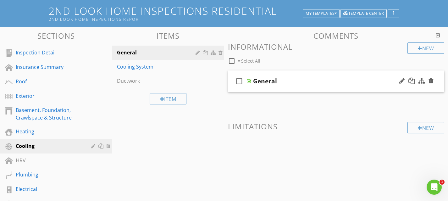
click at [306, 76] on div "check_box_outline_blank General" at bounding box center [336, 81] width 217 height 22
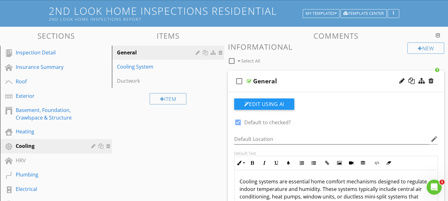
click at [306, 76] on div "check_box_outline_blank General" at bounding box center [336, 81] width 217 height 22
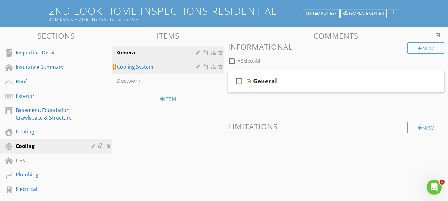
click at [164, 65] on div "Cooling System" at bounding box center [157, 67] width 80 height 8
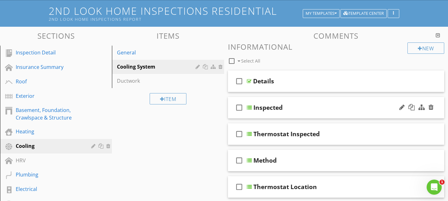
click at [289, 98] on div "check_box_outline_blank Inspected" at bounding box center [336, 108] width 217 height 22
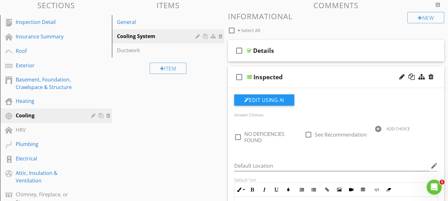
scroll to position [70, 0]
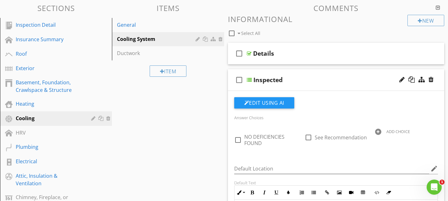
click at [292, 75] on div "check_box_outline_blank Inspected" at bounding box center [336, 80] width 217 height 22
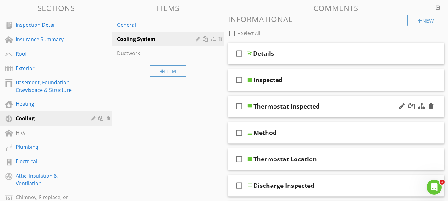
click at [304, 101] on div "check_box_outline_blank Thermostat Inspected" at bounding box center [336, 107] width 217 height 22
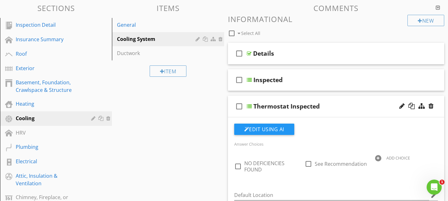
click at [304, 101] on div "check_box_outline_blank Thermostat Inspected" at bounding box center [336, 107] width 217 height 22
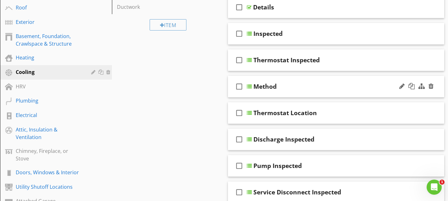
scroll to position [118, 0]
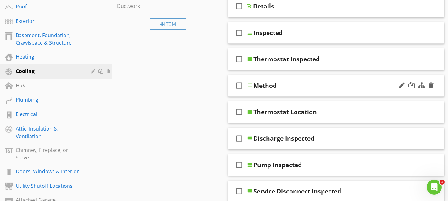
click at [285, 81] on div "check_box_outline_blank Method" at bounding box center [336, 86] width 217 height 22
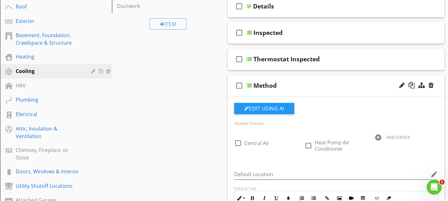
click at [285, 81] on div "check_box_outline_blank Method" at bounding box center [336, 86] width 217 height 22
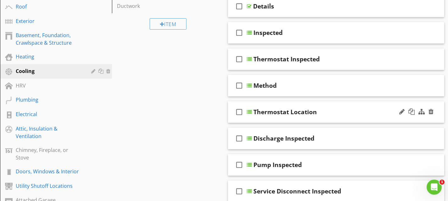
click at [288, 103] on div "check_box_outline_blank Thermostat Location" at bounding box center [336, 112] width 217 height 22
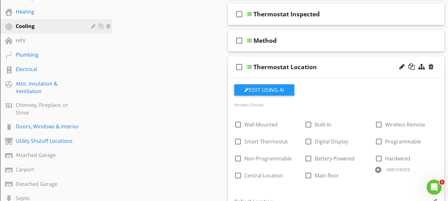
scroll to position [163, 0]
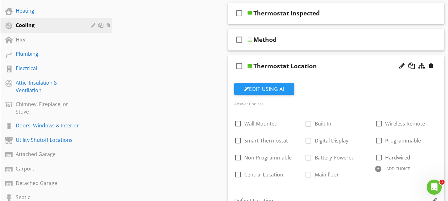
click at [284, 61] on div "check_box_outline_blank Thermostat Location" at bounding box center [336, 66] width 217 height 22
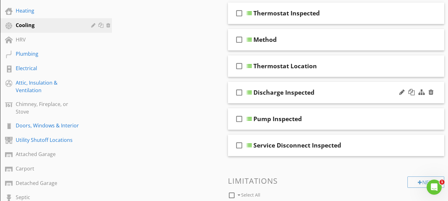
click at [286, 89] on div "Discharge Inspected" at bounding box center [283, 93] width 61 height 8
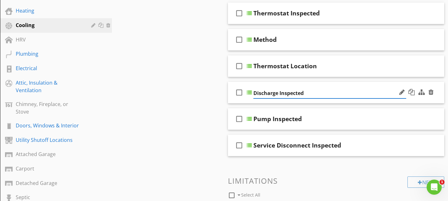
click at [299, 84] on div "check_box_outline_blank Discharge Inspected" at bounding box center [336, 93] width 217 height 22
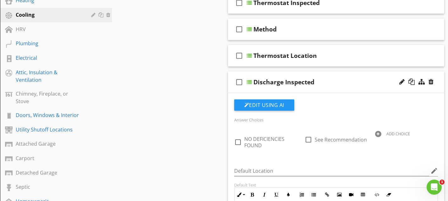
scroll to position [173, 0]
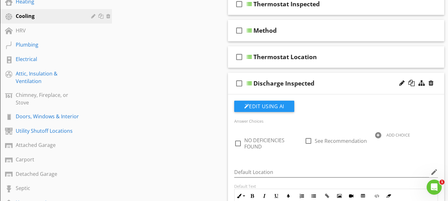
click at [299, 76] on div "check_box_outline_blank Discharge Inspected" at bounding box center [336, 84] width 217 height 22
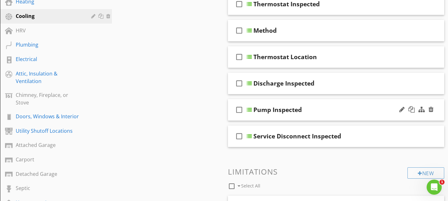
click at [298, 104] on div "check_box_outline_blank Pump Inspected" at bounding box center [336, 110] width 217 height 22
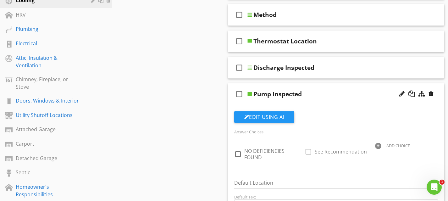
scroll to position [184, 0]
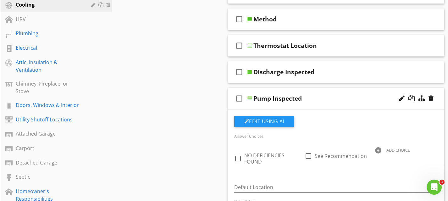
click at [294, 92] on div "check_box_outline_blank Pump Inspected" at bounding box center [336, 99] width 217 height 22
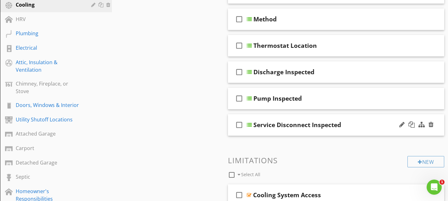
click at [293, 118] on div "check_box_outline_blank Service Disconnect Inspected" at bounding box center [336, 125] width 217 height 22
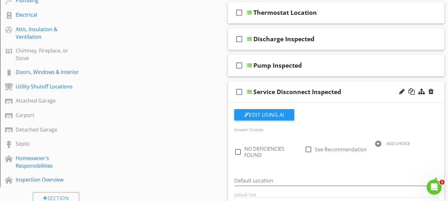
scroll to position [201, 0]
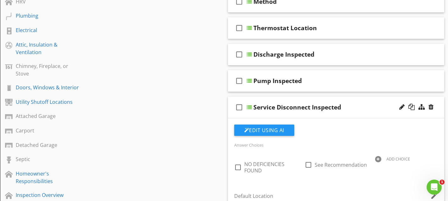
click at [294, 100] on div "check_box_outline_blank Service Disconnect Inspected" at bounding box center [336, 108] width 217 height 22
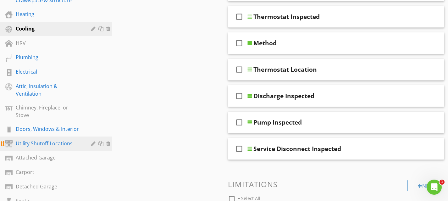
scroll to position [157, 0]
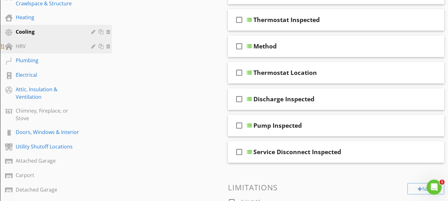
click at [40, 49] on div "HRV" at bounding box center [49, 46] width 66 height 8
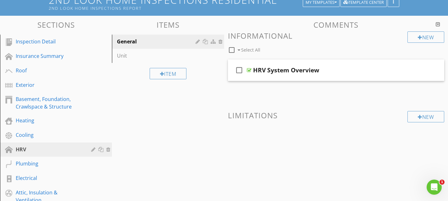
scroll to position [52, 0]
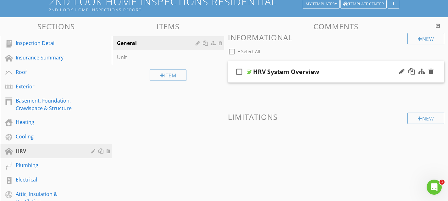
click at [290, 67] on div "check_box_outline_blank HRV System Overview" at bounding box center [336, 72] width 217 height 22
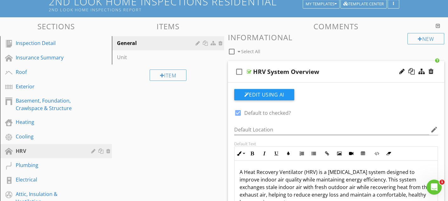
click at [290, 67] on div "check_box_outline_blank HRV System Overview" at bounding box center [336, 72] width 217 height 22
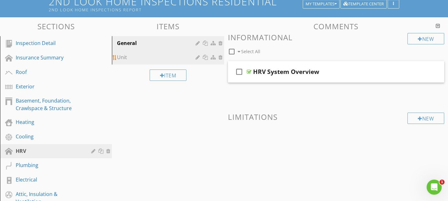
click at [155, 54] on div "Unit" at bounding box center [157, 57] width 80 height 8
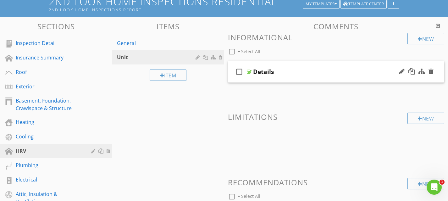
click at [292, 66] on div "check_box_outline_blank Details" at bounding box center [336, 72] width 217 height 22
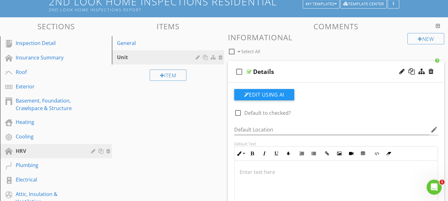
click at [292, 66] on div "check_box_outline_blank Details" at bounding box center [336, 72] width 217 height 22
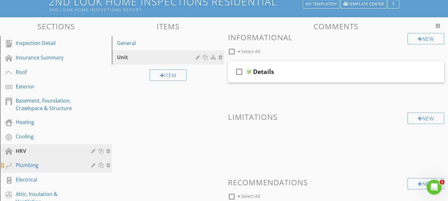
click at [52, 164] on div "Plumbing" at bounding box center [49, 165] width 66 height 8
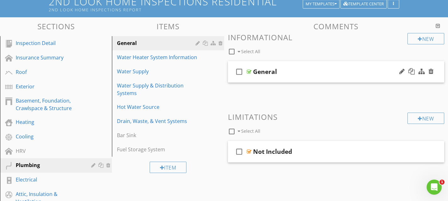
click at [277, 63] on div "check_box_outline_blank General" at bounding box center [336, 72] width 217 height 22
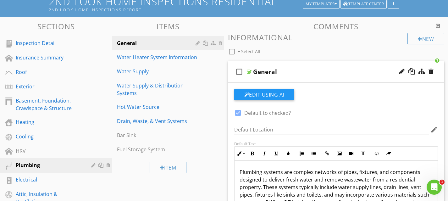
click at [277, 63] on div "check_box_outline_blank General" at bounding box center [336, 72] width 217 height 22
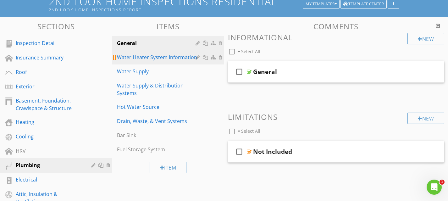
click at [171, 58] on div "Water Heater System Information" at bounding box center [157, 57] width 80 height 8
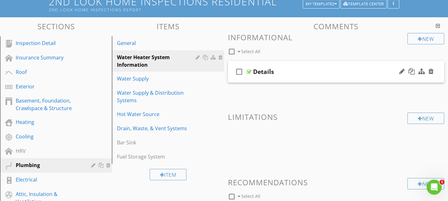
click at [297, 65] on div "check_box_outline_blank Details" at bounding box center [336, 72] width 217 height 22
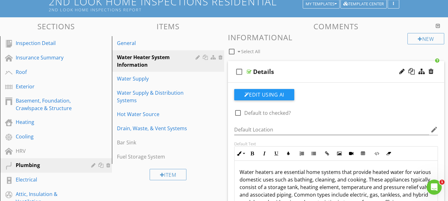
click at [297, 65] on div "check_box_outline_blank Details" at bounding box center [336, 72] width 217 height 22
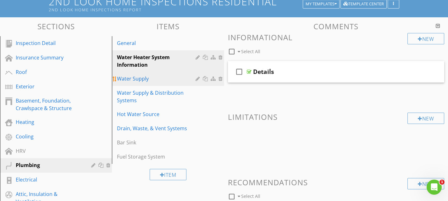
click at [183, 79] on div "Water Supply" at bounding box center [157, 79] width 80 height 8
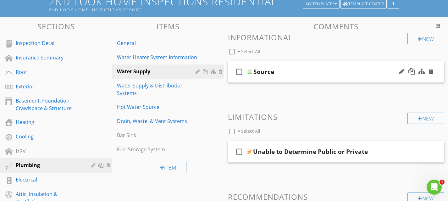
click at [295, 68] on div "Source" at bounding box center [329, 72] width 153 height 8
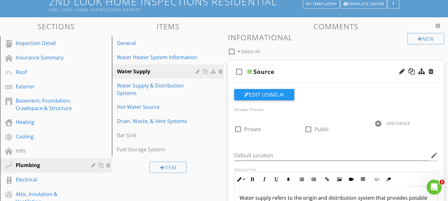
click at [295, 68] on div "Source" at bounding box center [329, 72] width 153 height 8
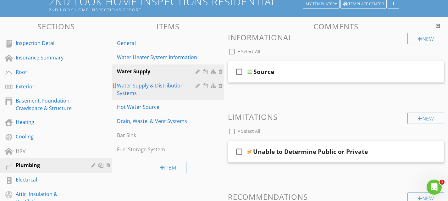
click at [175, 85] on div "Water Supply & Distribution Systems" at bounding box center [157, 89] width 80 height 15
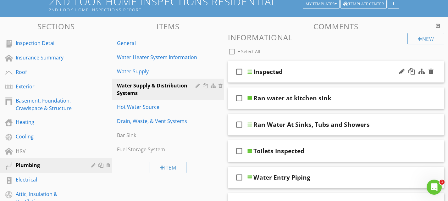
click at [309, 66] on div "check_box_outline_blank Inspected" at bounding box center [336, 72] width 217 height 22
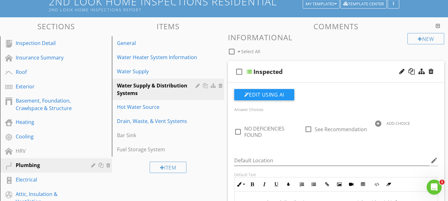
click at [309, 66] on div "check_box_outline_blank Inspected" at bounding box center [336, 72] width 217 height 22
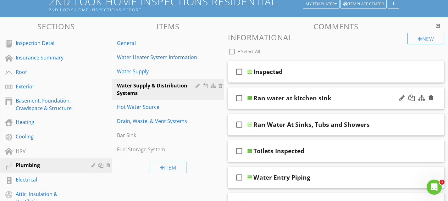
click at [311, 89] on div "check_box_outline_blank Ran water at kitchen sink" at bounding box center [336, 98] width 217 height 22
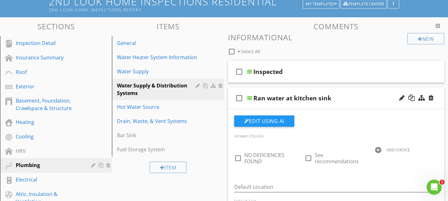
click at [311, 89] on div "check_box_outline_blank Ran water at kitchen sink" at bounding box center [336, 98] width 217 height 22
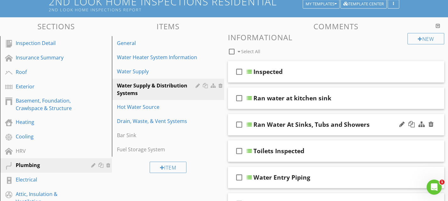
click at [310, 116] on div "check_box_outline_blank Ran Water At Sinks, Tubs and Showers" at bounding box center [336, 125] width 217 height 22
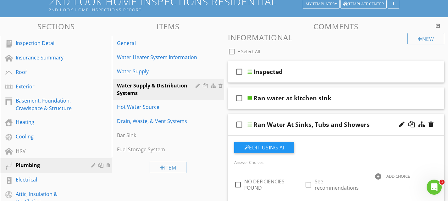
click at [310, 116] on div "check_box_outline_blank Ran Water At Sinks, Tubs and Showers" at bounding box center [336, 125] width 217 height 22
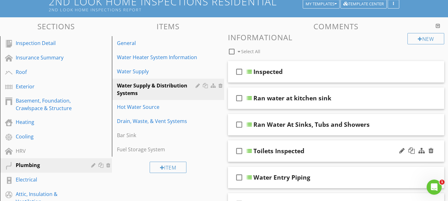
click at [306, 144] on div "check_box_outline_blank Toilets Inspected" at bounding box center [336, 151] width 217 height 22
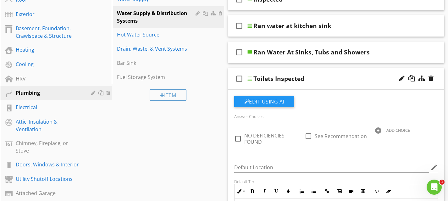
scroll to position [127, 0]
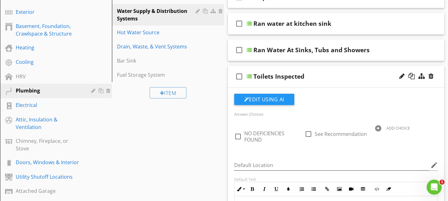
click at [301, 70] on div "check_box_outline_blank Toilets Inspected" at bounding box center [336, 77] width 217 height 22
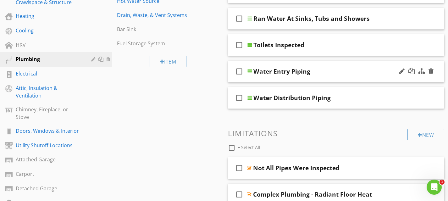
scroll to position [160, 0]
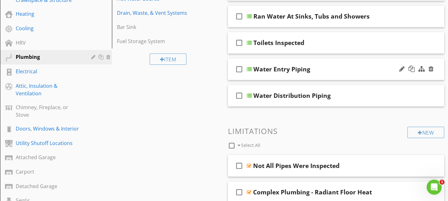
click at [292, 63] on div "check_box_outline_blank Water Entry Piping" at bounding box center [336, 69] width 217 height 22
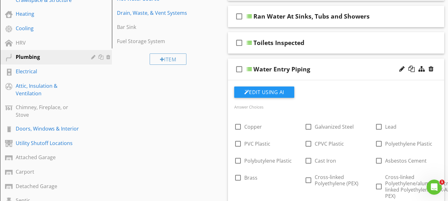
click at [292, 63] on div "check_box_outline_blank Water Entry Piping" at bounding box center [336, 69] width 217 height 22
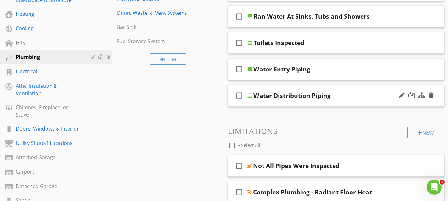
click at [285, 88] on div "check_box_outline_blank Water Distribution Piping" at bounding box center [336, 96] width 217 height 22
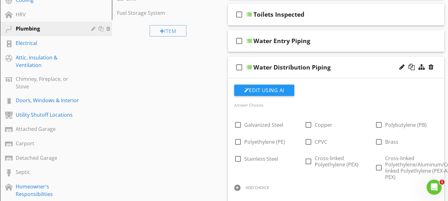
scroll to position [179, 0]
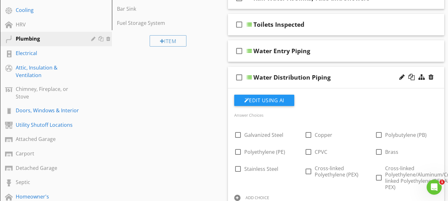
click at [289, 69] on div "check_box_outline_blank Water Distribution Piping" at bounding box center [336, 78] width 217 height 22
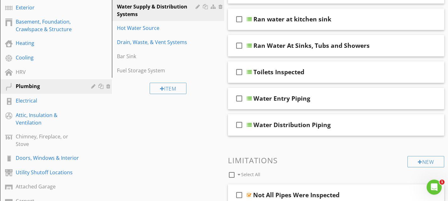
scroll to position [130, 0]
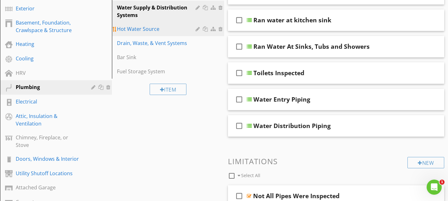
click at [154, 30] on div "Hot Water Source" at bounding box center [157, 29] width 80 height 8
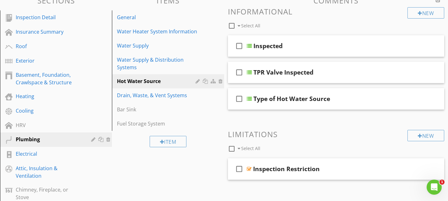
scroll to position [73, 0]
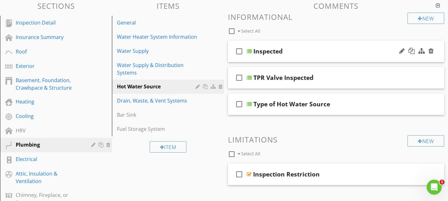
click at [295, 46] on div "check_box_outline_blank Inspected" at bounding box center [336, 52] width 217 height 22
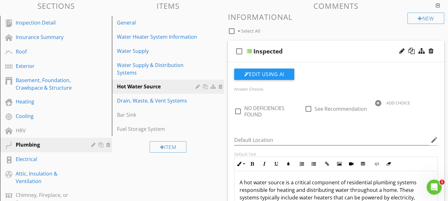
click at [295, 46] on div "check_box_outline_blank Inspected" at bounding box center [336, 52] width 217 height 22
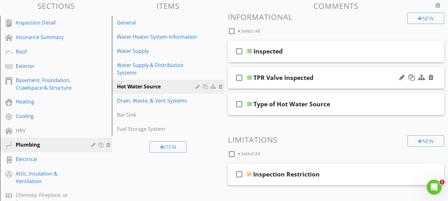
click at [297, 71] on div "check_box_outline_blank TPR Valve Inspected" at bounding box center [336, 78] width 217 height 22
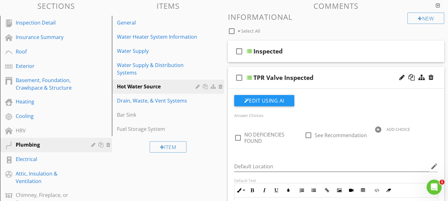
click at [297, 71] on div "check_box_outline_blank TPR Valve Inspected" at bounding box center [336, 78] width 217 height 22
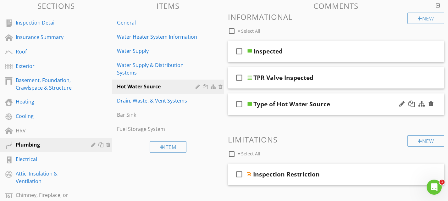
click at [296, 96] on div "check_box_outline_blank Type of Hot Water Source" at bounding box center [336, 104] width 217 height 22
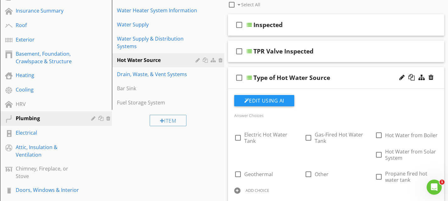
scroll to position [96, 0]
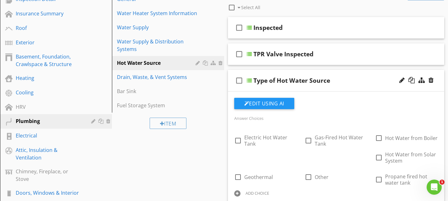
click at [292, 75] on div "check_box_outline_blank Type of Hot Water Source" at bounding box center [336, 81] width 217 height 22
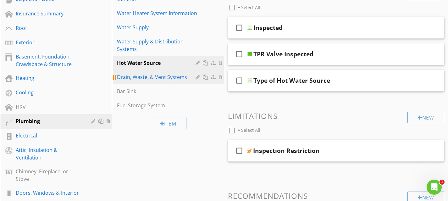
click at [183, 75] on div "Drain, Waste, & Vent Systems" at bounding box center [157, 77] width 80 height 8
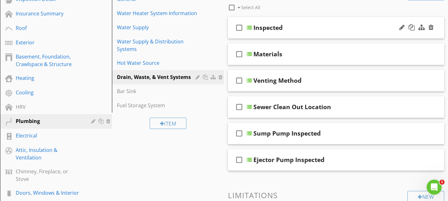
click at [300, 22] on div "check_box_outline_blank Inspected" at bounding box center [336, 28] width 217 height 22
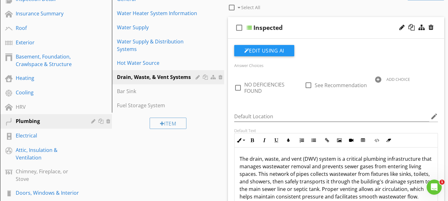
click at [300, 22] on div "check_box_outline_blank Inspected" at bounding box center [336, 28] width 217 height 22
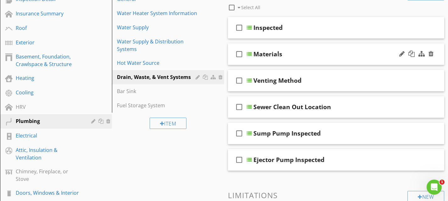
click at [284, 47] on div "check_box_outline_blank Materials" at bounding box center [336, 54] width 217 height 22
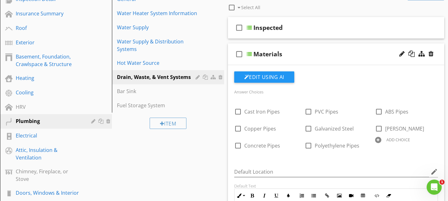
click at [284, 47] on div "check_box_outline_blank Materials" at bounding box center [336, 54] width 217 height 22
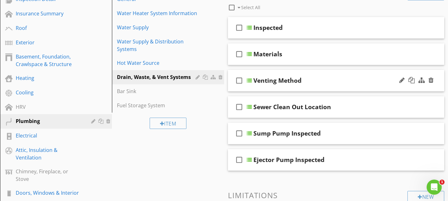
click at [282, 73] on div "check_box_outline_blank Venting Method" at bounding box center [336, 81] width 217 height 22
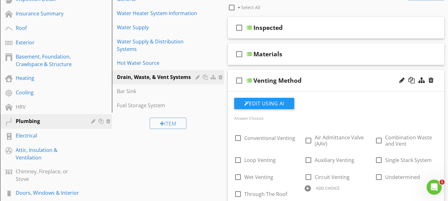
click at [282, 73] on div "check_box_outline_blank Venting Method" at bounding box center [336, 81] width 217 height 22
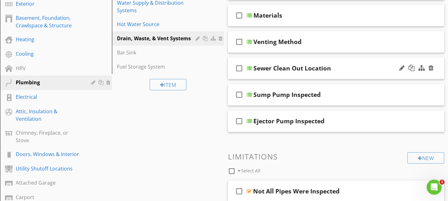
scroll to position [136, 0]
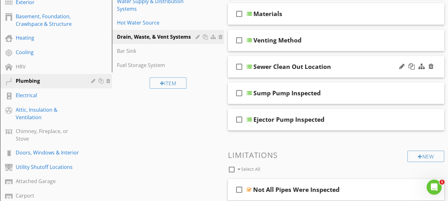
click at [290, 58] on div "check_box_outline_blank Sewer Clean Out Location" at bounding box center [336, 67] width 217 height 22
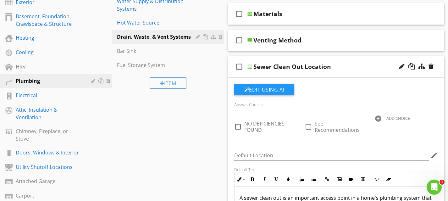
click at [290, 58] on div "check_box_outline_blank Sewer Clean Out Location" at bounding box center [336, 67] width 217 height 22
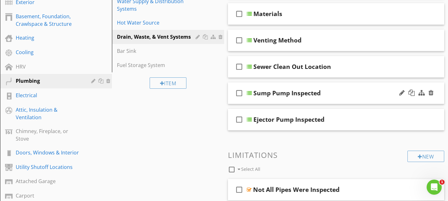
click at [291, 85] on div "check_box_outline_blank Sump Pump Inspected" at bounding box center [336, 93] width 217 height 22
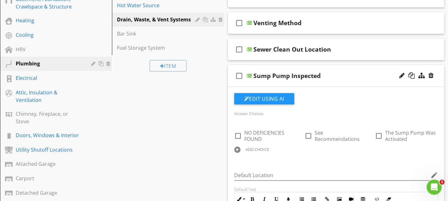
scroll to position [152, 0]
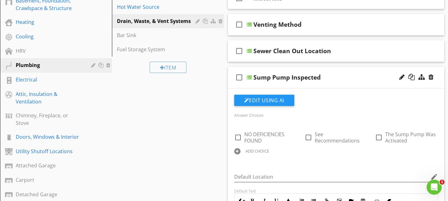
click at [291, 72] on div "check_box_outline_blank Sump Pump Inspected" at bounding box center [336, 78] width 217 height 22
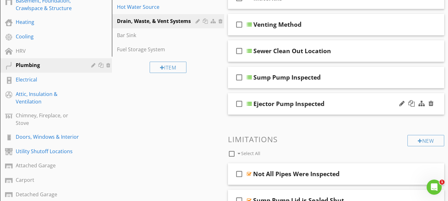
click at [286, 99] on div "check_box_outline_blank Ejector Pump Inspected" at bounding box center [336, 104] width 217 height 22
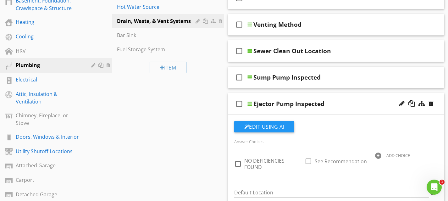
click at [286, 99] on div "check_box_outline_blank Ejector Pump Inspected" at bounding box center [336, 104] width 217 height 22
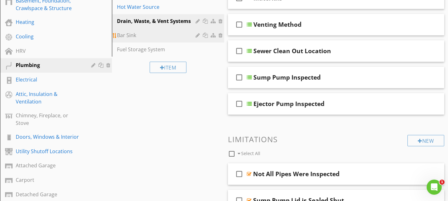
click at [130, 34] on div "Bar Sink" at bounding box center [157, 35] width 80 height 8
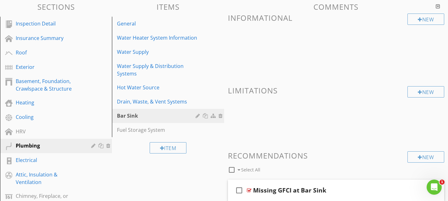
scroll to position [71, 0]
click at [153, 132] on div "Fuel Storage System" at bounding box center [157, 130] width 80 height 8
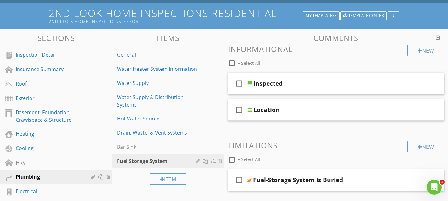
scroll to position [41, 0]
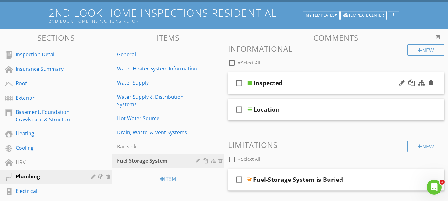
click at [290, 76] on div "check_box_outline_blank Inspected" at bounding box center [336, 83] width 217 height 22
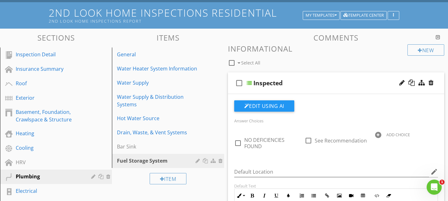
click at [290, 76] on div "check_box_outline_blank Inspected" at bounding box center [336, 83] width 217 height 22
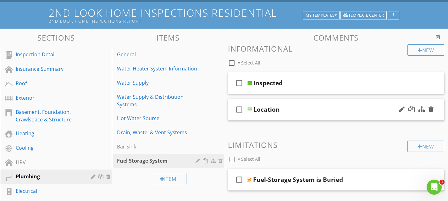
click at [287, 104] on div "check_box_outline_blank Location" at bounding box center [336, 110] width 217 height 22
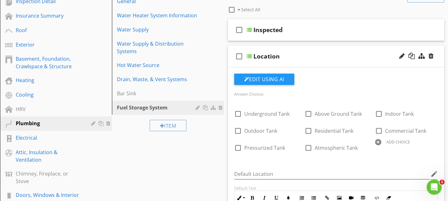
scroll to position [98, 0]
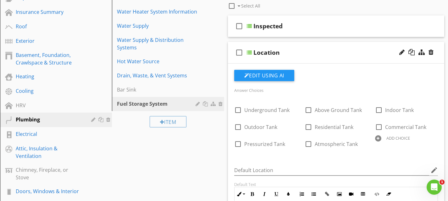
click at [284, 47] on div "check_box_outline_blank Location" at bounding box center [336, 53] width 217 height 22
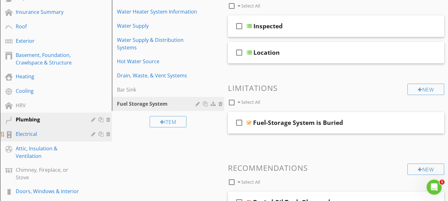
click at [59, 134] on div "Electrical" at bounding box center [49, 134] width 66 height 8
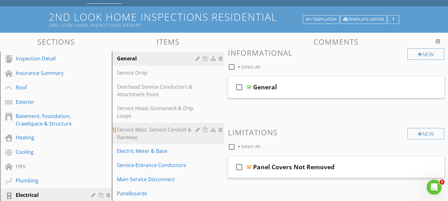
scroll to position [35, 0]
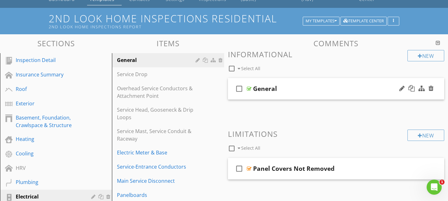
click at [286, 84] on div "check_box_outline_blank General" at bounding box center [336, 89] width 217 height 22
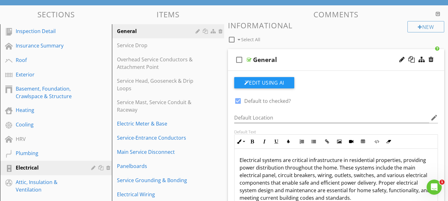
scroll to position [57, 0]
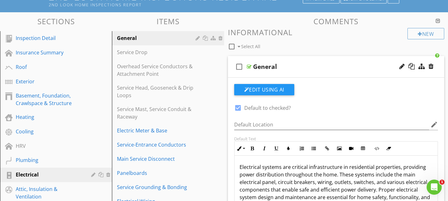
click at [281, 58] on div "check_box_outline_blank General" at bounding box center [336, 67] width 217 height 22
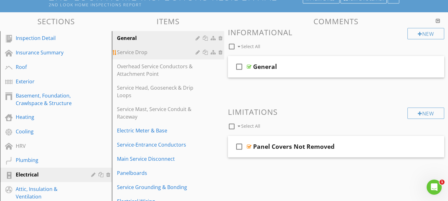
click at [158, 53] on div "Service Drop" at bounding box center [157, 52] width 80 height 8
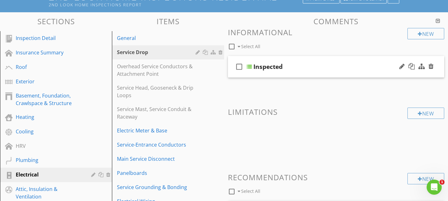
click at [288, 59] on div "check_box_outline_blank Inspected" at bounding box center [336, 67] width 217 height 22
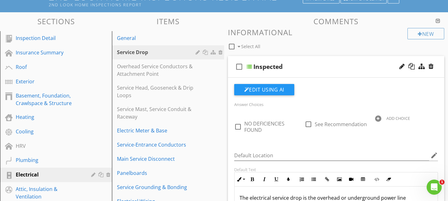
click at [288, 59] on div "check_box_outline_blank Inspected" at bounding box center [336, 67] width 217 height 22
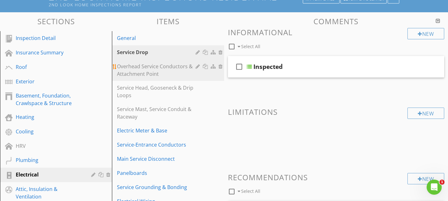
click at [171, 68] on div "Overhead Service Conductors & Attachment Point" at bounding box center [157, 70] width 80 height 15
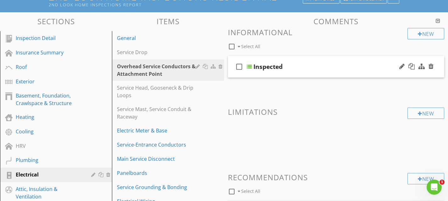
click at [287, 60] on div "check_box_outline_blank Inspected" at bounding box center [336, 67] width 217 height 22
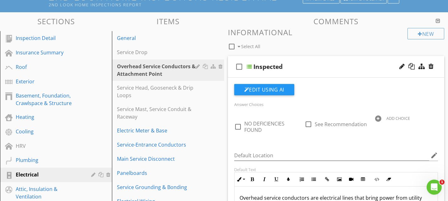
click at [287, 60] on div "check_box_outline_blank Inspected" at bounding box center [336, 67] width 217 height 22
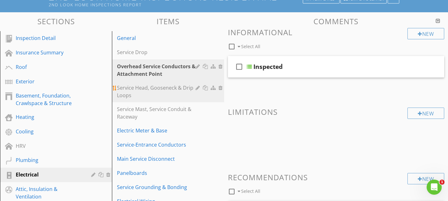
click at [173, 88] on div "Service Head, Gooseneck & Drip Loops" at bounding box center [157, 91] width 80 height 15
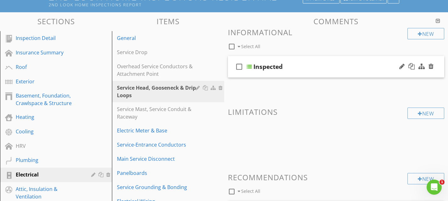
click at [285, 61] on div "check_box_outline_blank Inspected" at bounding box center [336, 67] width 217 height 22
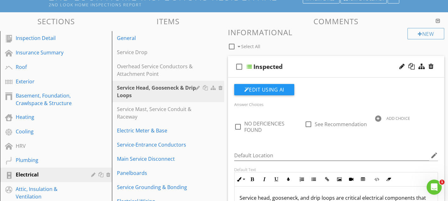
click at [285, 61] on div "check_box_outline_blank Inspected" at bounding box center [336, 67] width 217 height 22
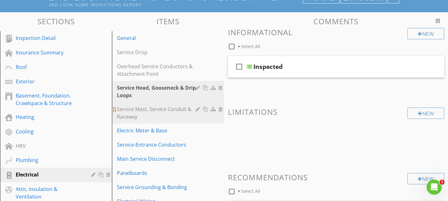
click at [177, 111] on div "Service Mast, Service Conduit & Raceway" at bounding box center [157, 112] width 80 height 15
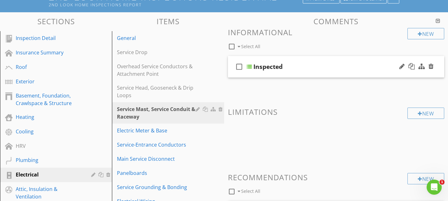
click at [279, 61] on div "check_box_outline_blank Inspected" at bounding box center [336, 67] width 217 height 22
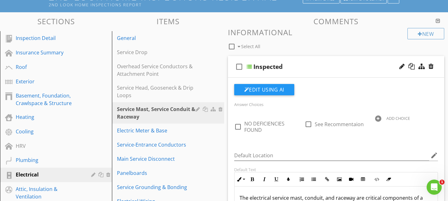
click at [279, 61] on div "check_box_outline_blank Inspected" at bounding box center [336, 67] width 217 height 22
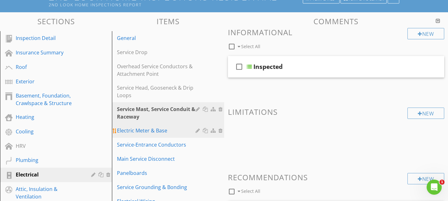
click at [173, 129] on div "Electric Meter & Base" at bounding box center [157, 131] width 80 height 8
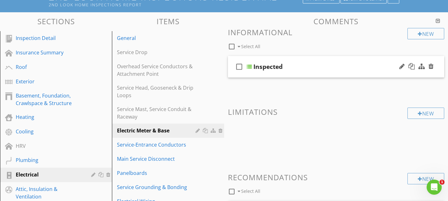
click at [283, 60] on div "check_box_outline_blank Inspected" at bounding box center [336, 67] width 217 height 22
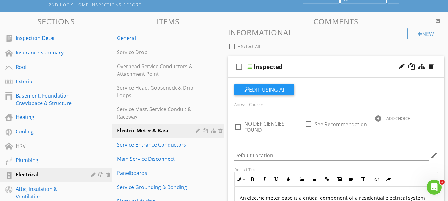
click at [283, 60] on div "check_box_outline_blank Inspected" at bounding box center [336, 67] width 217 height 22
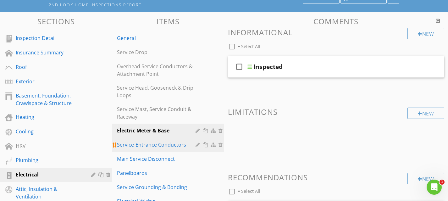
click at [173, 146] on div "Service-Entrance Conductors" at bounding box center [157, 145] width 80 height 8
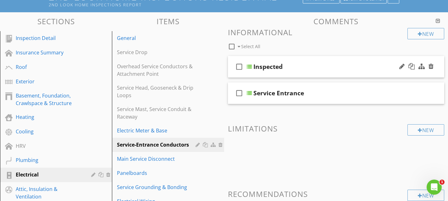
click at [288, 59] on div "check_box_outline_blank Inspected" at bounding box center [336, 67] width 217 height 22
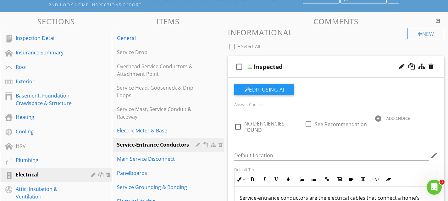
click at [288, 59] on div "check_box_outline_blank Inspected" at bounding box center [336, 67] width 217 height 22
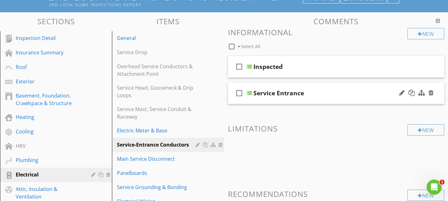
click at [286, 86] on div "check_box_outline_blank Service Entrance" at bounding box center [336, 93] width 217 height 22
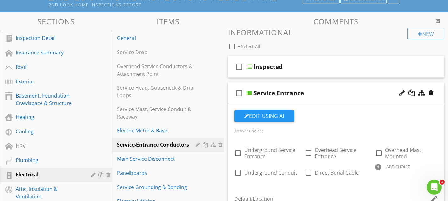
click at [286, 86] on div "check_box_outline_blank Service Entrance" at bounding box center [336, 93] width 217 height 22
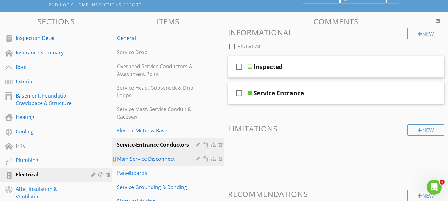
click at [178, 157] on div "Main Service Disconnect" at bounding box center [157, 159] width 80 height 8
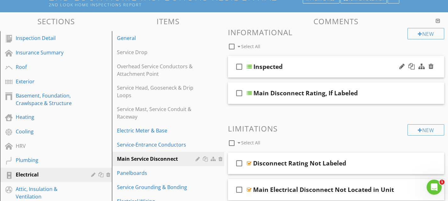
click at [282, 61] on div "check_box_outline_blank Inspected" at bounding box center [336, 67] width 217 height 22
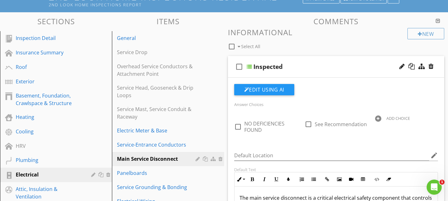
click at [282, 61] on div "check_box_outline_blank Inspected" at bounding box center [336, 67] width 217 height 22
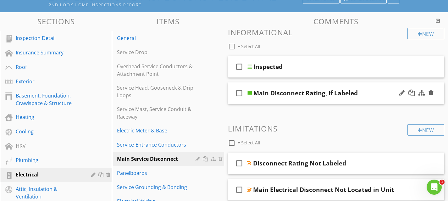
click at [282, 87] on div "check_box_outline_blank Main Disconnect Rating, If Labeled" at bounding box center [336, 93] width 217 height 22
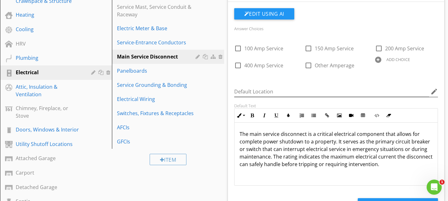
scroll to position [161, 0]
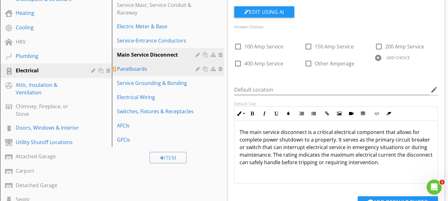
click at [141, 70] on div "Panelboards" at bounding box center [157, 69] width 80 height 8
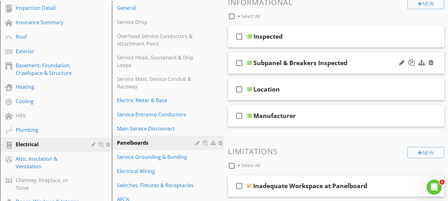
scroll to position [83, 0]
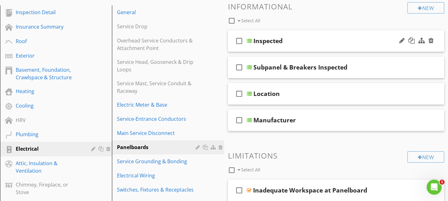
click at [289, 36] on div "check_box_outline_blank Inspected" at bounding box center [336, 41] width 217 height 22
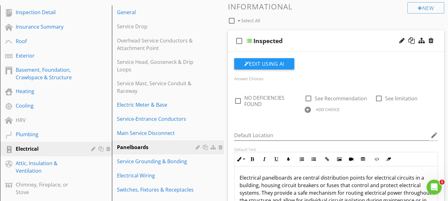
click at [289, 36] on div "check_box_outline_blank Inspected" at bounding box center [336, 41] width 217 height 22
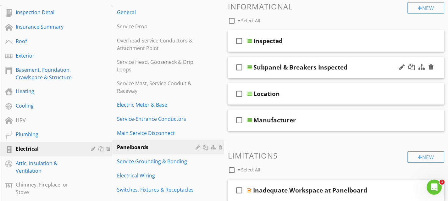
click at [282, 63] on div "check_box_outline_blank Subpanel & Breakers Inspected" at bounding box center [336, 68] width 217 height 22
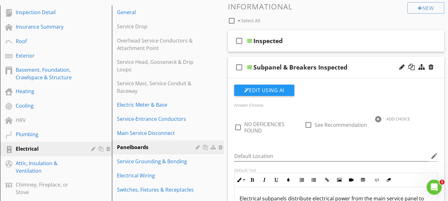
click at [282, 63] on div "check_box_outline_blank Subpanel & Breakers Inspected" at bounding box center [336, 68] width 217 height 22
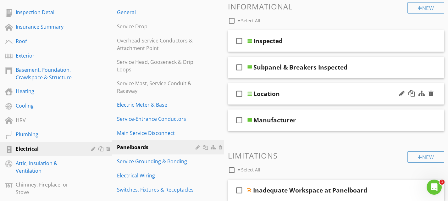
click at [273, 88] on div "check_box_outline_blank Location" at bounding box center [336, 94] width 217 height 22
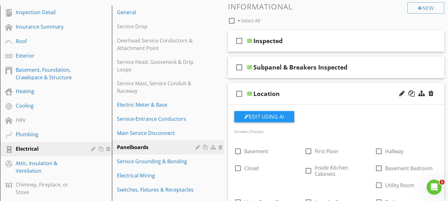
click at [273, 88] on div "check_box_outline_blank Location" at bounding box center [336, 94] width 217 height 22
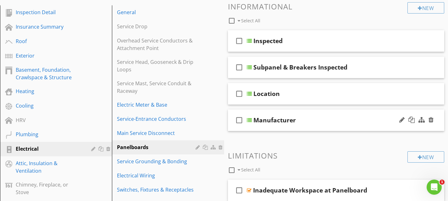
click at [274, 114] on div "check_box_outline_blank Manufacturer" at bounding box center [336, 120] width 217 height 22
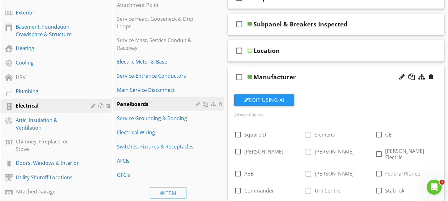
scroll to position [125, 0]
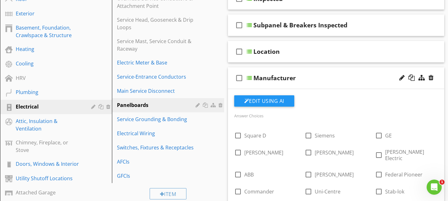
click at [273, 68] on div "check_box_outline_blank Manufacturer" at bounding box center [336, 78] width 217 height 22
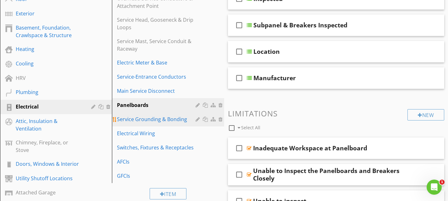
click at [152, 123] on link "Service Grounding & Bonding" at bounding box center [169, 119] width 110 height 14
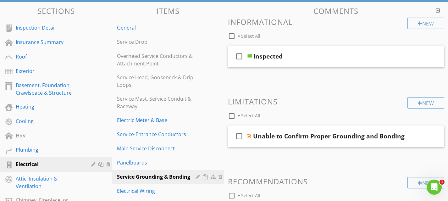
scroll to position [61, 0]
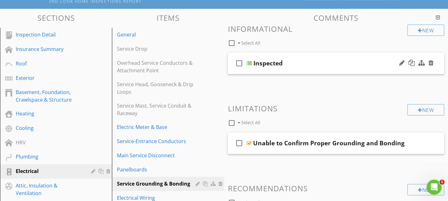
click at [291, 56] on div "check_box_outline_blank Inspected" at bounding box center [336, 63] width 217 height 22
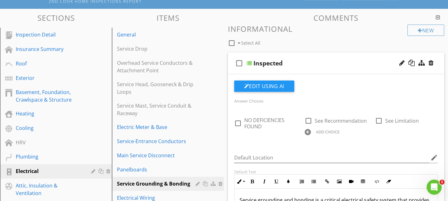
click at [291, 56] on div "check_box_outline_blank Inspected" at bounding box center [336, 63] width 217 height 22
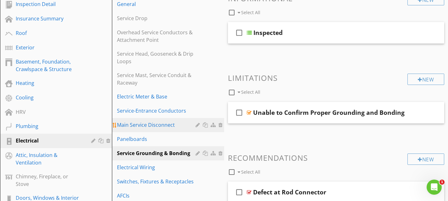
scroll to position [92, 0]
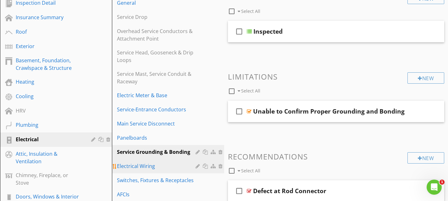
click at [156, 168] on div "Electrical Wiring" at bounding box center [157, 166] width 80 height 8
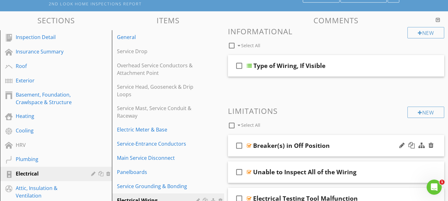
scroll to position [58, 0]
click at [288, 58] on div "check_box_outline_blank Type of Wiring, If Visible" at bounding box center [336, 66] width 217 height 22
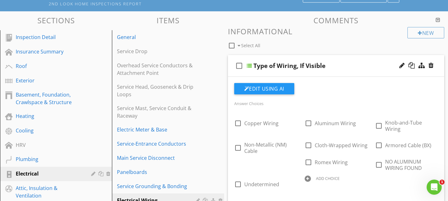
click at [288, 58] on div "check_box_outline_blank Type of Wiring, If Visible" at bounding box center [336, 66] width 217 height 22
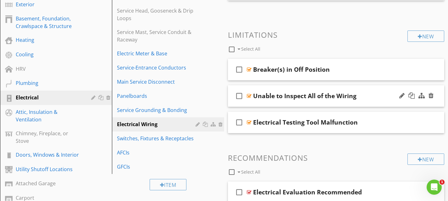
scroll to position [137, 0]
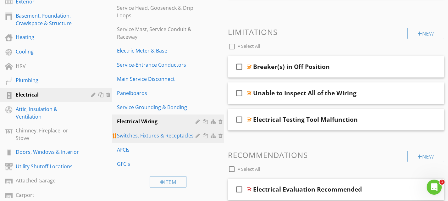
click at [173, 135] on div "Switches, Fixtures & Receptacles" at bounding box center [157, 136] width 80 height 8
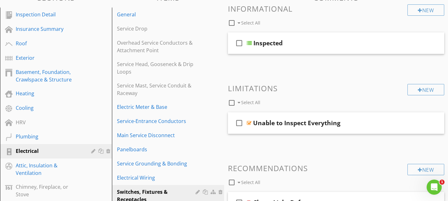
scroll to position [81, 0]
click at [288, 37] on div "check_box_outline_blank Inspected" at bounding box center [336, 43] width 217 height 22
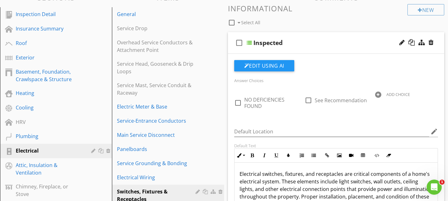
click at [288, 37] on div "check_box_outline_blank Inspected" at bounding box center [336, 43] width 217 height 22
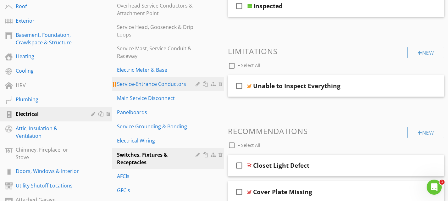
scroll to position [124, 0]
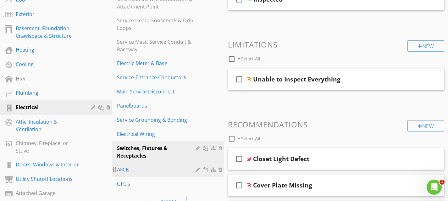
click at [156, 172] on div "AFCIs" at bounding box center [157, 170] width 80 height 8
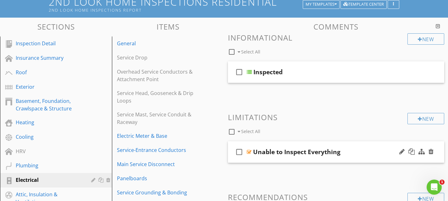
scroll to position [46, 0]
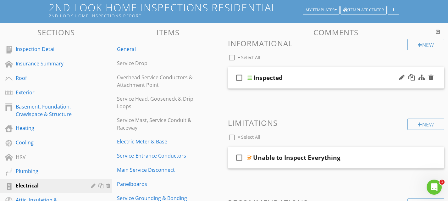
click at [285, 72] on div "check_box_outline_blank Inspected" at bounding box center [336, 78] width 217 height 22
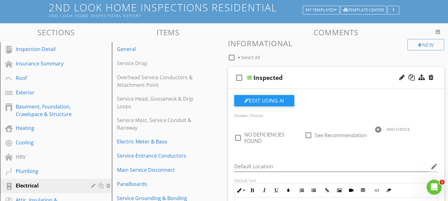
click at [285, 72] on div "check_box_outline_blank Inspected" at bounding box center [336, 78] width 217 height 22
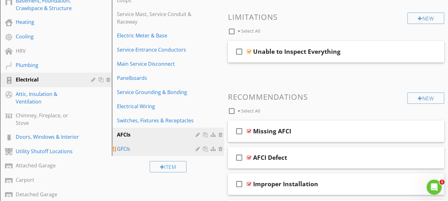
scroll to position [155, 0]
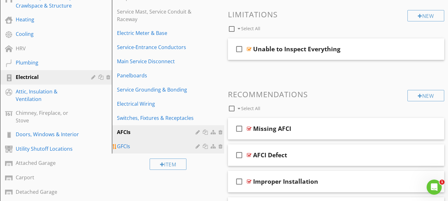
click at [154, 141] on link "GFCIs" at bounding box center [169, 146] width 110 height 14
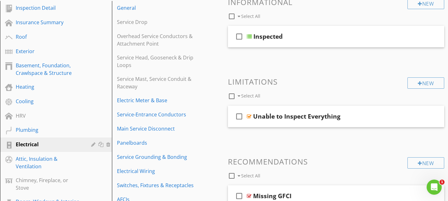
scroll to position [81, 0]
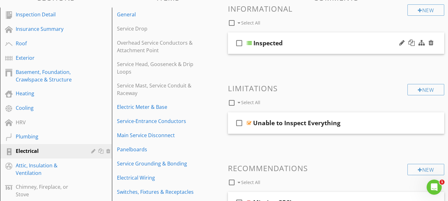
click at [288, 34] on div "check_box_outline_blank Inspected" at bounding box center [336, 43] width 217 height 22
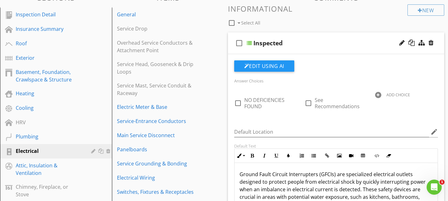
click at [288, 34] on div "check_box_outline_blank Inspected" at bounding box center [336, 43] width 217 height 22
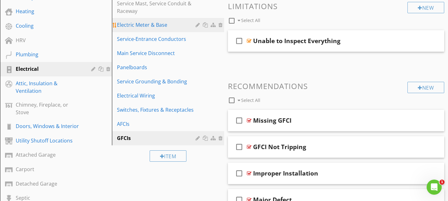
scroll to position [166, 0]
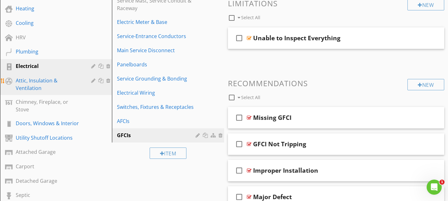
click at [50, 84] on div "Attic, Insulation & Ventilation" at bounding box center [49, 84] width 66 height 15
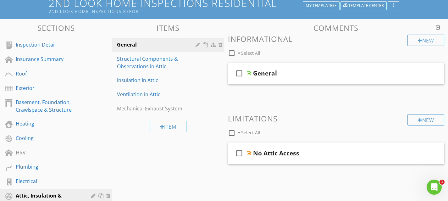
scroll to position [37, 0]
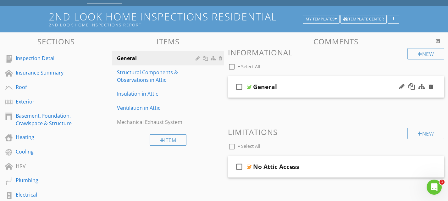
click at [264, 77] on div "check_box_outline_blank General" at bounding box center [336, 87] width 217 height 22
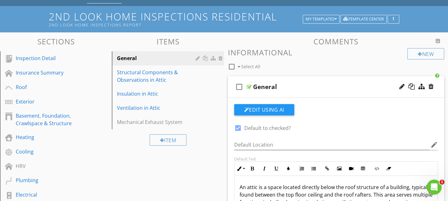
click at [264, 77] on div "check_box_outline_blank General" at bounding box center [336, 87] width 217 height 22
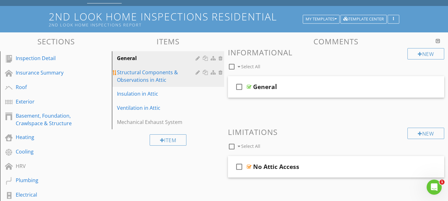
click at [159, 76] on div "Structural Components & Observations in Attic" at bounding box center [157, 76] width 80 height 15
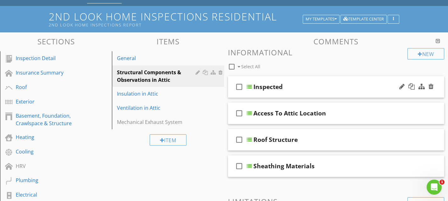
click at [297, 81] on div "check_box_outline_blank Inspected" at bounding box center [336, 87] width 217 height 22
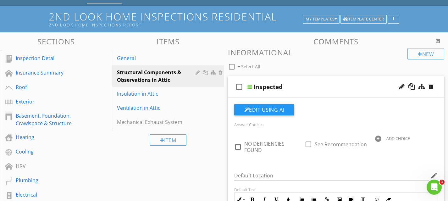
click at [297, 81] on div "check_box_outline_blank Inspected" at bounding box center [336, 87] width 217 height 22
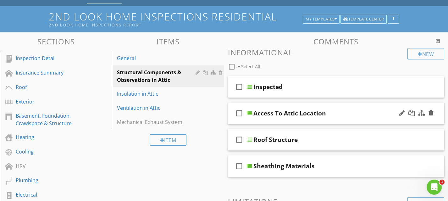
click at [297, 108] on div "check_box_outline_blank Access To Attic Location" at bounding box center [336, 113] width 217 height 22
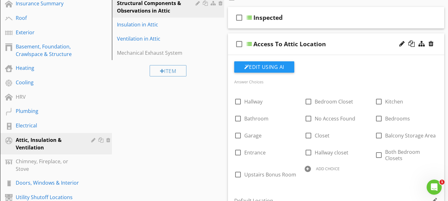
scroll to position [107, 0]
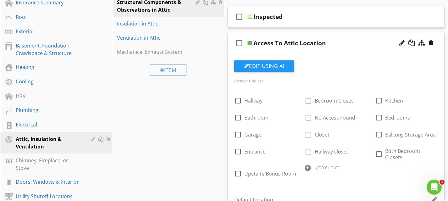
click at [300, 38] on div "check_box_outline_blank Access To Attic Location" at bounding box center [336, 43] width 217 height 22
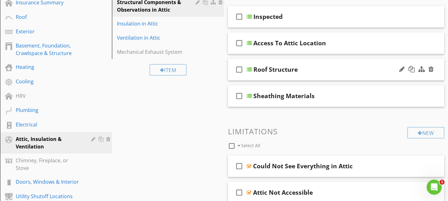
click at [293, 63] on div "check_box_outline_blank Roof Structure" at bounding box center [336, 70] width 217 height 22
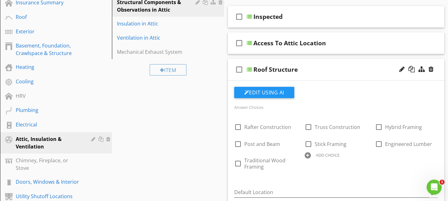
click at [293, 63] on div "check_box_outline_blank Roof Structure" at bounding box center [336, 70] width 217 height 22
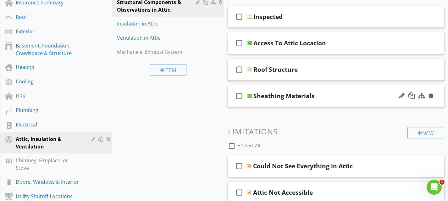
click at [291, 88] on div "check_box_outline_blank Sheathing Materials" at bounding box center [336, 96] width 217 height 22
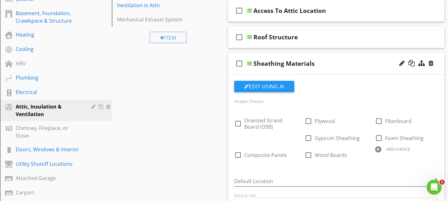
scroll to position [141, 0]
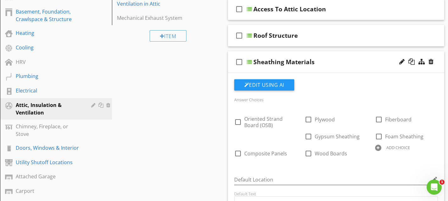
click at [288, 56] on div "check_box_outline_blank Sheathing Materials" at bounding box center [336, 62] width 217 height 22
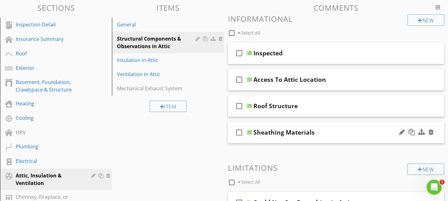
scroll to position [66, 0]
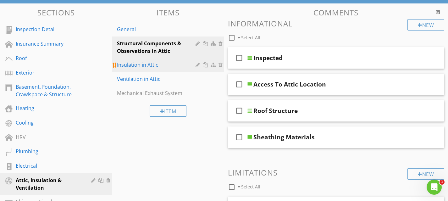
click at [172, 64] on div "Insulation in Attic" at bounding box center [157, 65] width 80 height 8
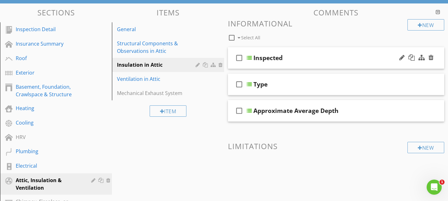
click at [292, 52] on div "check_box_outline_blank Inspected" at bounding box center [336, 58] width 217 height 22
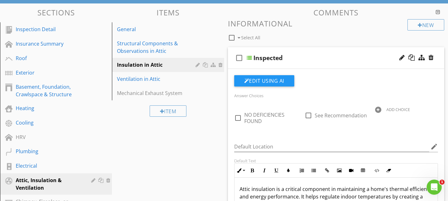
click at [290, 52] on div "check_box_outline_blank Inspected" at bounding box center [336, 58] width 217 height 22
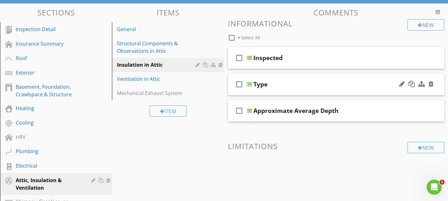
click at [283, 77] on div "check_box_outline_blank Type" at bounding box center [336, 85] width 217 height 22
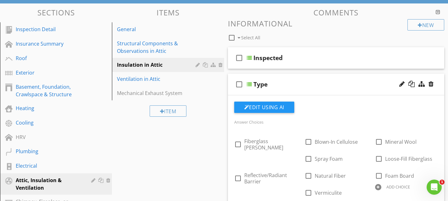
click at [283, 77] on div "check_box_outline_blank Type" at bounding box center [336, 85] width 217 height 22
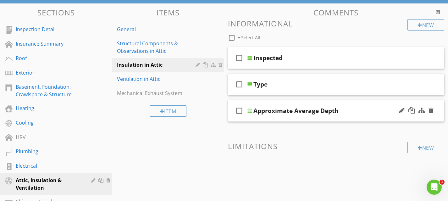
click at [280, 106] on div "check_box_outline_blank Approximate Average Depth" at bounding box center [336, 111] width 217 height 22
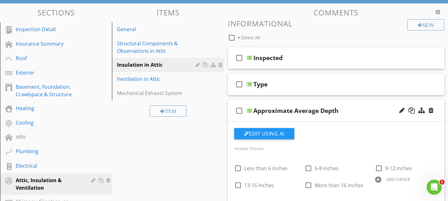
click at [280, 106] on div "check_box_outline_blank Approximate Average Depth" at bounding box center [336, 111] width 217 height 22
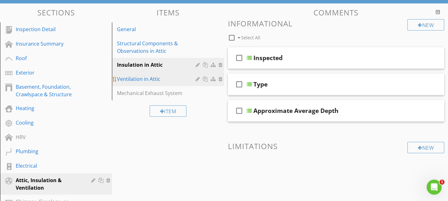
click at [159, 83] on link "Ventilation in Attic" at bounding box center [169, 79] width 110 height 14
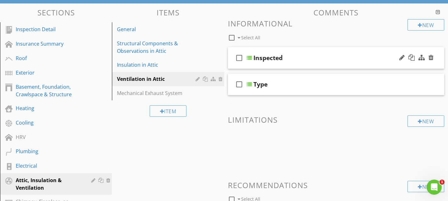
click at [294, 51] on div "check_box_outline_blank Inspected" at bounding box center [336, 58] width 217 height 22
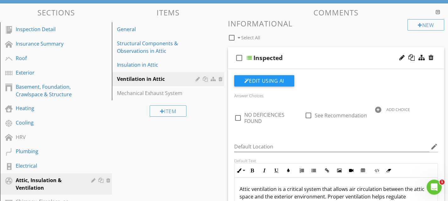
click at [294, 51] on div "check_box_outline_blank Inspected" at bounding box center [336, 58] width 217 height 22
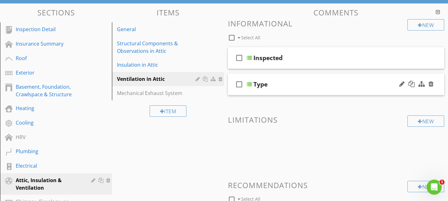
click at [287, 79] on div "check_box_outline_blank Type" at bounding box center [336, 85] width 217 height 22
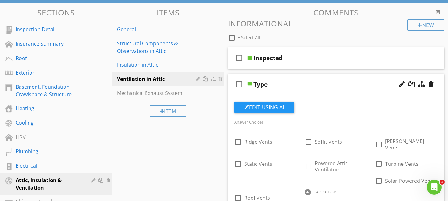
click at [287, 79] on div "check_box_outline_blank Type" at bounding box center [336, 85] width 217 height 22
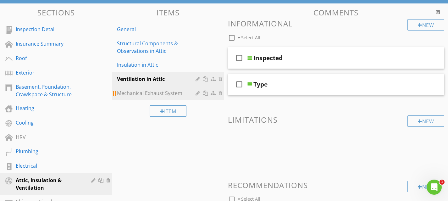
click at [158, 94] on div "Mechanical Exhaust System" at bounding box center [157, 93] width 80 height 8
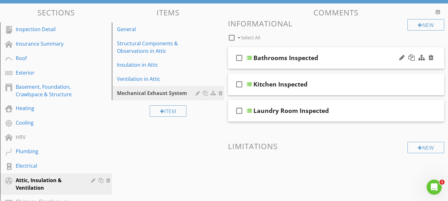
click at [315, 52] on div "check_box_outline_blank Bathrooms Inspected" at bounding box center [336, 58] width 217 height 22
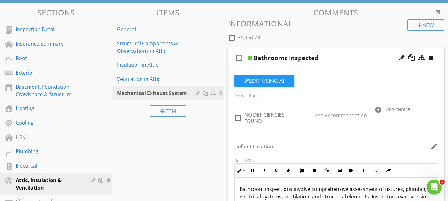
click at [315, 52] on div "check_box_outline_blank Bathrooms Inspected" at bounding box center [336, 58] width 217 height 22
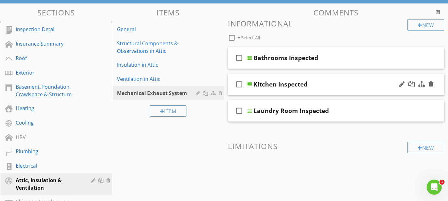
click at [305, 79] on div "check_box_outline_blank Kitchen Inspected" at bounding box center [336, 85] width 217 height 22
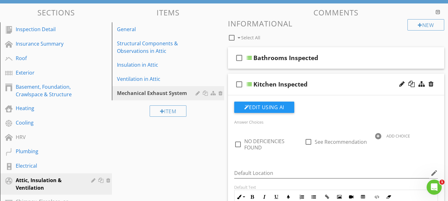
click at [305, 79] on div "check_box_outline_blank Kitchen Inspected" at bounding box center [336, 85] width 217 height 22
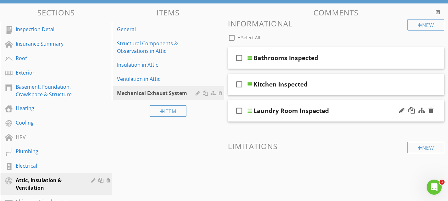
click at [304, 102] on div "check_box_outline_blank Laundry Room Inspected" at bounding box center [336, 111] width 217 height 22
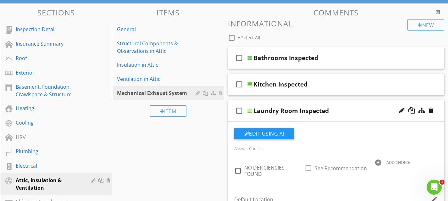
click at [304, 102] on div "check_box_outline_blank Laundry Room Inspected" at bounding box center [336, 111] width 217 height 22
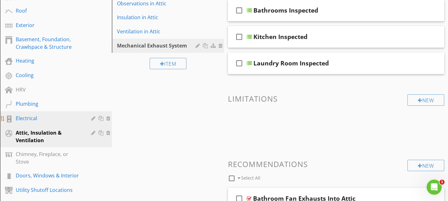
scroll to position [129, 0]
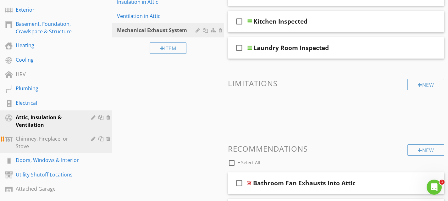
click at [53, 137] on div "Chimney, Fireplace, or Stove" at bounding box center [49, 142] width 66 height 15
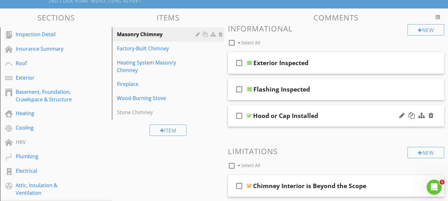
scroll to position [61, 0]
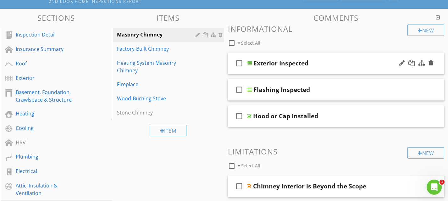
click at [299, 55] on div "check_box_outline_blank Exterior Inspected" at bounding box center [336, 63] width 217 height 22
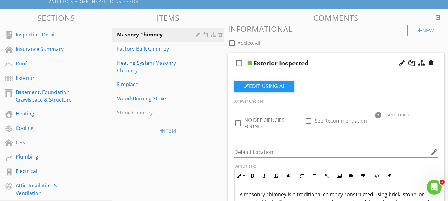
click at [299, 55] on div "check_box_outline_blank Exterior Inspected" at bounding box center [336, 63] width 217 height 22
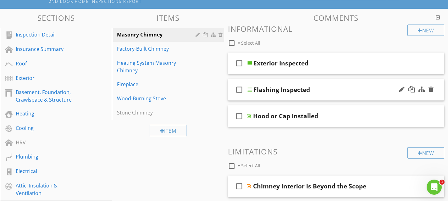
click at [291, 85] on div "check_box_outline_blank Flashing Inspected" at bounding box center [336, 90] width 217 height 22
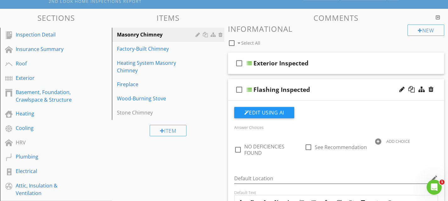
click at [291, 85] on div "check_box_outline_blank Flashing Inspected" at bounding box center [336, 90] width 217 height 22
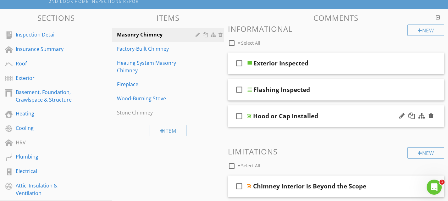
click at [289, 108] on div "check_box_outline_blank Hood or Cap Installed" at bounding box center [336, 116] width 217 height 22
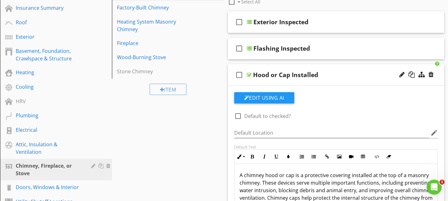
scroll to position [98, 0]
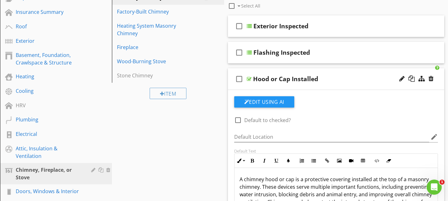
click at [295, 74] on div "check_box_outline_blank Hood or Cap Installed" at bounding box center [336, 79] width 217 height 22
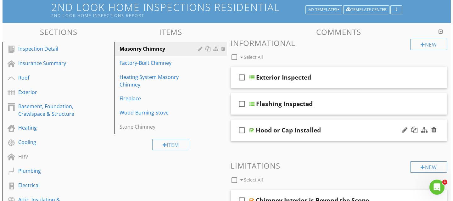
scroll to position [42, 0]
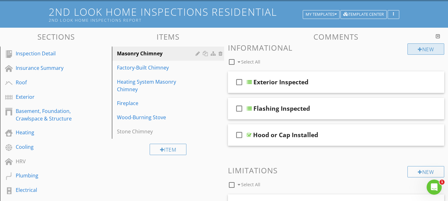
click at [418, 49] on div at bounding box center [420, 49] width 4 height 5
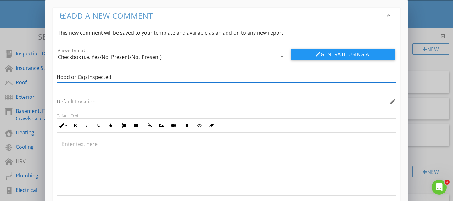
type input "Hood or Cap Inspected"
click at [160, 55] on div "Checkbox (i.e. Yes/No, Present/Not Present)" at bounding box center [110, 57] width 104 height 6
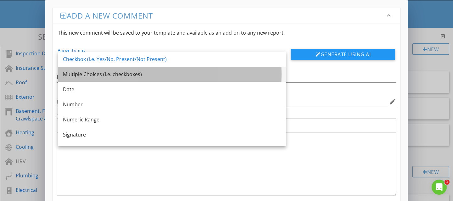
click at [121, 74] on div "Multiple Choices (i.e. checkboxes)" at bounding box center [172, 74] width 218 height 8
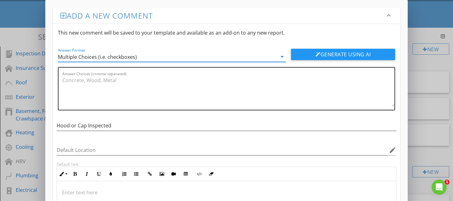
click at [71, 80] on textarea "Answer Choices (comma-separated)" at bounding box center [228, 90] width 332 height 31
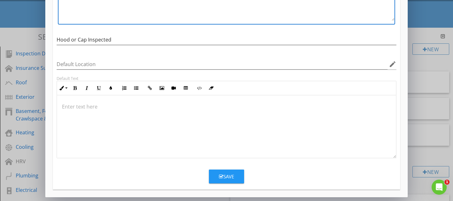
scroll to position [0, 0]
type textarea "NO DEFICIENCIES FOUND, See Recommendations,"
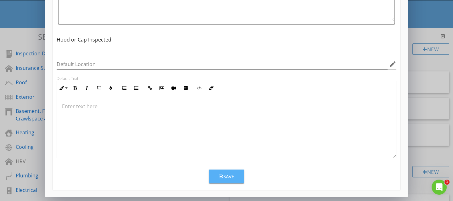
click at [231, 179] on div "Save" at bounding box center [226, 176] width 15 height 7
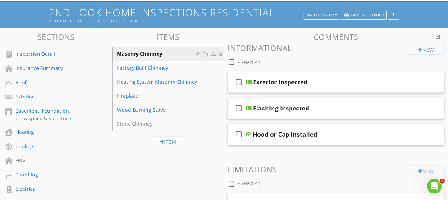
scroll to position [55, 0]
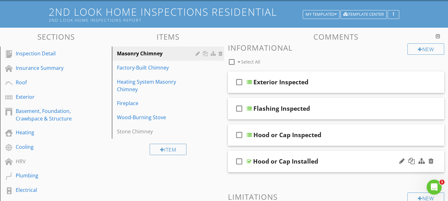
click at [309, 154] on div "check_box_outline_blank Hood or Cap Installed" at bounding box center [336, 162] width 217 height 22
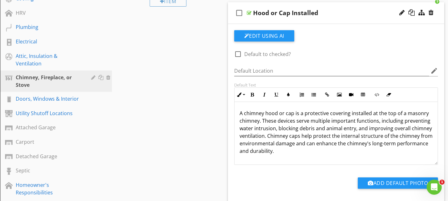
scroll to position [202, 0]
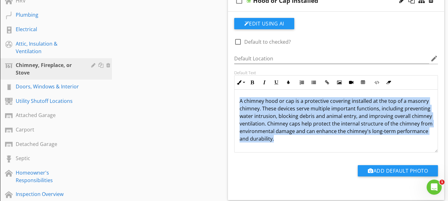
drag, startPoint x: 307, startPoint y: 141, endPoint x: 230, endPoint y: 99, distance: 87.5
click at [230, 99] on div "Default Text Inline Style XLarge Large Normal Small Light Small/Light Bold Ital…" at bounding box center [336, 111] width 212 height 82
copy p "A chimney hood or cap is a protective covering installed at the top of a masonr…"
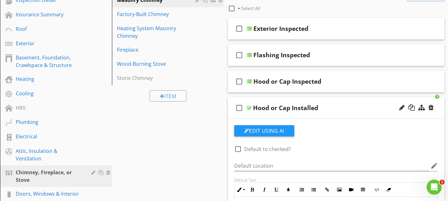
scroll to position [83, 0]
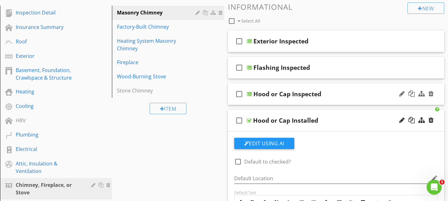
click at [317, 85] on div "check_box_outline_blank Hood or Cap Inspected" at bounding box center [336, 94] width 217 height 22
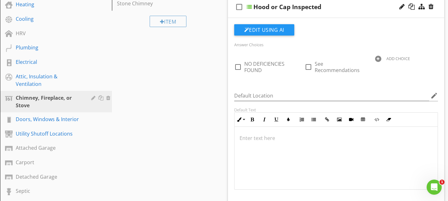
scroll to position [175, 0]
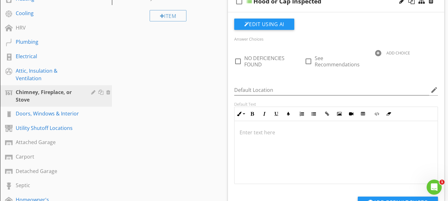
click at [241, 132] on p at bounding box center [336, 133] width 193 height 8
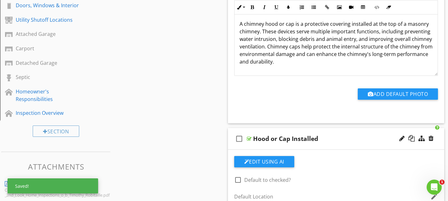
scroll to position [306, 0]
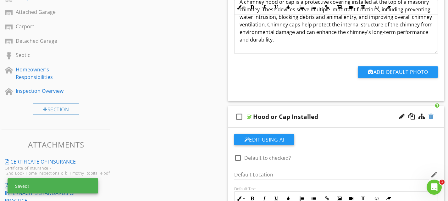
click at [433, 116] on div at bounding box center [430, 116] width 5 height 6
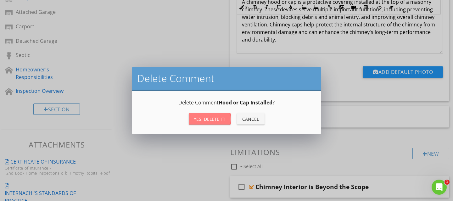
click at [212, 116] on div "Yes, Delete it!" at bounding box center [210, 119] width 32 height 7
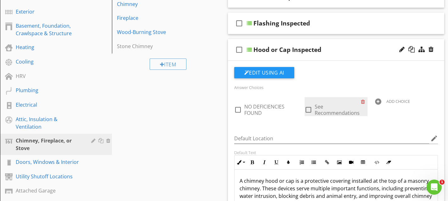
scroll to position [118, 0]
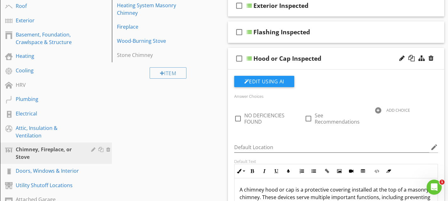
click at [328, 52] on div "check_box_outline_blank Hood or Cap Inspected" at bounding box center [336, 59] width 217 height 22
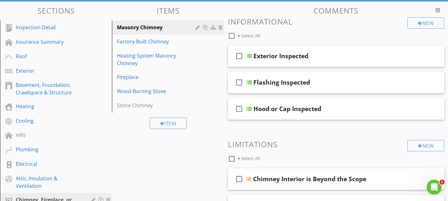
scroll to position [0, 0]
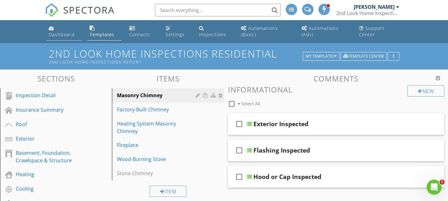
click at [57, 33] on div "Dashboard" at bounding box center [62, 34] width 26 height 6
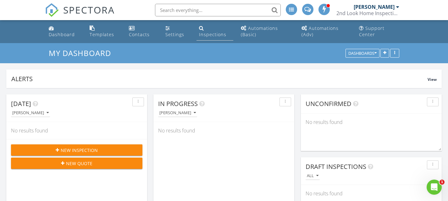
click at [209, 31] on link "Inspections" at bounding box center [214, 32] width 37 height 18
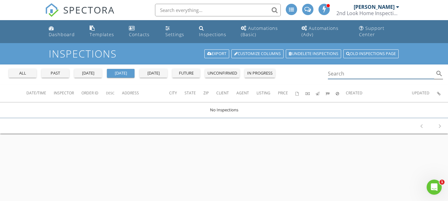
click at [339, 74] on input "Search" at bounding box center [381, 74] width 107 height 10
type input "d"
click at [60, 29] on link "Dashboard" at bounding box center [64, 32] width 36 height 18
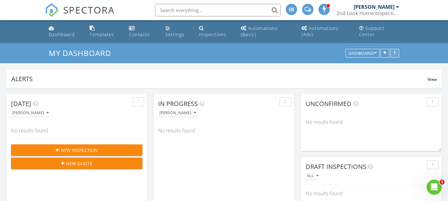
click at [397, 54] on div "button" at bounding box center [395, 53] width 6 height 4
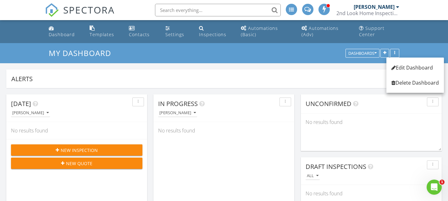
click at [374, 77] on div "Alerts" at bounding box center [219, 79] width 416 height 8
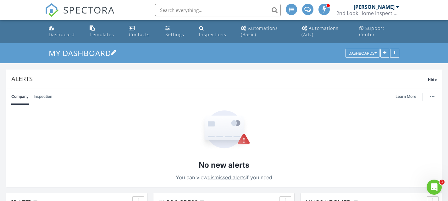
click at [308, 58] on h3 "My Dashboard" at bounding box center [224, 53] width 350 height 10
click at [78, 91] on div "Company Inspection Learn More" at bounding box center [223, 96] width 425 height 16
click at [55, 38] on link "Dashboard" at bounding box center [64, 32] width 36 height 18
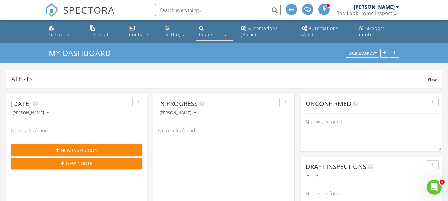
click at [201, 27] on div "Inspections" at bounding box center [201, 27] width 5 height 5
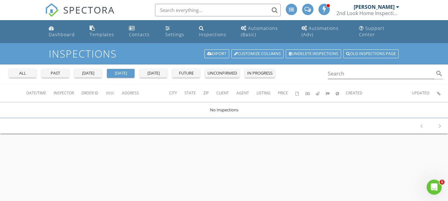
click at [55, 73] on div "past" at bounding box center [55, 73] width 23 height 6
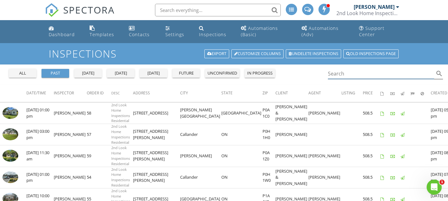
click at [339, 75] on input "Search" at bounding box center [381, 74] width 107 height 10
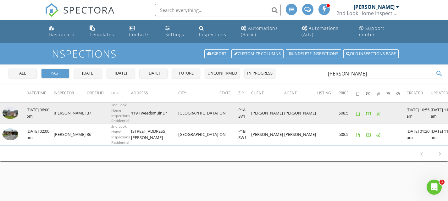
type input "[PERSON_NAME]"
click at [356, 114] on icon at bounding box center [357, 114] width 3 height 4
click at [14, 114] on img at bounding box center [11, 113] width 16 height 12
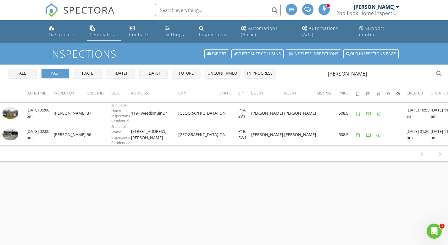
click at [100, 33] on div "Templates" at bounding box center [102, 34] width 25 height 6
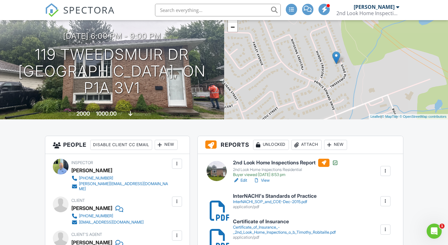
scroll to position [98, 0]
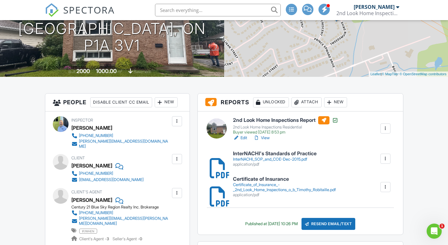
click at [266, 139] on link "View" at bounding box center [261, 138] width 16 height 6
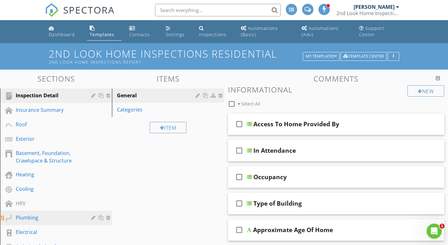
click at [45, 219] on div "Plumbing" at bounding box center [49, 217] width 66 height 8
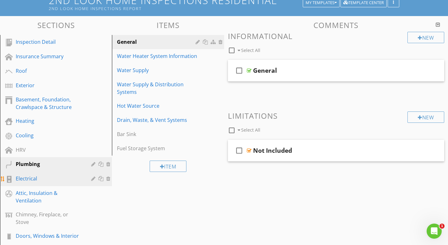
scroll to position [61, 0]
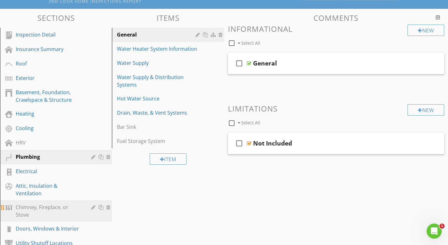
click at [62, 206] on div "Chimney, Fireplace, or Stove" at bounding box center [49, 210] width 66 height 15
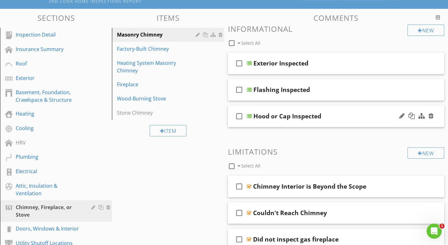
click at [312, 111] on div "check_box_outline_blank Hood or Cap Inspected" at bounding box center [336, 116] width 217 height 22
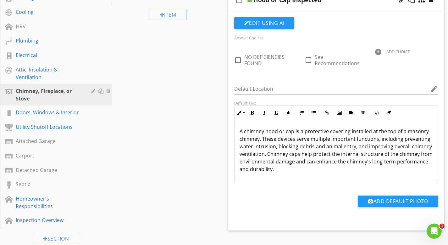
scroll to position [0, 0]
click at [42, 114] on div "Doors, Windows & Interior" at bounding box center [49, 112] width 66 height 8
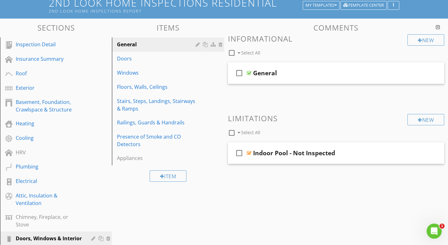
scroll to position [47, 0]
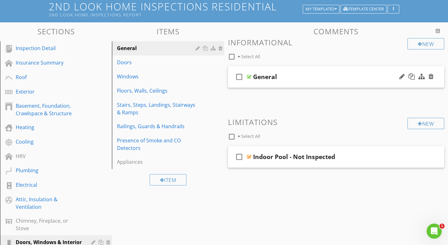
click at [270, 69] on div "check_box_outline_blank General" at bounding box center [336, 77] width 217 height 22
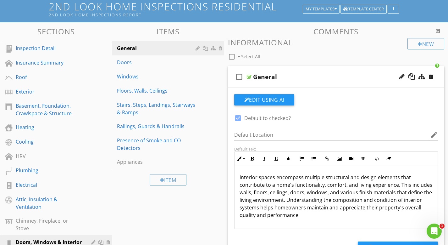
click at [270, 69] on div "check_box_outline_blank General" at bounding box center [336, 77] width 217 height 22
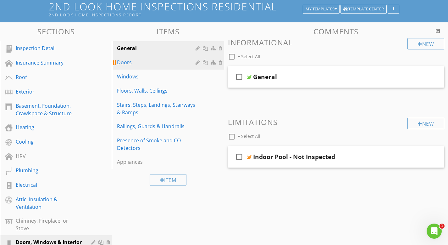
click at [163, 61] on div "Doors" at bounding box center [157, 62] width 80 height 8
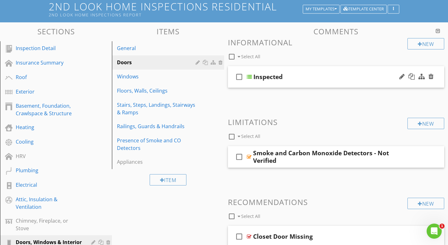
click at [297, 71] on div "check_box_outline_blank Inspected" at bounding box center [336, 77] width 217 height 22
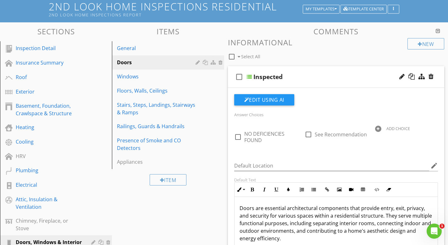
click at [297, 71] on div "check_box_outline_blank Inspected" at bounding box center [336, 77] width 217 height 22
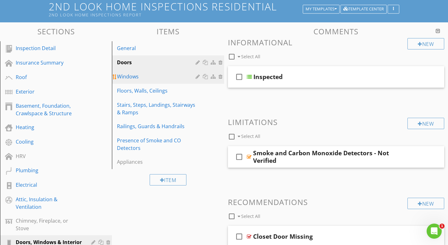
click at [165, 76] on div "Windows" at bounding box center [157, 77] width 80 height 8
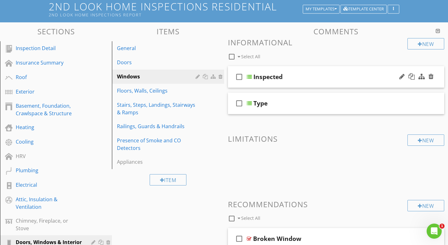
click at [293, 71] on div "check_box_outline_blank Inspected" at bounding box center [336, 77] width 217 height 22
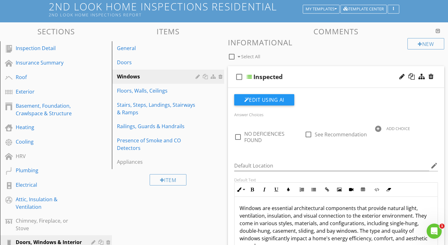
click at [293, 71] on div "check_box_outline_blank Inspected" at bounding box center [336, 77] width 217 height 22
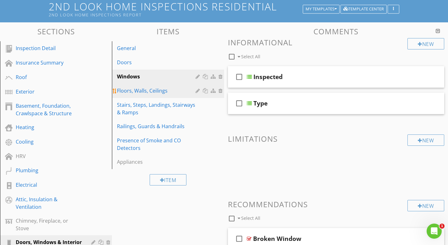
click at [158, 90] on div "Floors, Walls, Ceilings" at bounding box center [157, 91] width 80 height 8
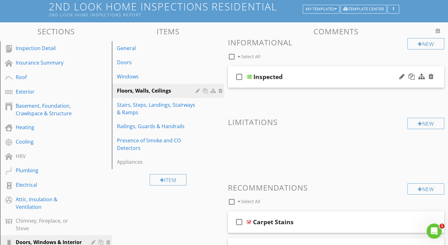
click at [292, 71] on div "check_box_outline_blank Inspected" at bounding box center [336, 77] width 217 height 22
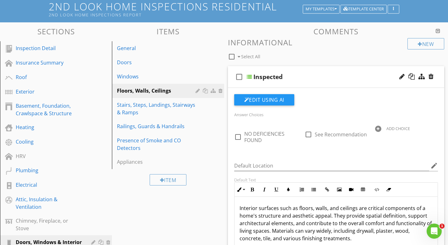
click at [292, 71] on div "check_box_outline_blank Inspected" at bounding box center [336, 77] width 217 height 22
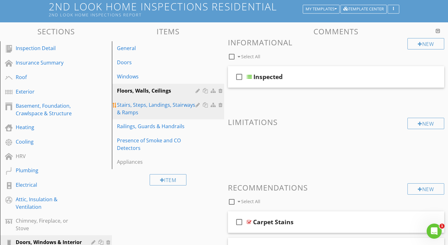
click at [156, 106] on div "Stairs, Steps, Landings, Stairways & Ramps" at bounding box center [157, 108] width 80 height 15
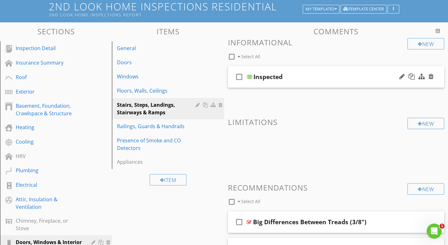
click at [290, 71] on div "check_box_outline_blank Inspected" at bounding box center [336, 77] width 217 height 22
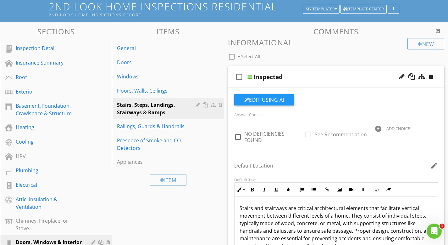
click at [290, 71] on div "check_box_outline_blank Inspected" at bounding box center [336, 77] width 217 height 22
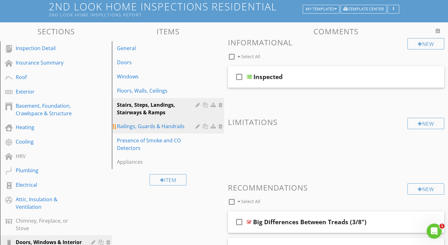
click at [169, 128] on div "Railings, Guards & Handrails" at bounding box center [157, 126] width 80 height 8
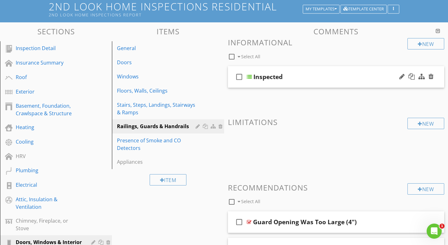
click at [275, 69] on div "check_box_outline_blank Inspected" at bounding box center [336, 77] width 217 height 22
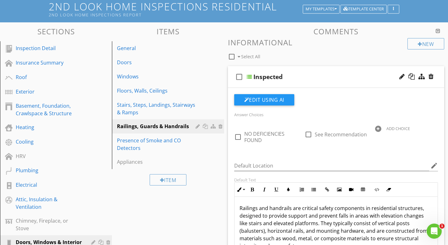
click at [275, 69] on div "check_box_outline_blank Inspected" at bounding box center [336, 77] width 217 height 22
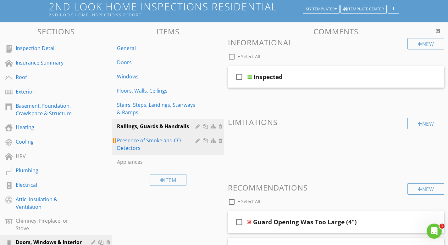
click at [166, 141] on div "Presence of Smoke and CO Detectors" at bounding box center [157, 143] width 80 height 15
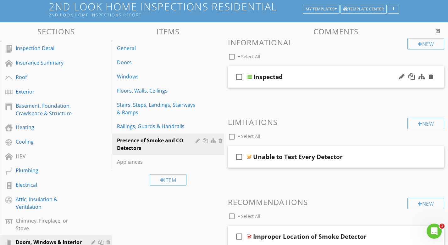
click at [283, 70] on div "check_box_outline_blank Inspected" at bounding box center [336, 77] width 217 height 22
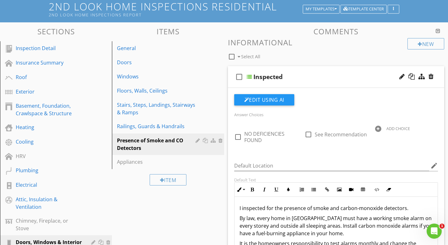
click at [283, 70] on div "check_box_outline_blank Inspected" at bounding box center [336, 77] width 217 height 22
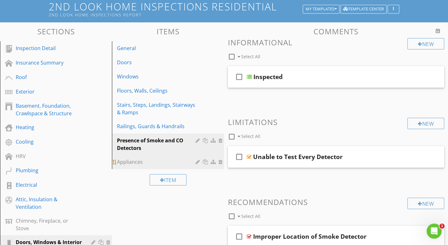
click at [160, 161] on div "Appliances" at bounding box center [157, 162] width 80 height 8
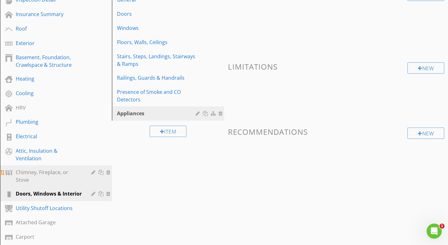
scroll to position [97, 0]
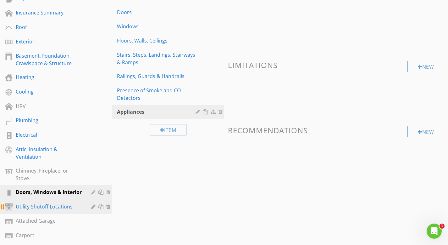
click at [52, 202] on div "Utility Shutoff Locations" at bounding box center [49, 206] width 66 height 8
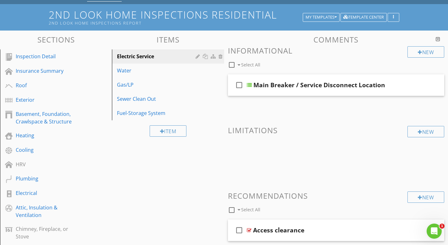
scroll to position [39, 0]
